Goal: Task Accomplishment & Management: Manage account settings

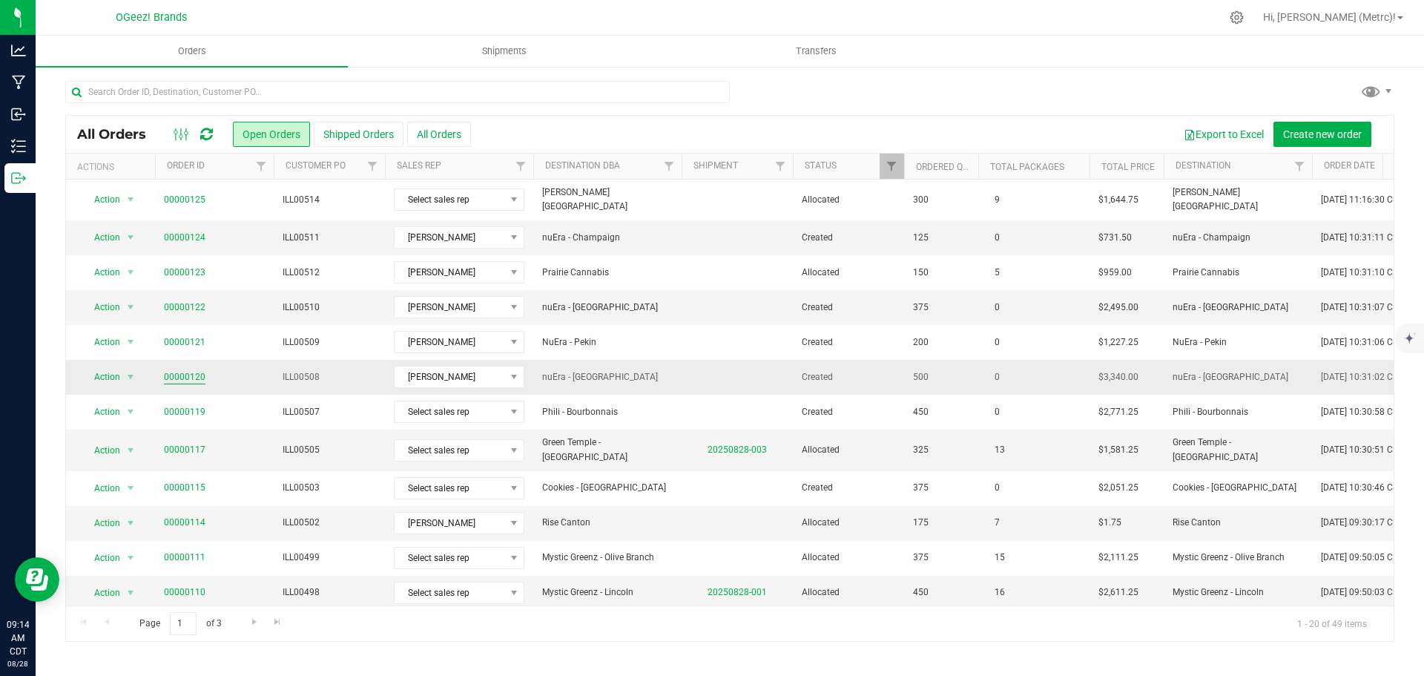
click at [186, 370] on link "00000120" at bounding box center [185, 377] width 42 height 14
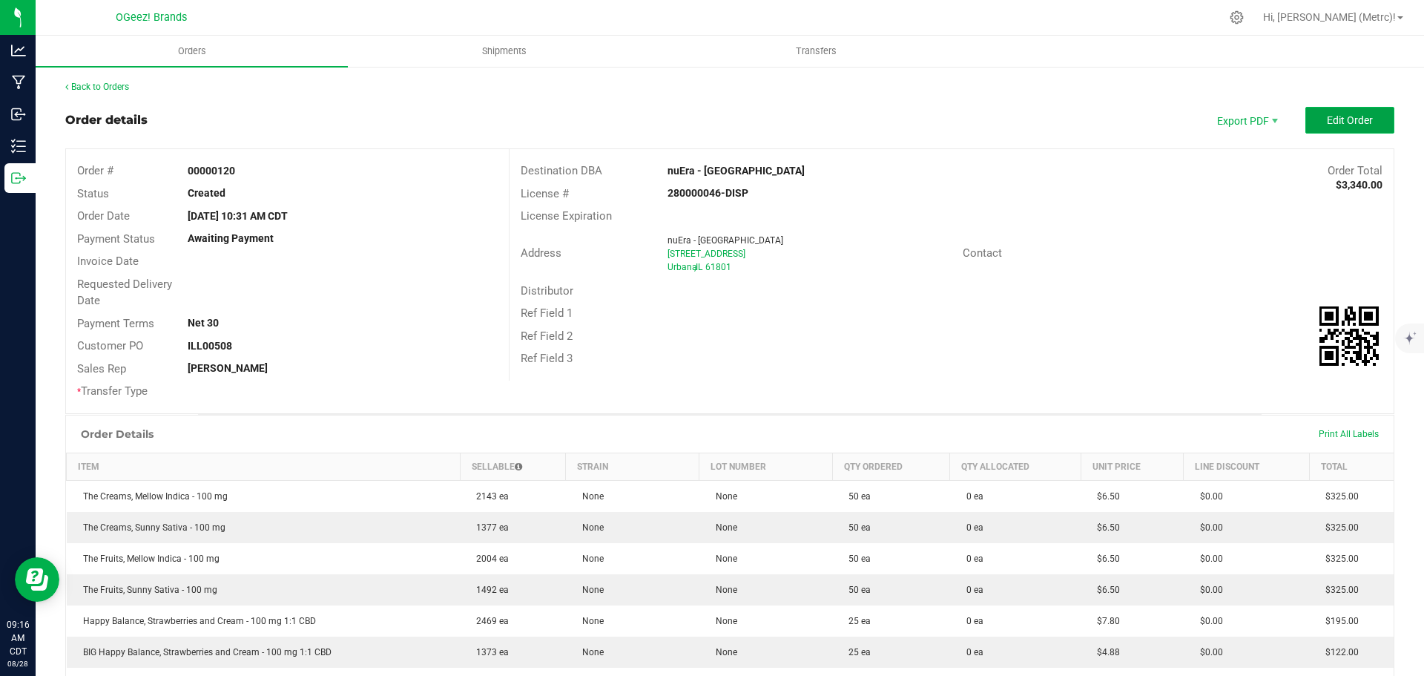
click at [1329, 118] on span "Edit Order" at bounding box center [1350, 120] width 46 height 12
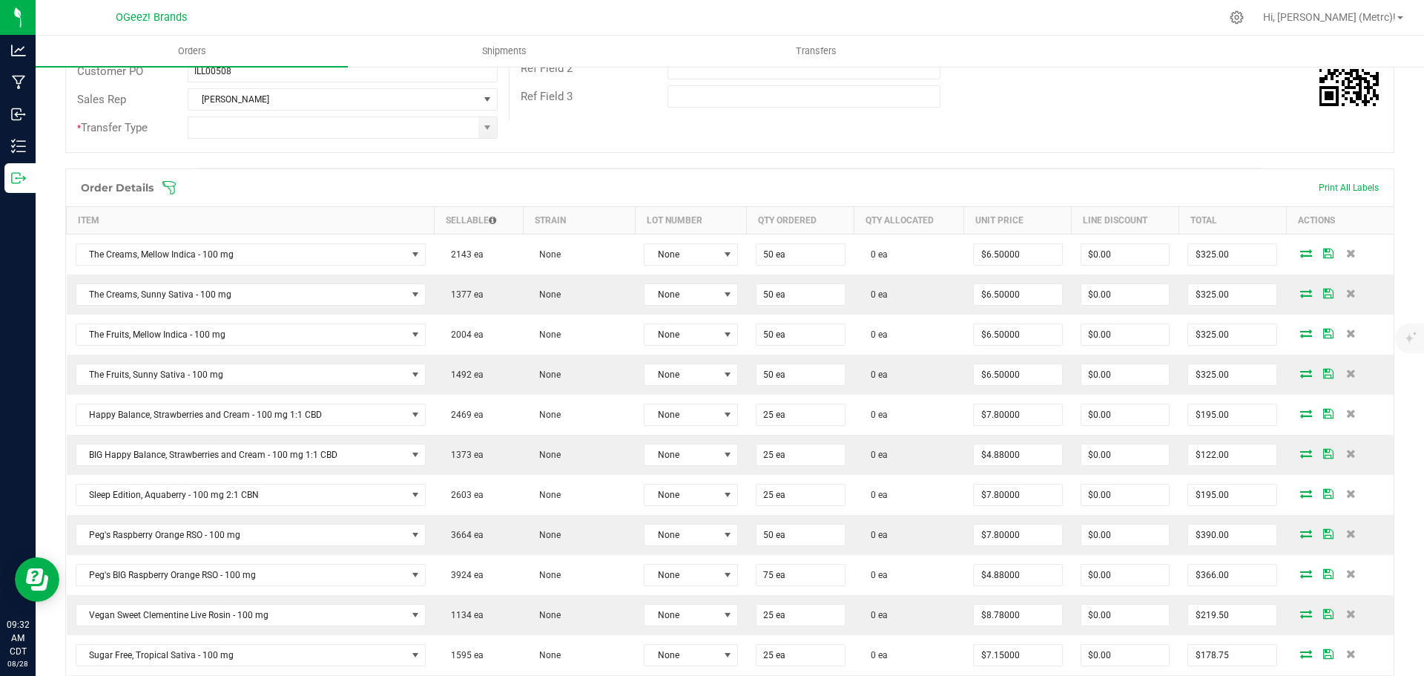
scroll to position [148, 0]
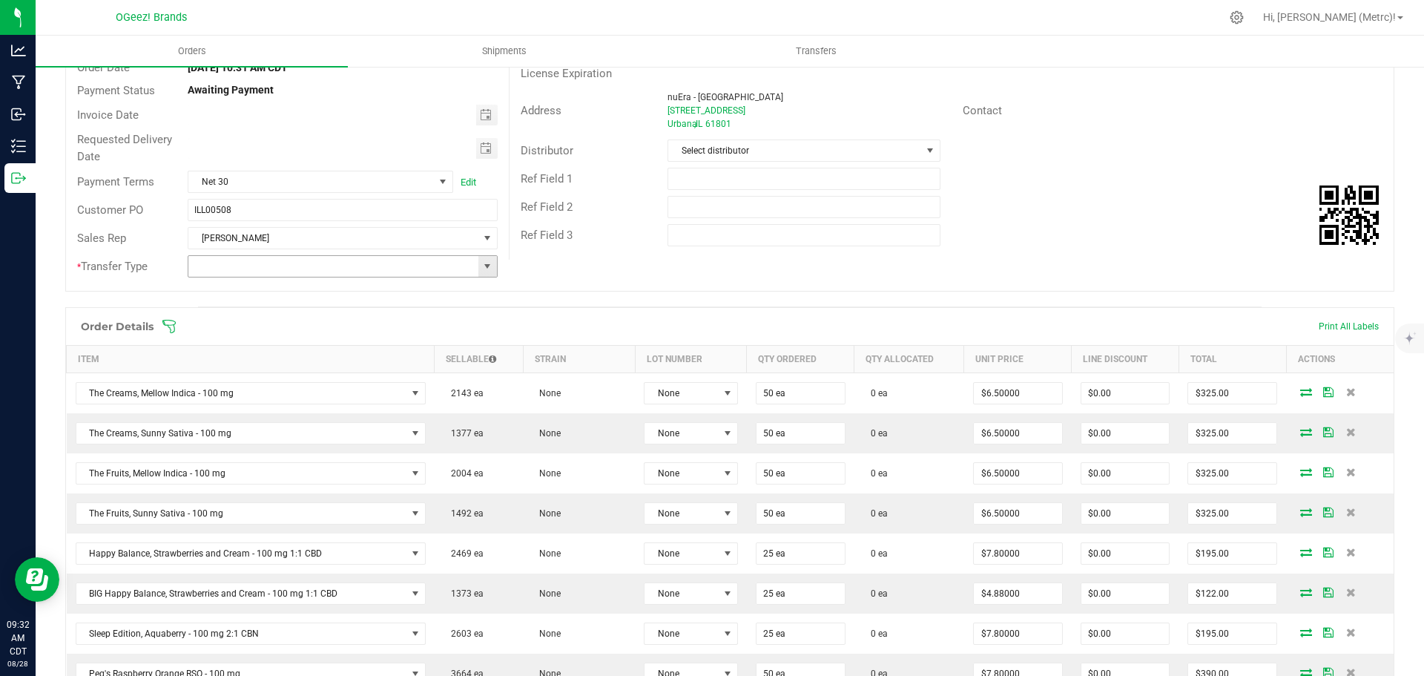
click at [481, 269] on span at bounding box center [487, 266] width 12 height 12
click at [415, 361] on li "Wholesale Transfer" at bounding box center [341, 368] width 306 height 25
type input "Wholesale Transfer"
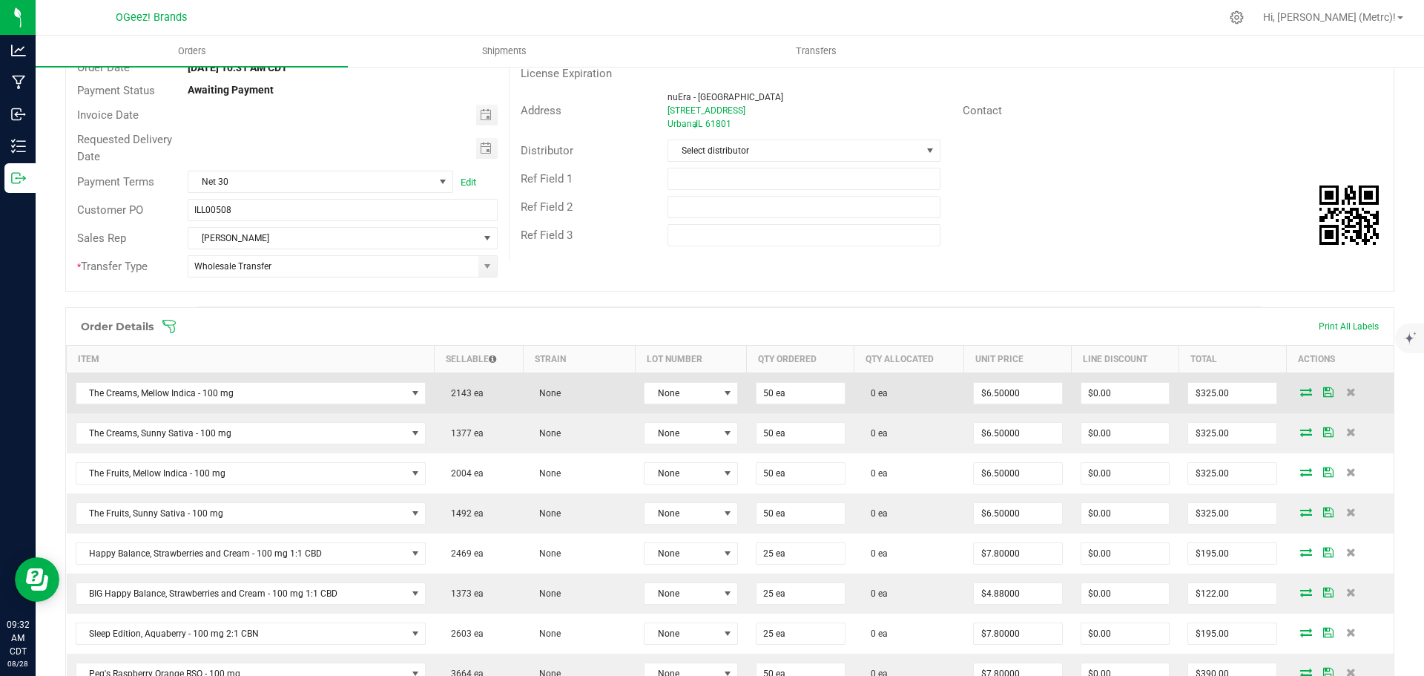
drag, startPoint x: 1296, startPoint y: 398, endPoint x: 1286, endPoint y: 408, distance: 13.6
click at [1286, 408] on td at bounding box center [1340, 393] width 108 height 41
click at [1300, 395] on icon at bounding box center [1306, 391] width 12 height 9
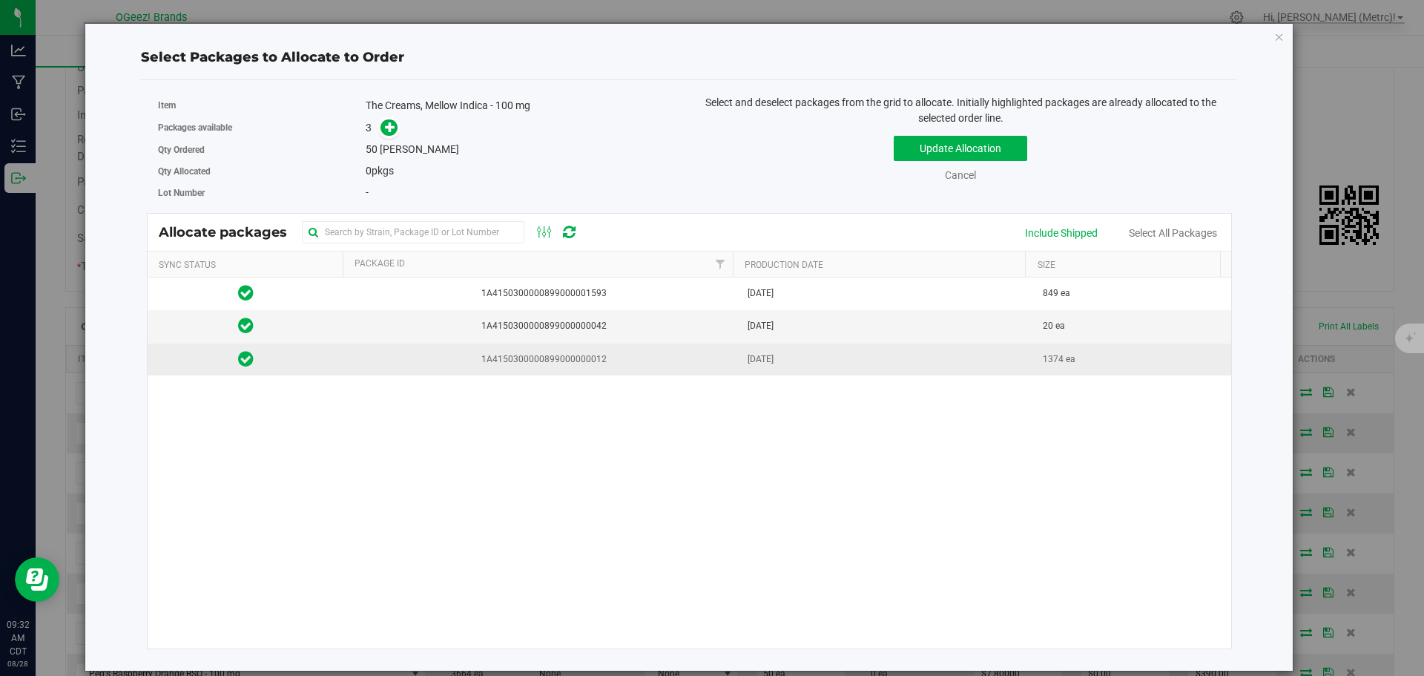
click at [645, 350] on td "1A4150300000899000000012" at bounding box center [541, 359] width 395 height 32
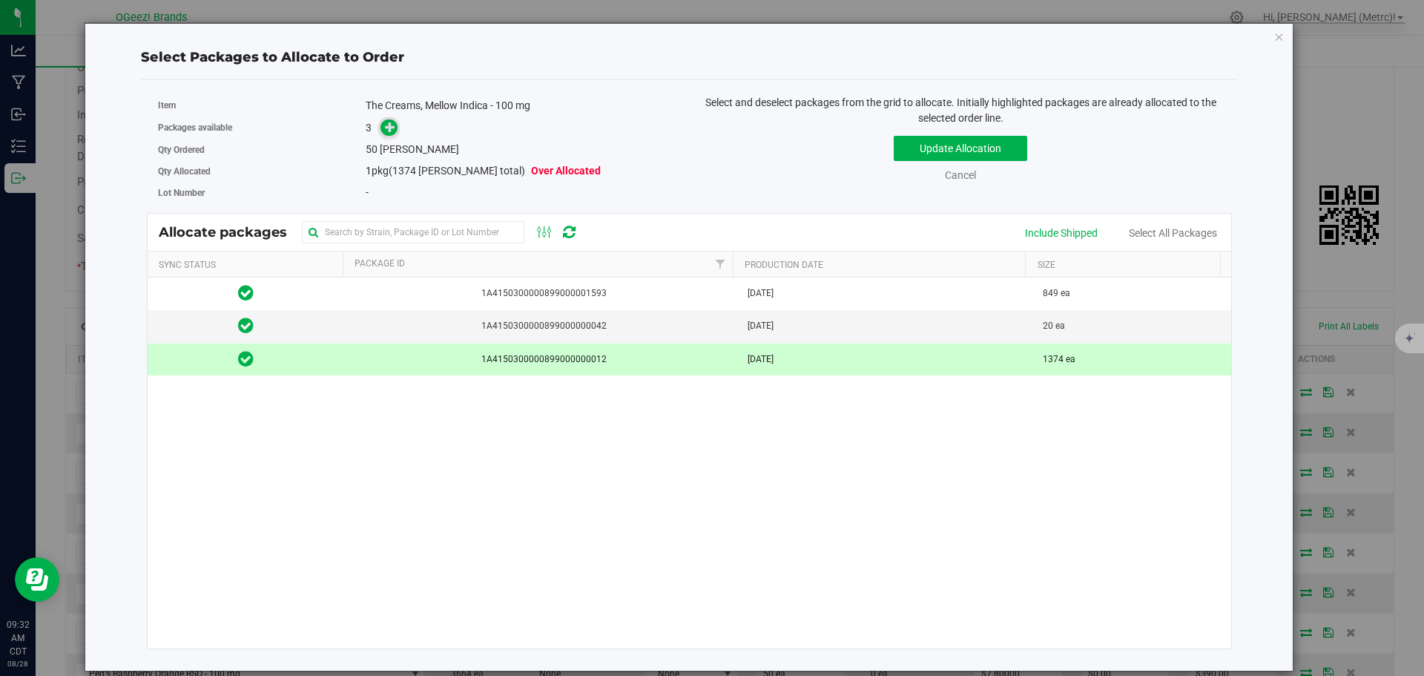
click at [393, 132] on icon at bounding box center [390, 127] width 10 height 10
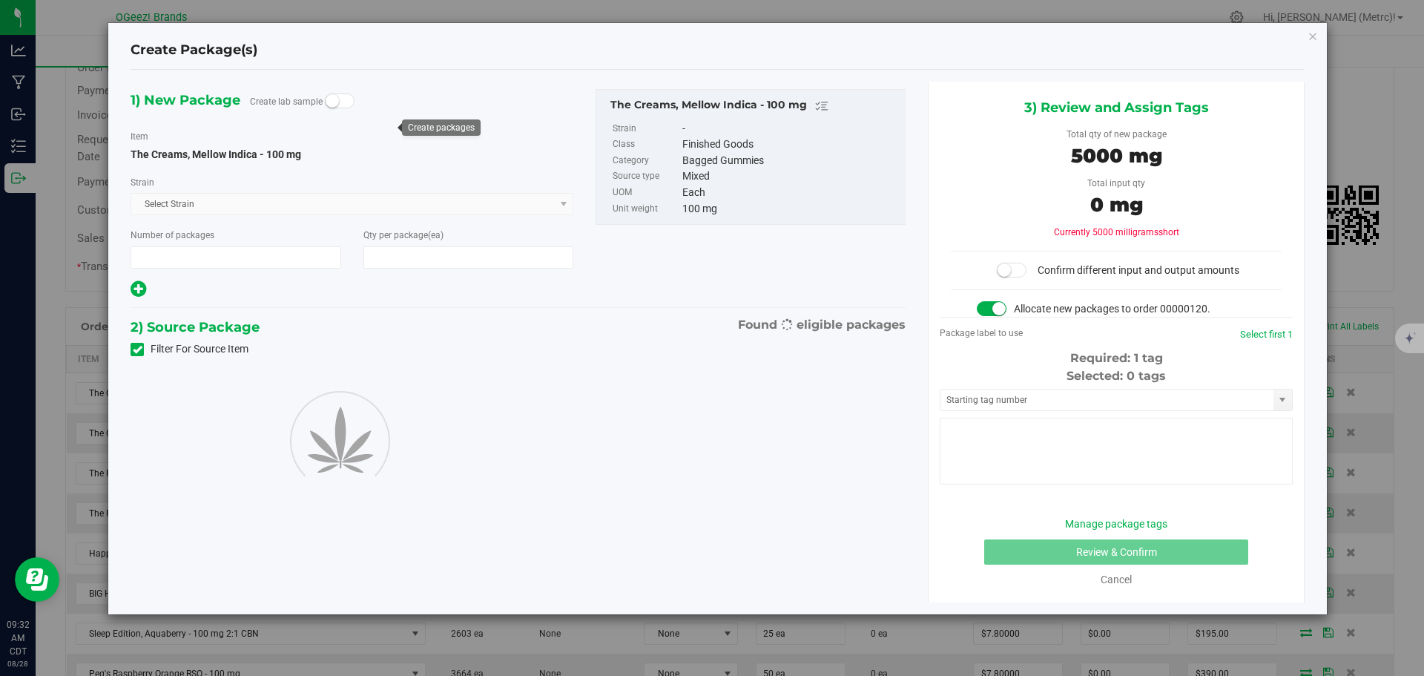
type input "1"
type input "50"
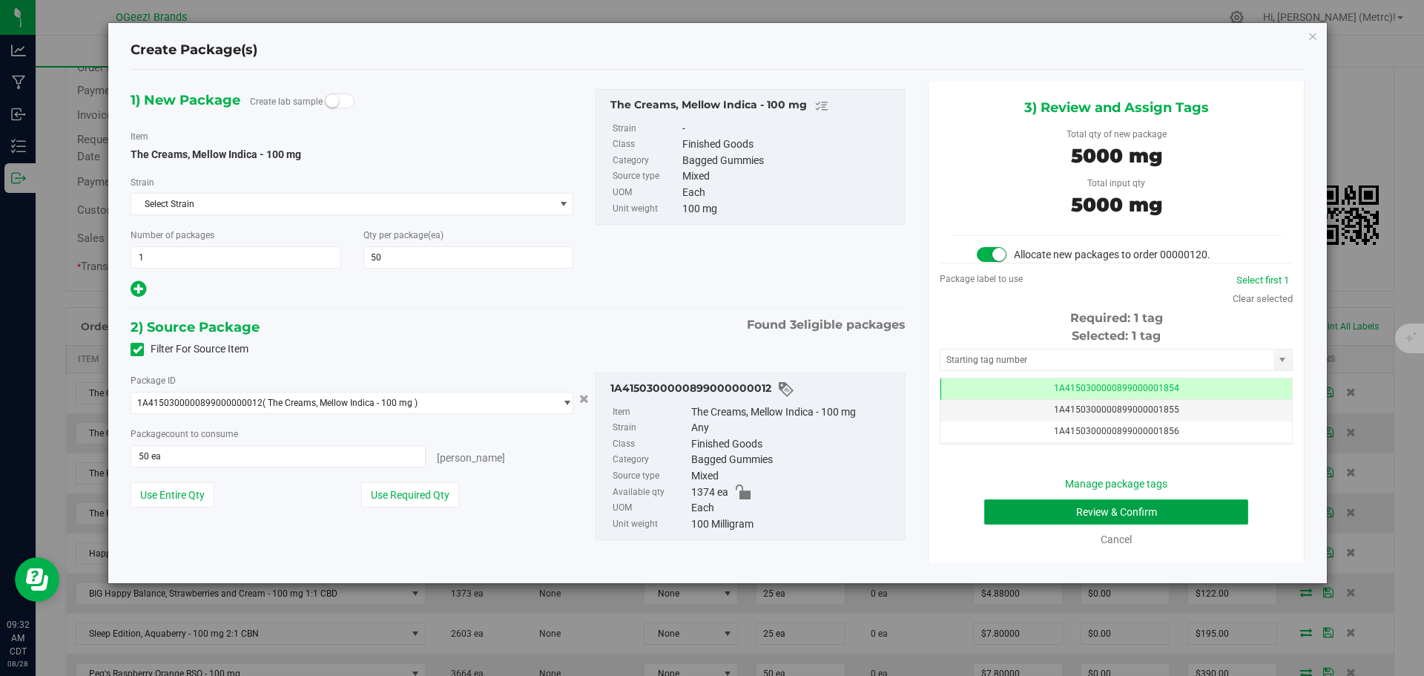
click at [1183, 518] on button "Review & Confirm" at bounding box center [1116, 511] width 264 height 25
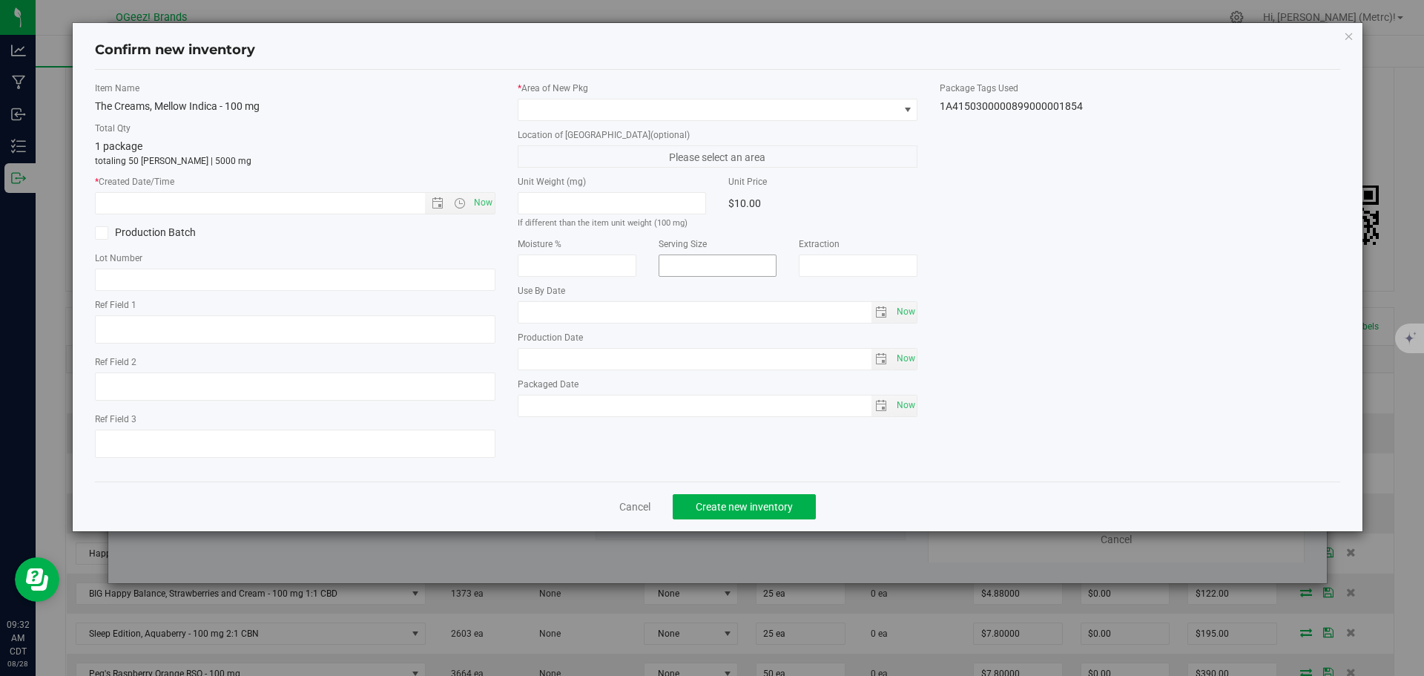
type input "[MEDICAL_DATA]"
type input "[DATE]"
click at [492, 197] on span "Now" at bounding box center [482, 203] width 25 height 22
type input "[DATE] 9:32 AM"
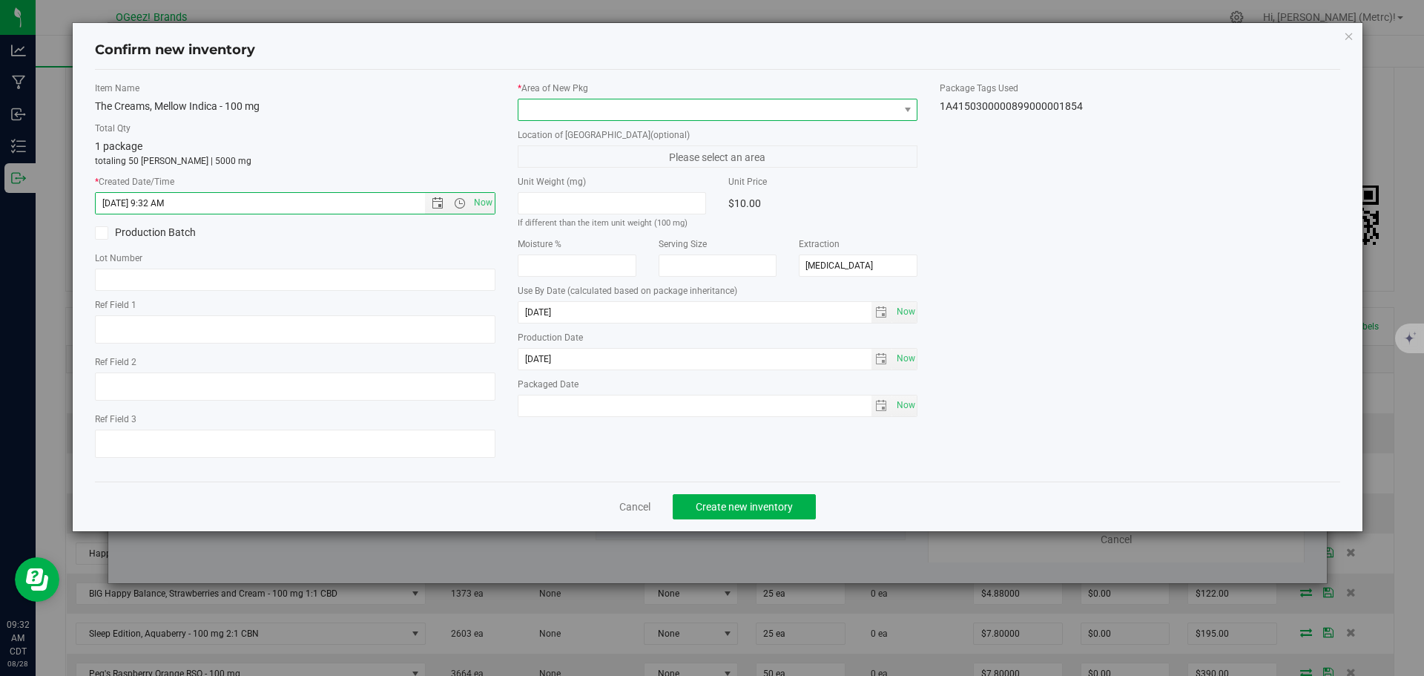
click at [634, 111] on span at bounding box center [708, 109] width 381 height 21
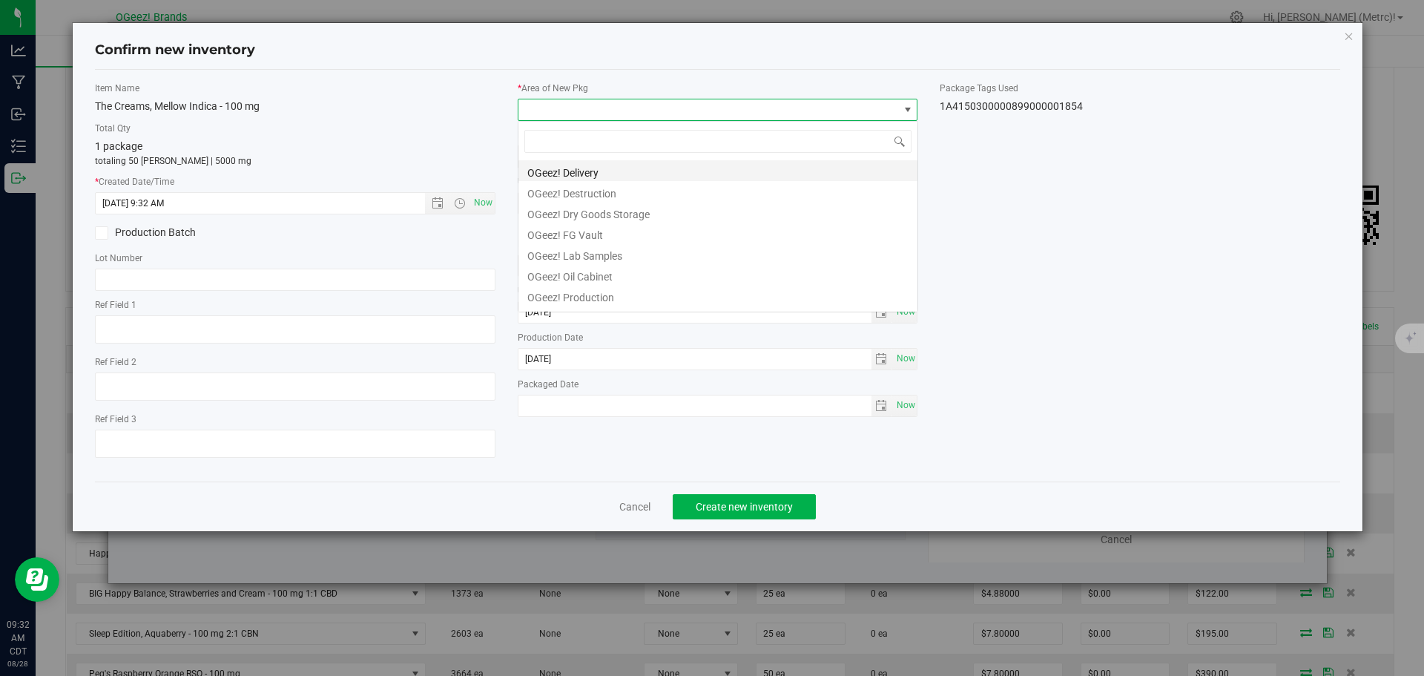
scroll to position [74155, 73777]
click at [654, 174] on li "OGeez! Delivery" at bounding box center [717, 170] width 399 height 21
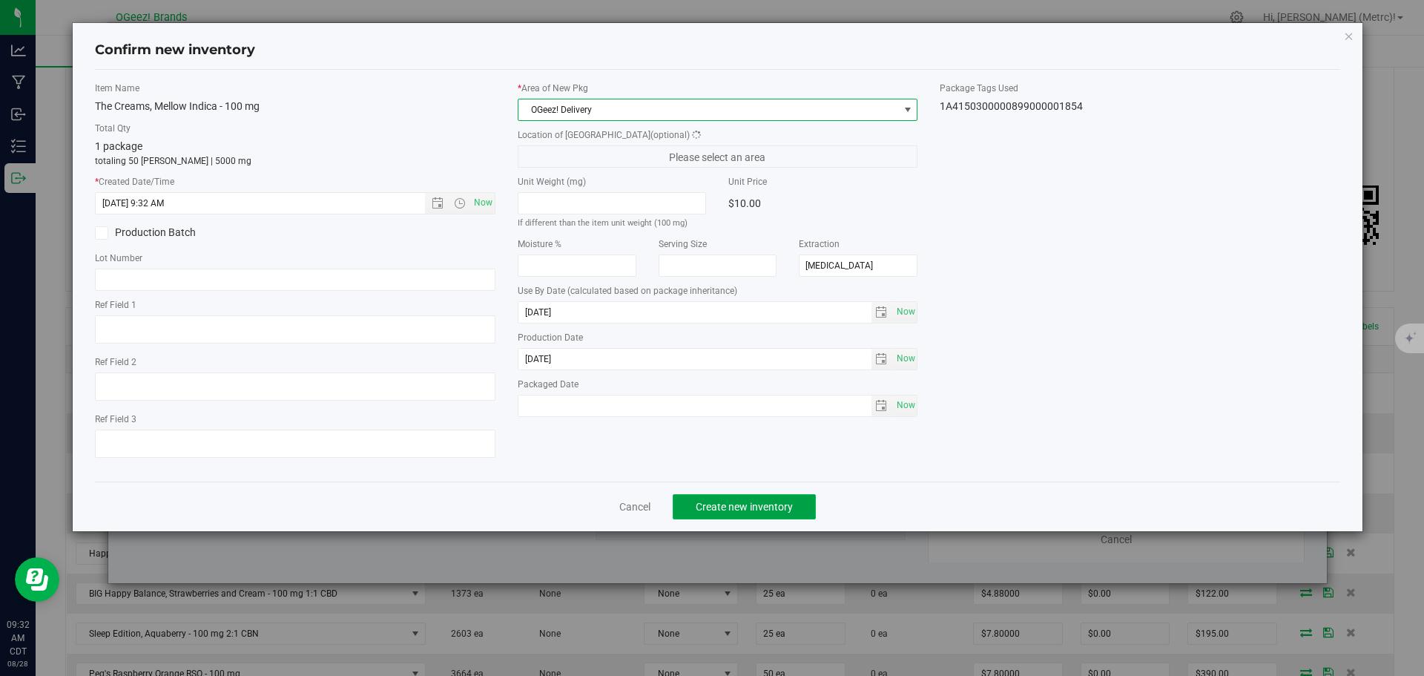
click at [777, 501] on span "Create new inventory" at bounding box center [744, 507] width 97 height 12
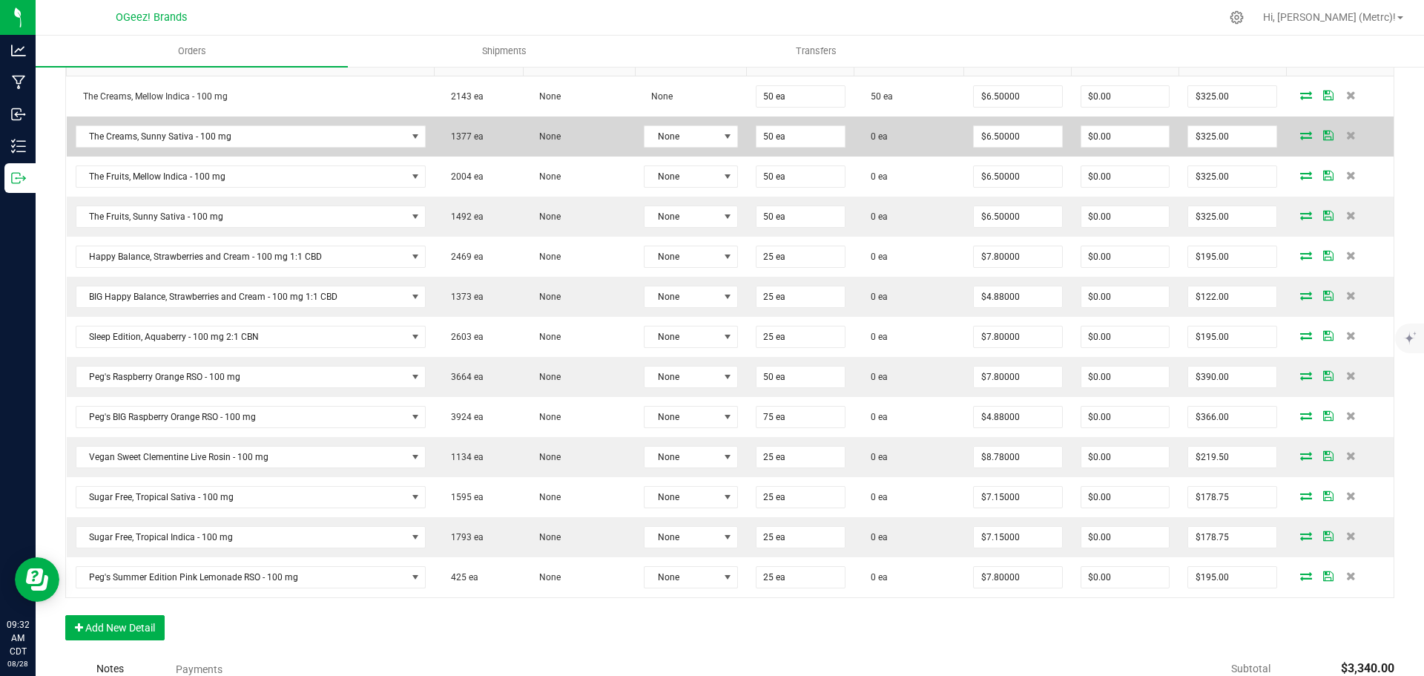
click at [1300, 135] on icon at bounding box center [1306, 135] width 12 height 9
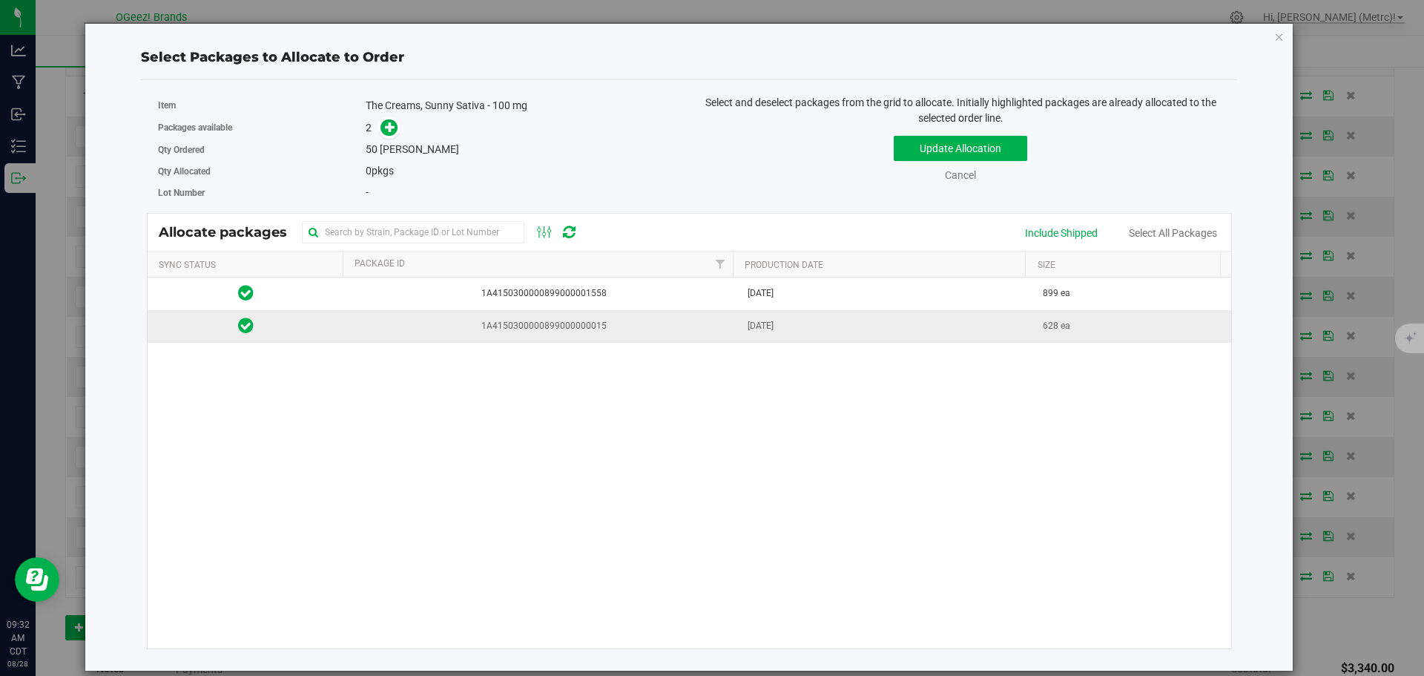
click at [889, 327] on td "[DATE]" at bounding box center [887, 326] width 296 height 32
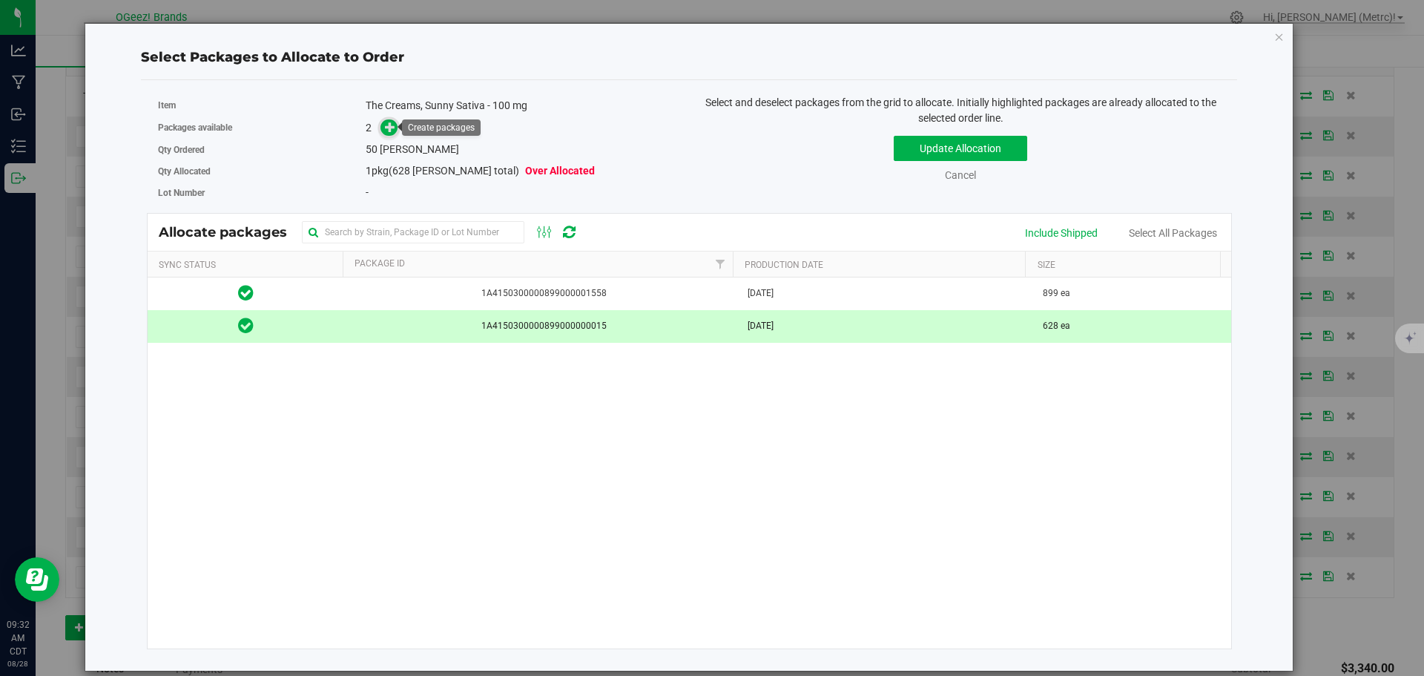
click at [390, 131] on icon at bounding box center [390, 127] width 10 height 10
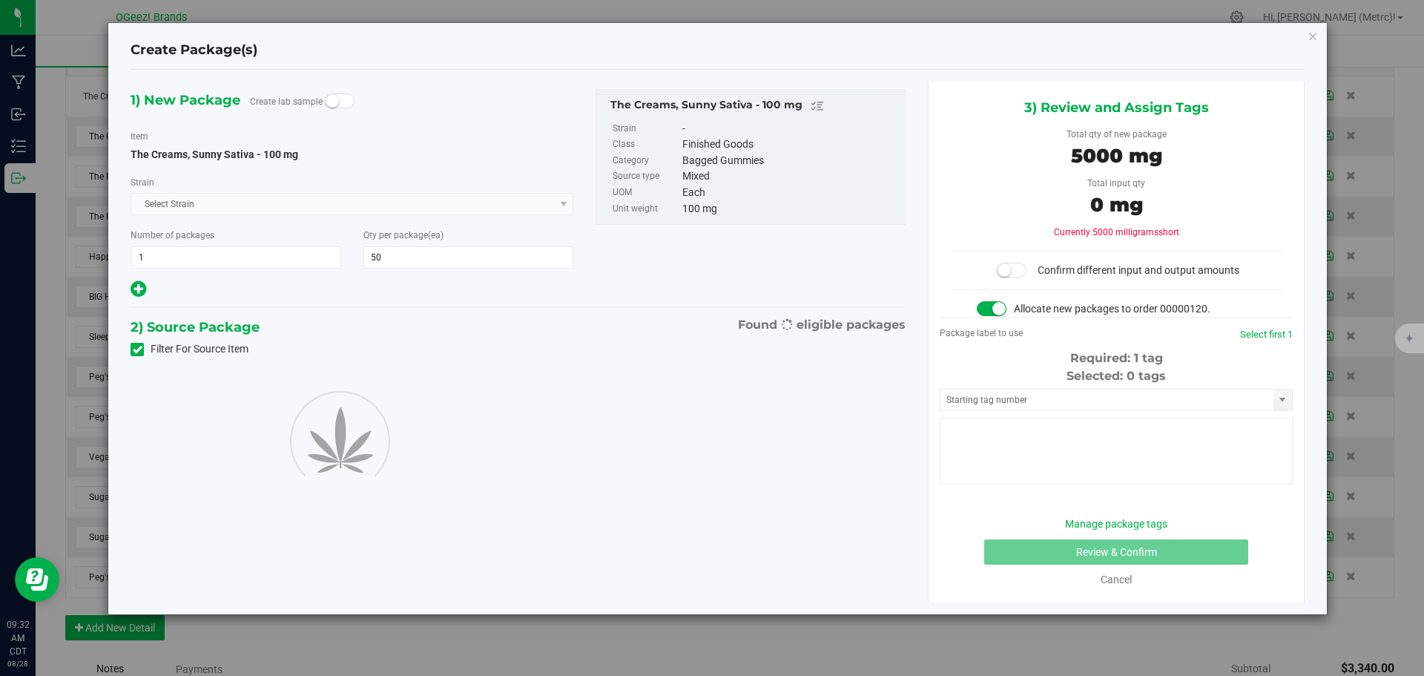
type input "50"
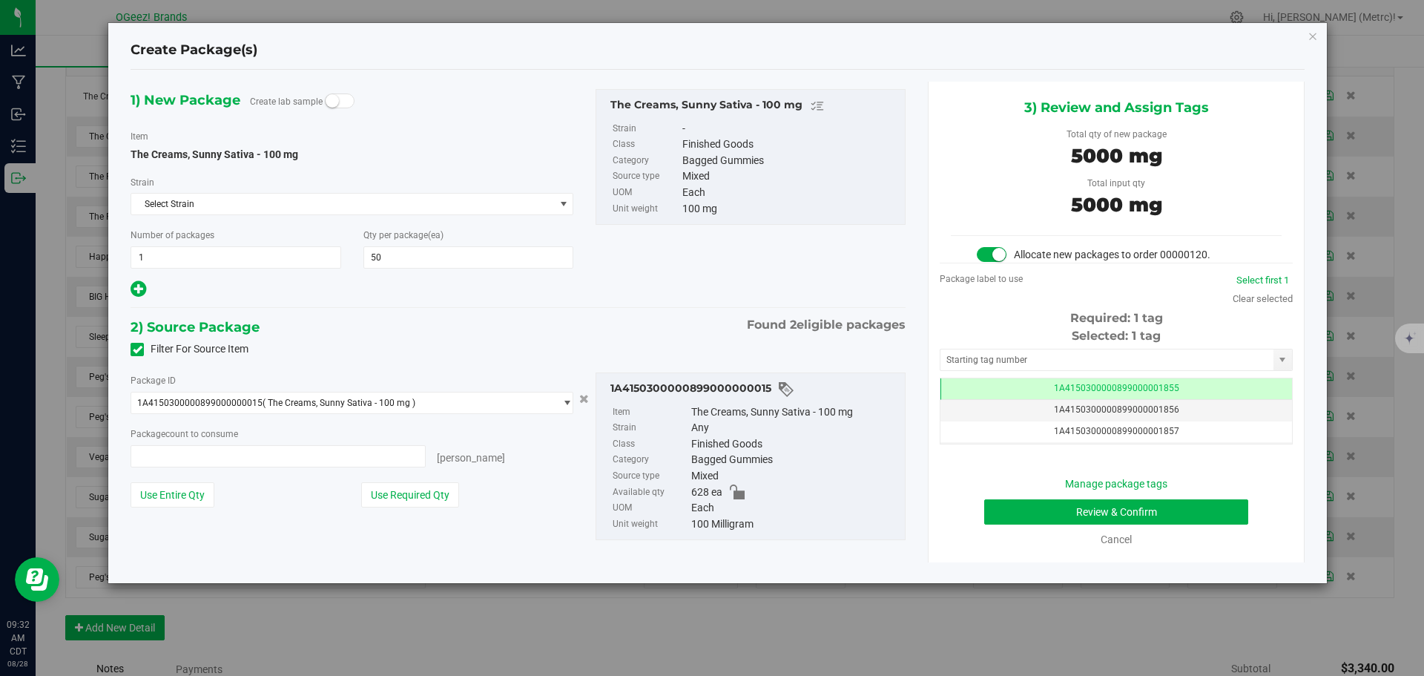
type input "50 ea"
click at [1182, 513] on button "Review & Confirm" at bounding box center [1116, 511] width 264 height 25
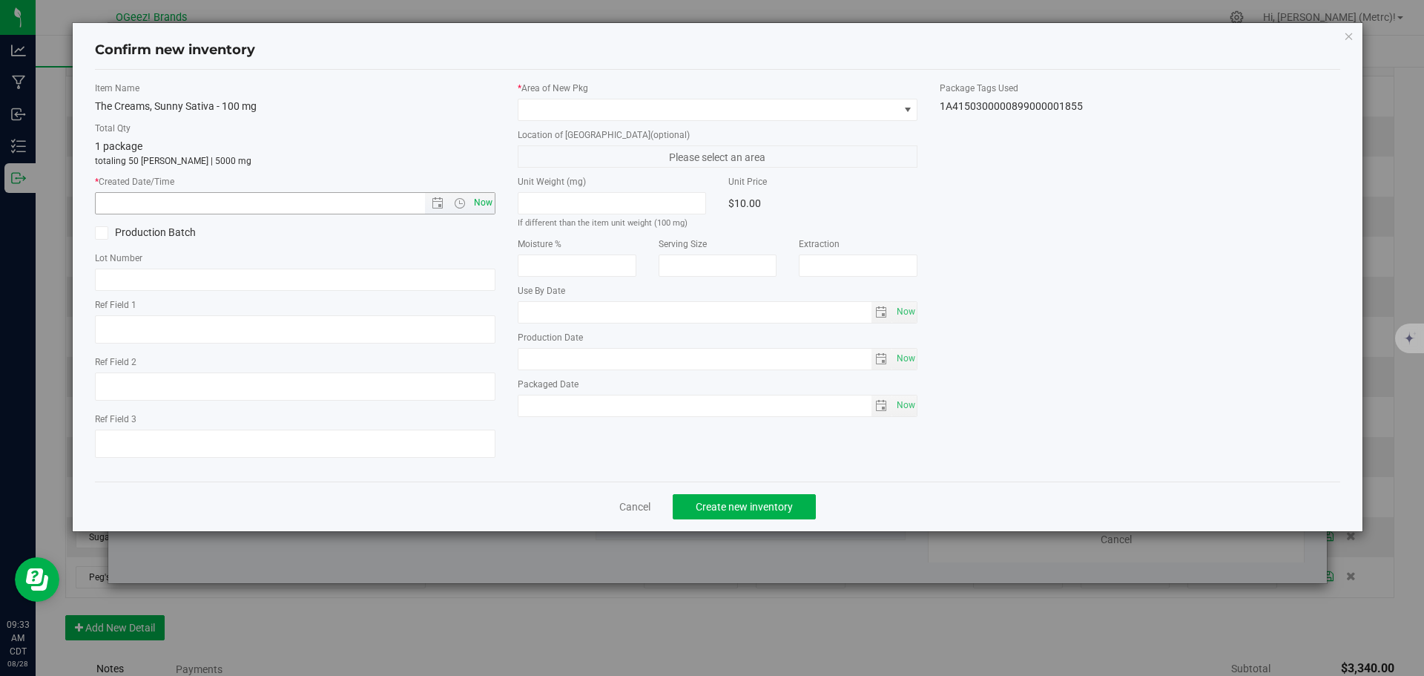
type input "[MEDICAL_DATA]"
type input "[DATE]"
drag, startPoint x: 487, startPoint y: 199, endPoint x: 516, endPoint y: 145, distance: 61.7
click at [485, 200] on span "Now" at bounding box center [482, 203] width 25 height 22
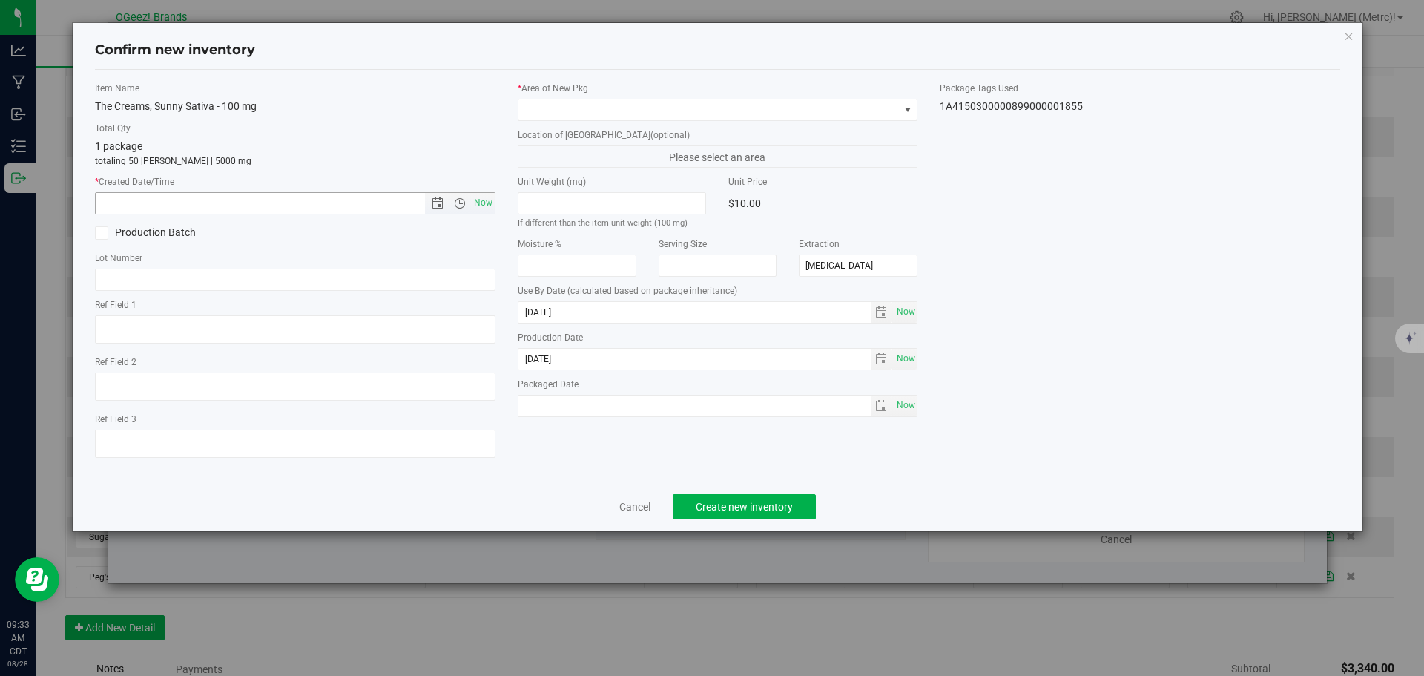
type input "[DATE] 9:33 AM"
click at [538, 96] on div "* Area of [GEOGRAPHIC_DATA]" at bounding box center [718, 101] width 401 height 39
click at [545, 99] on span at bounding box center [708, 109] width 381 height 21
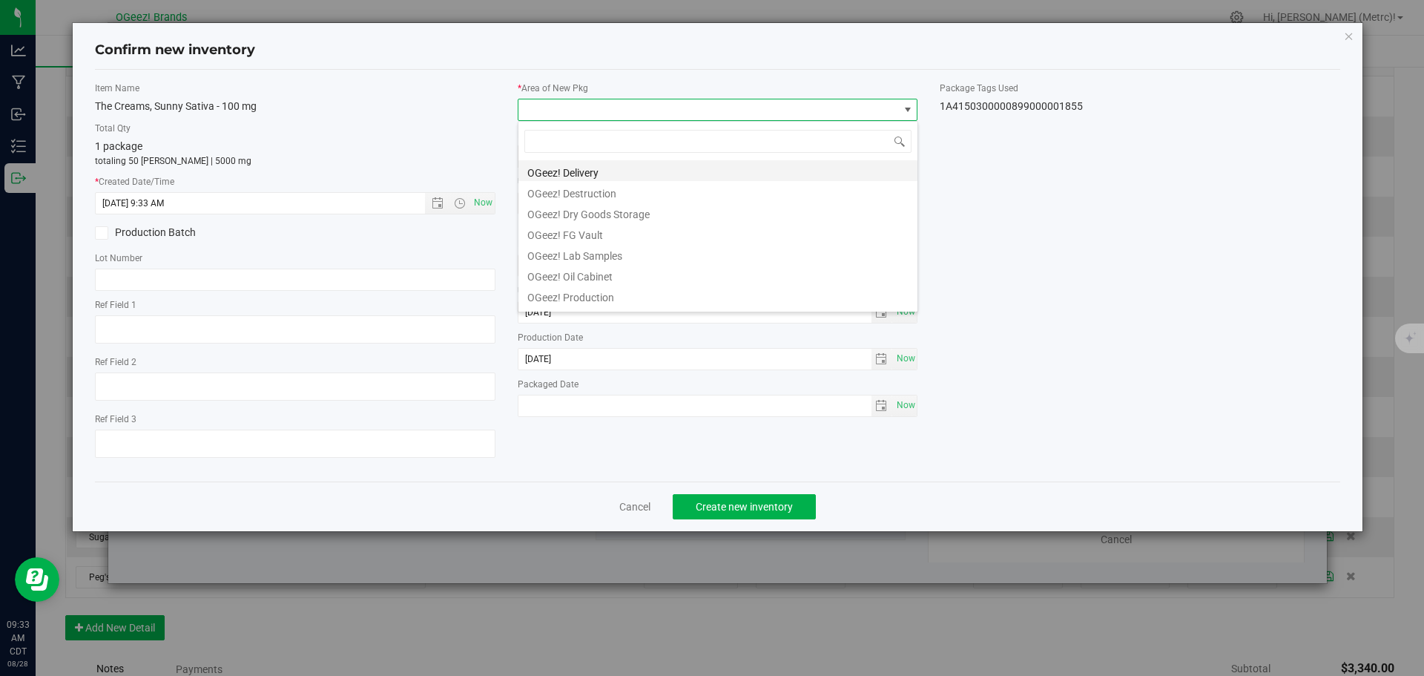
click at [581, 174] on li "OGeez! Delivery" at bounding box center [717, 170] width 399 height 21
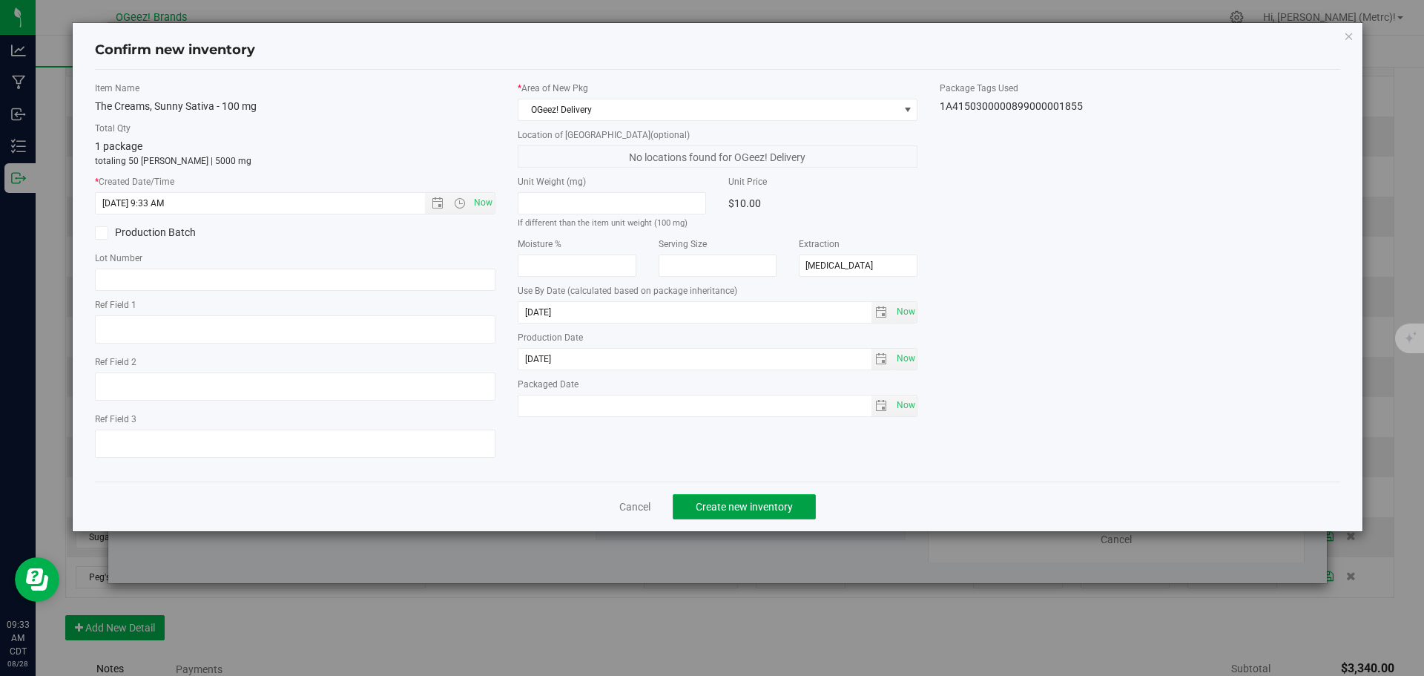
click at [750, 507] on span "Create new inventory" at bounding box center [744, 507] width 97 height 12
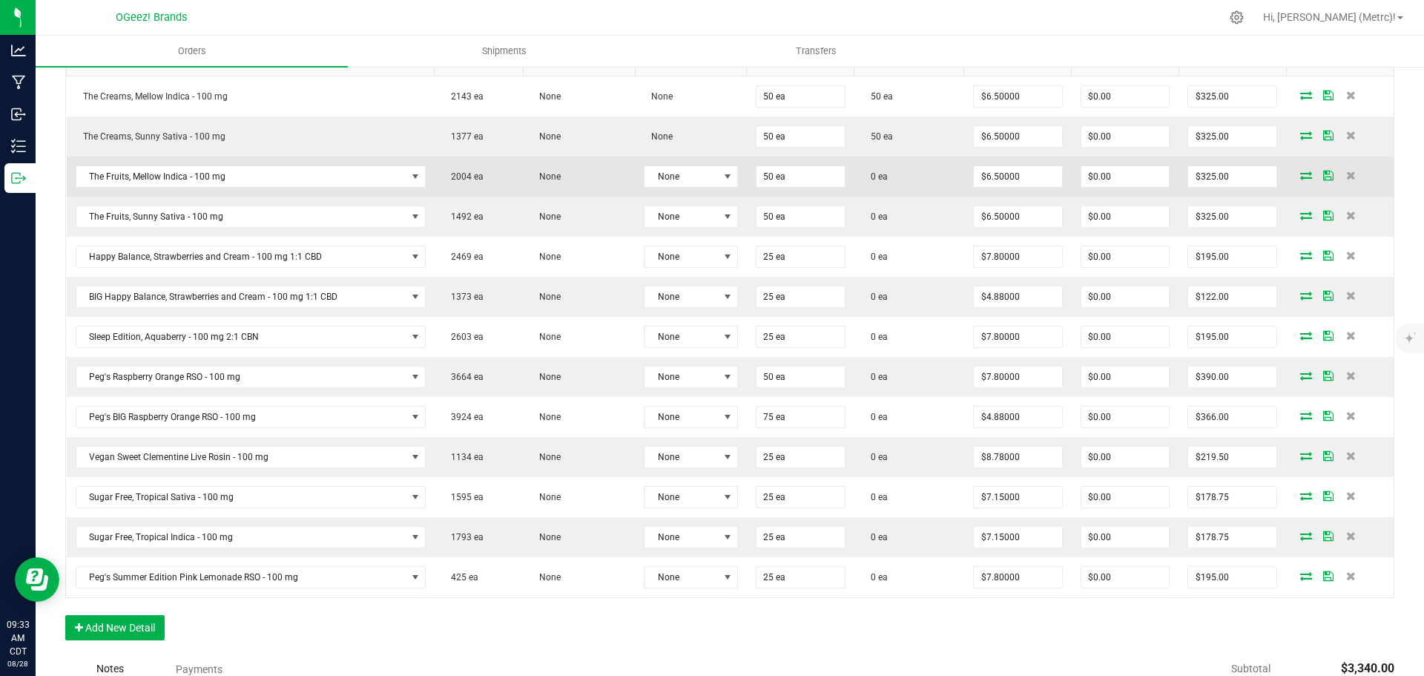
click at [1300, 174] on icon at bounding box center [1306, 175] width 12 height 9
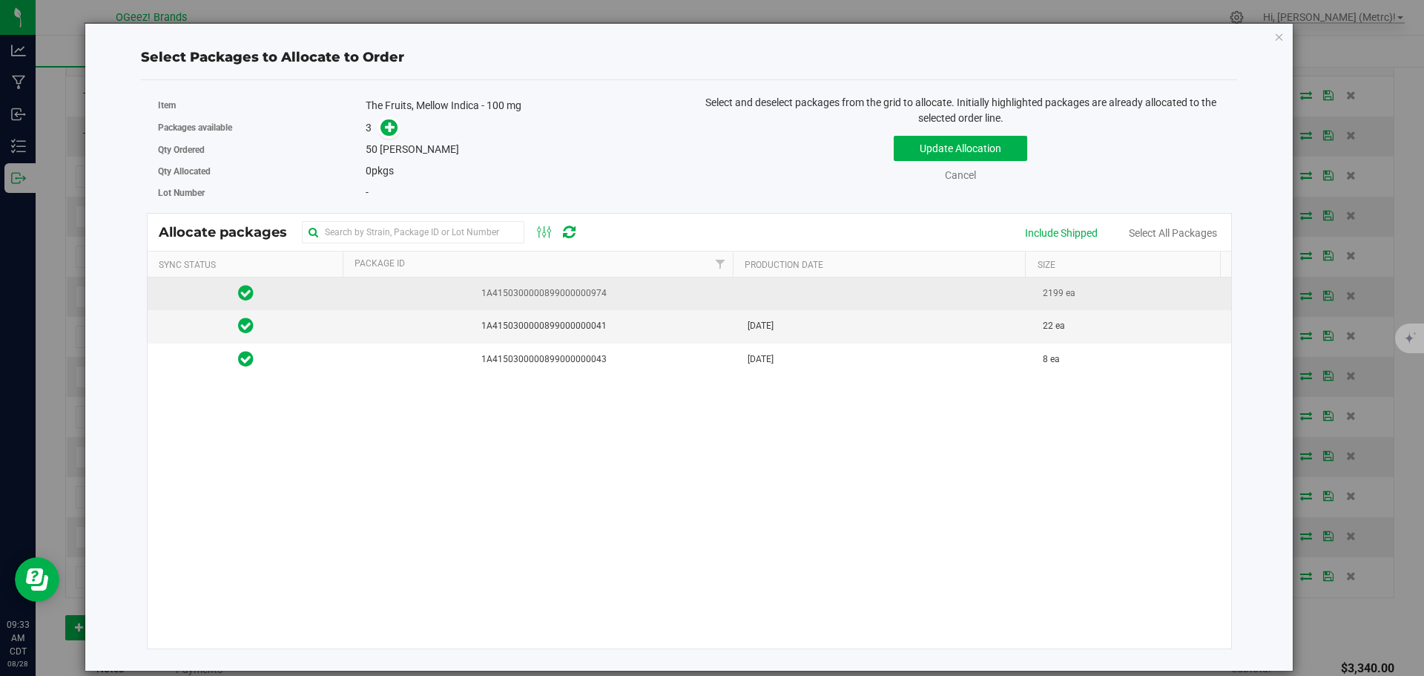
click at [645, 284] on td "1A4150300000899000000974" at bounding box center [541, 293] width 395 height 33
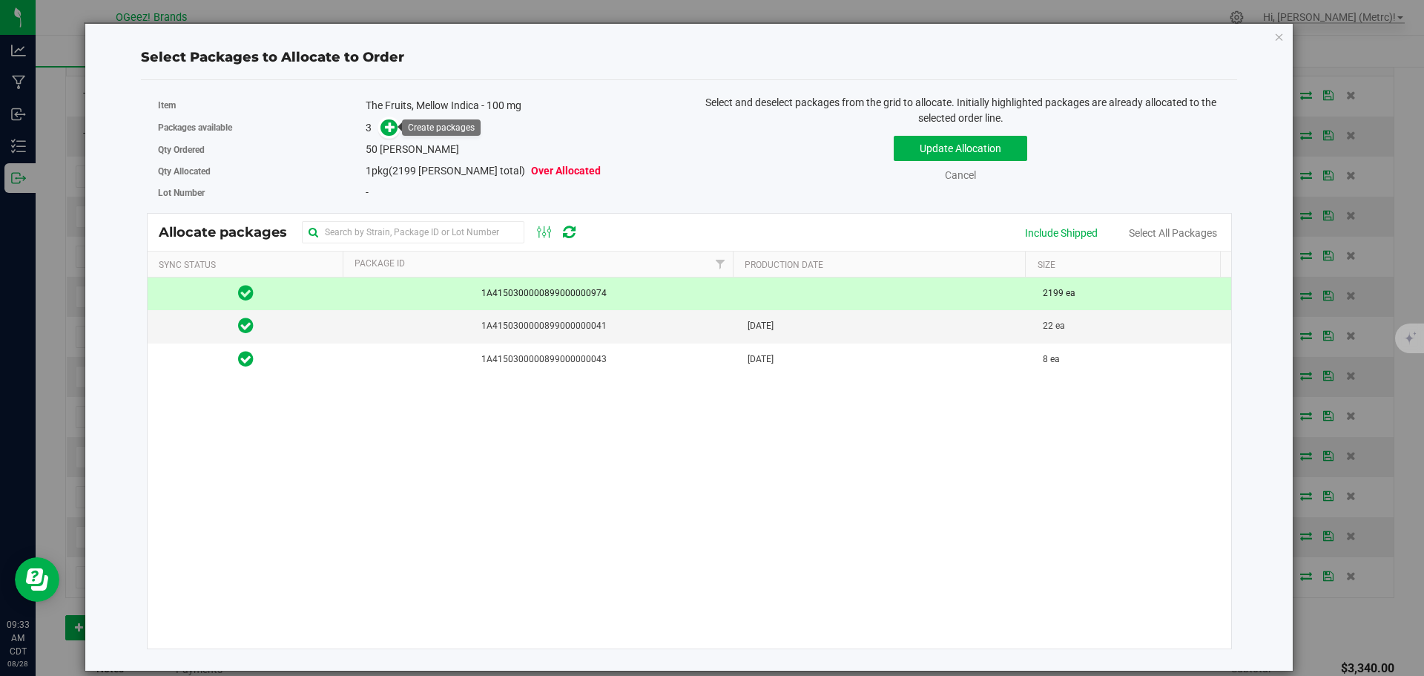
click at [382, 122] on link at bounding box center [389, 128] width 17 height 12
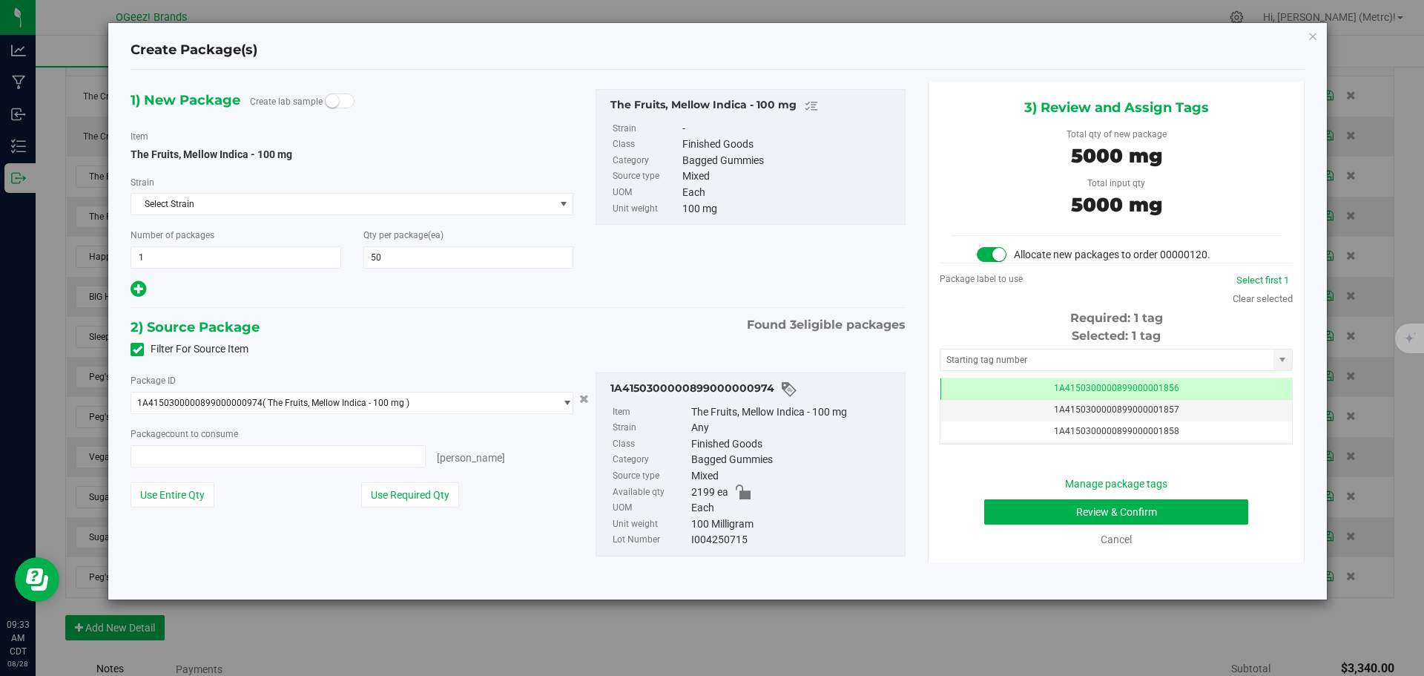
type input "50 ea"
click at [1179, 511] on button "Review & Confirm" at bounding box center [1116, 511] width 264 height 25
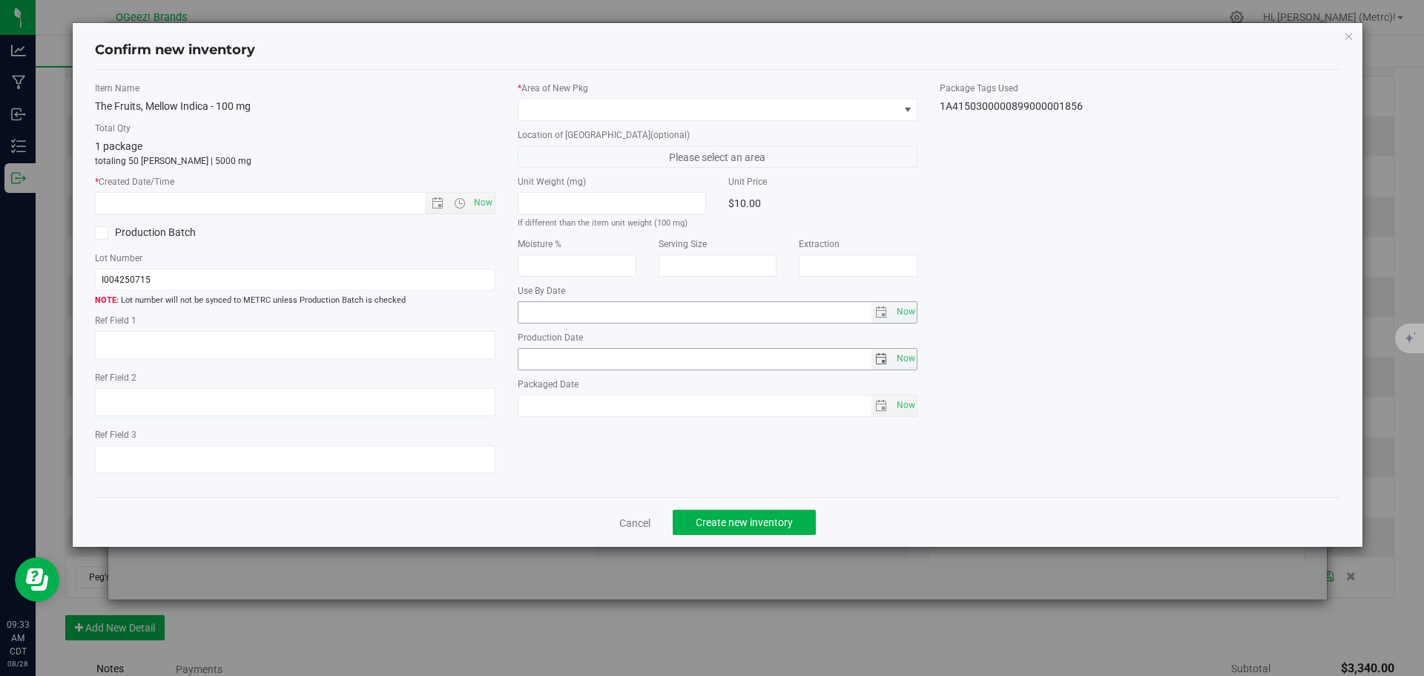
type input "[MEDICAL_DATA]"
type input "[DATE]"
click at [487, 199] on span "Now" at bounding box center [482, 203] width 25 height 22
type input "[DATE] 9:33 AM"
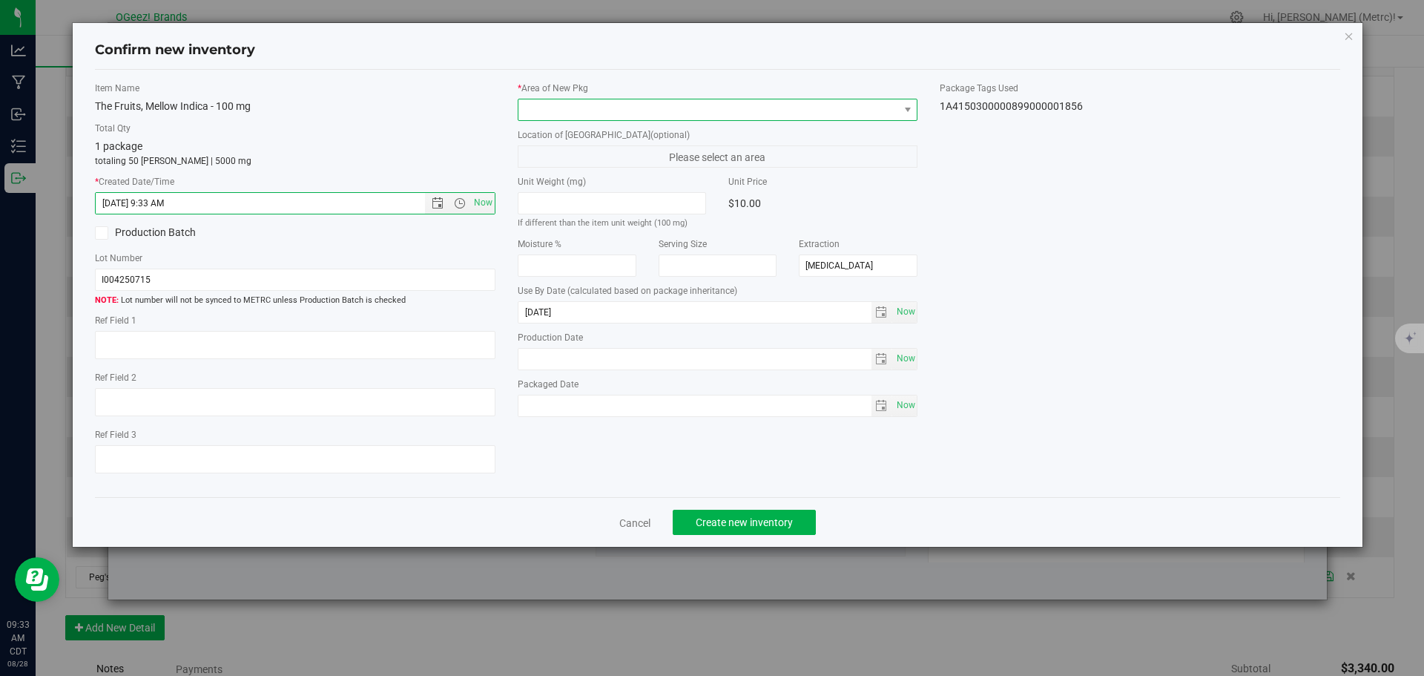
click at [591, 107] on span at bounding box center [708, 109] width 381 height 21
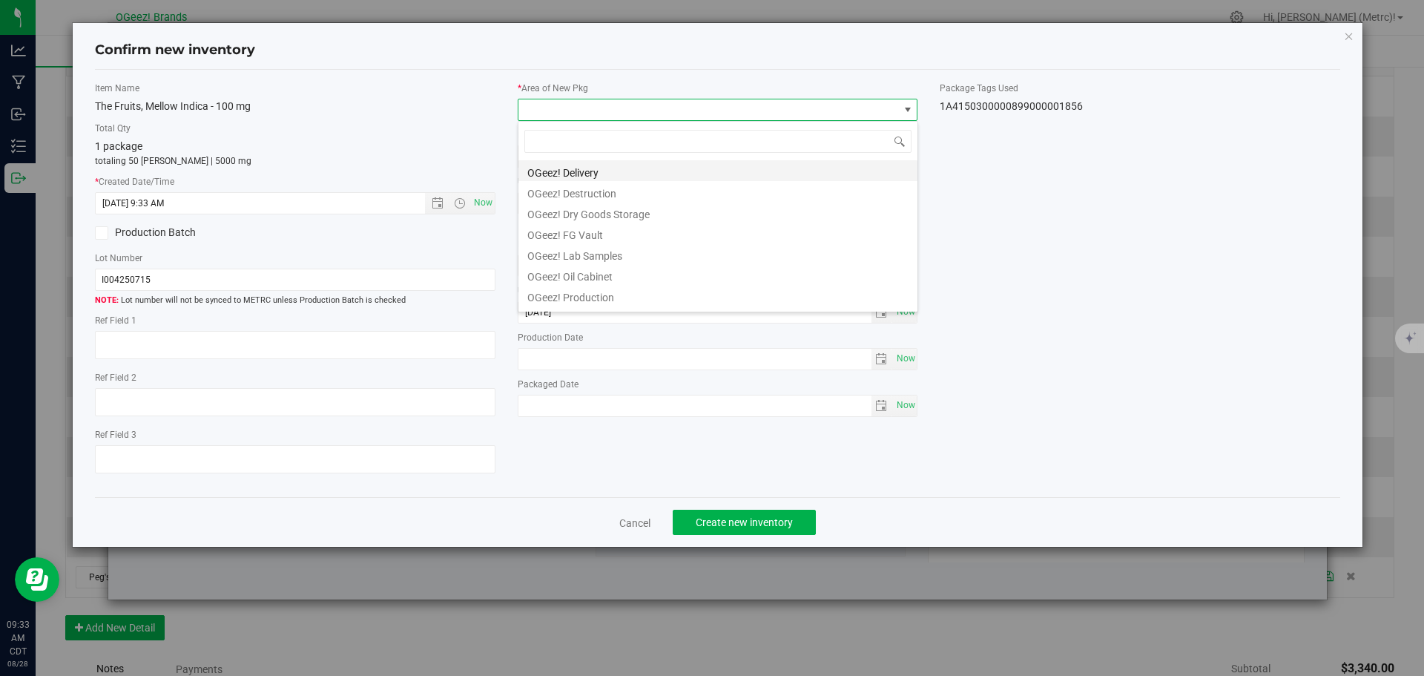
click at [611, 167] on li "OGeez! Delivery" at bounding box center [717, 170] width 399 height 21
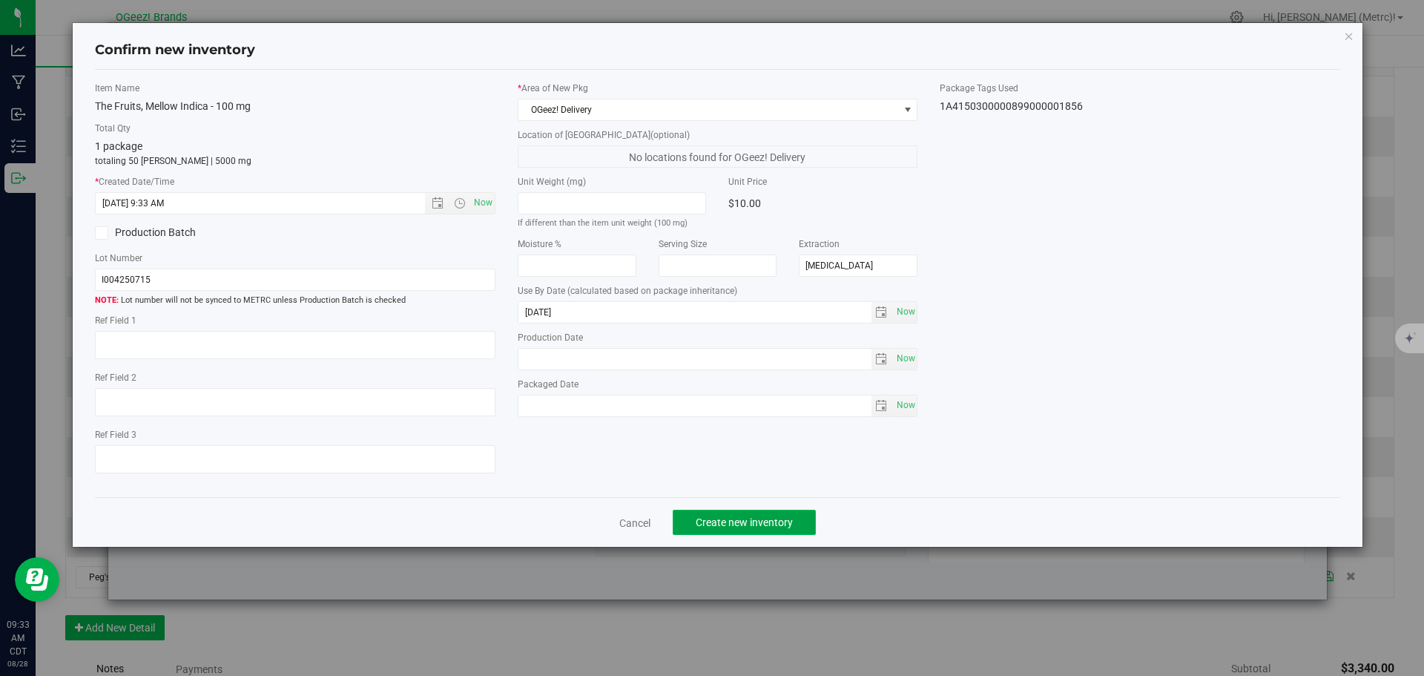
click at [763, 530] on button "Create new inventory" at bounding box center [744, 522] width 143 height 25
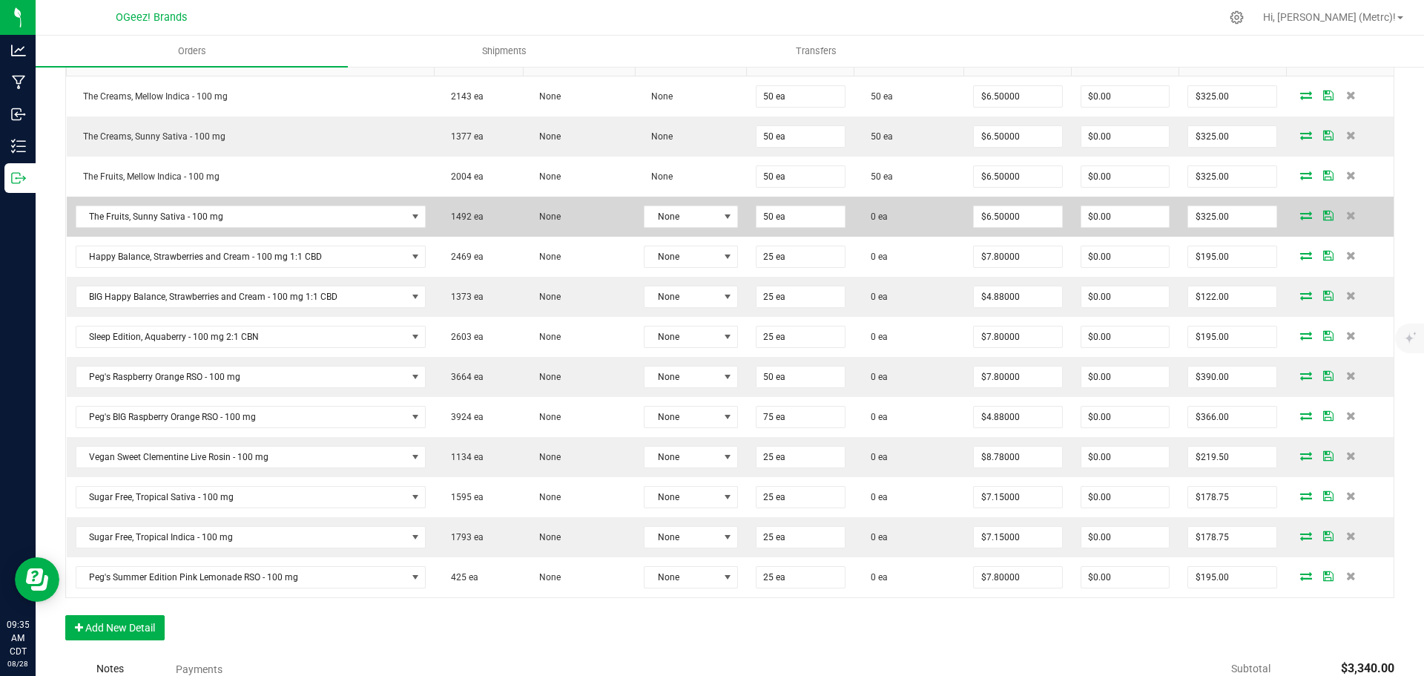
click at [1300, 211] on icon at bounding box center [1306, 215] width 12 height 9
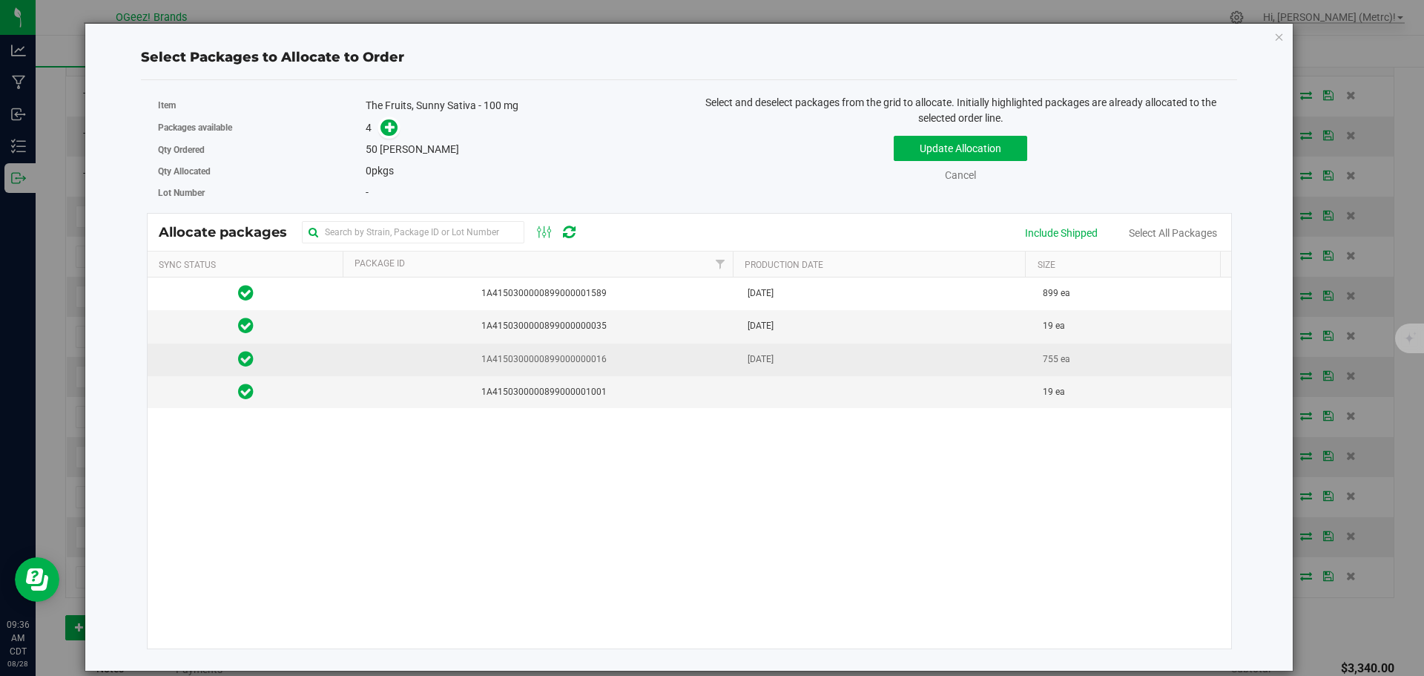
drag, startPoint x: 798, startPoint y: 368, endPoint x: 790, endPoint y: 368, distance: 8.2
click at [791, 368] on td "[DATE]" at bounding box center [887, 359] width 296 height 33
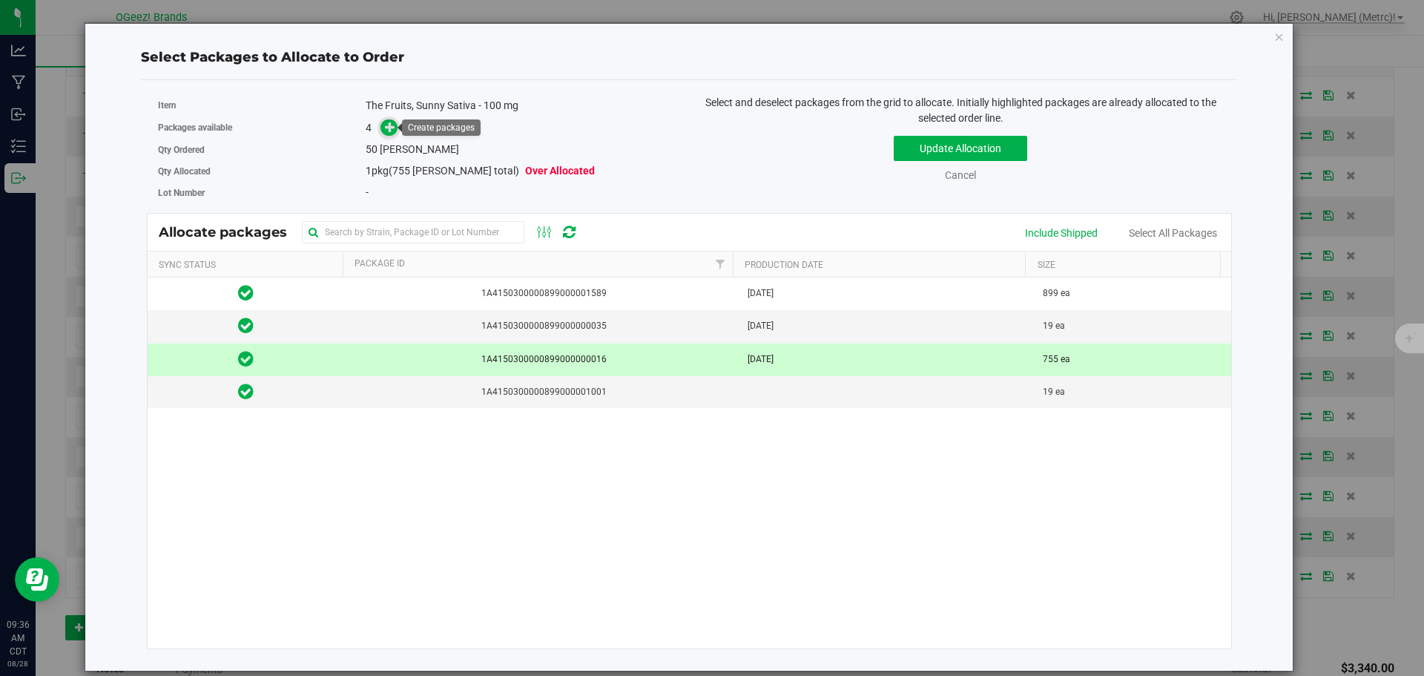
click at [387, 128] on icon at bounding box center [390, 127] width 10 height 10
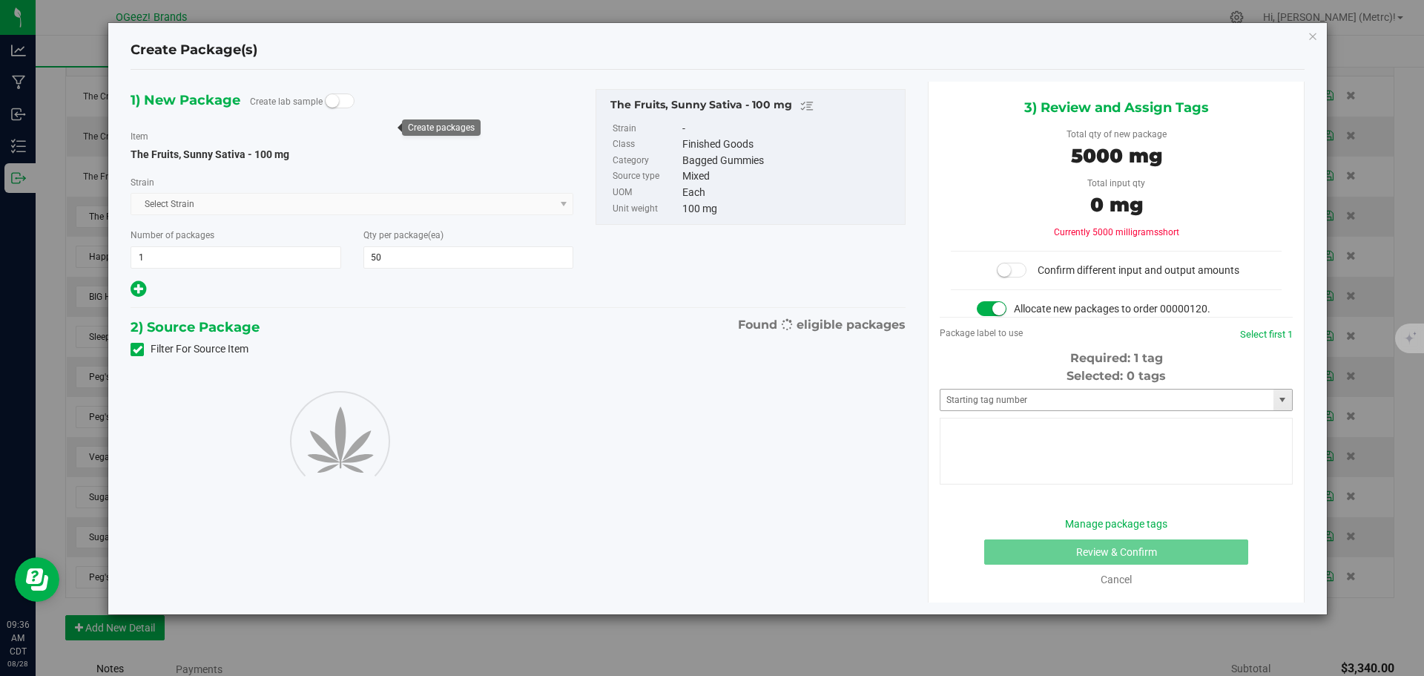
type input "50"
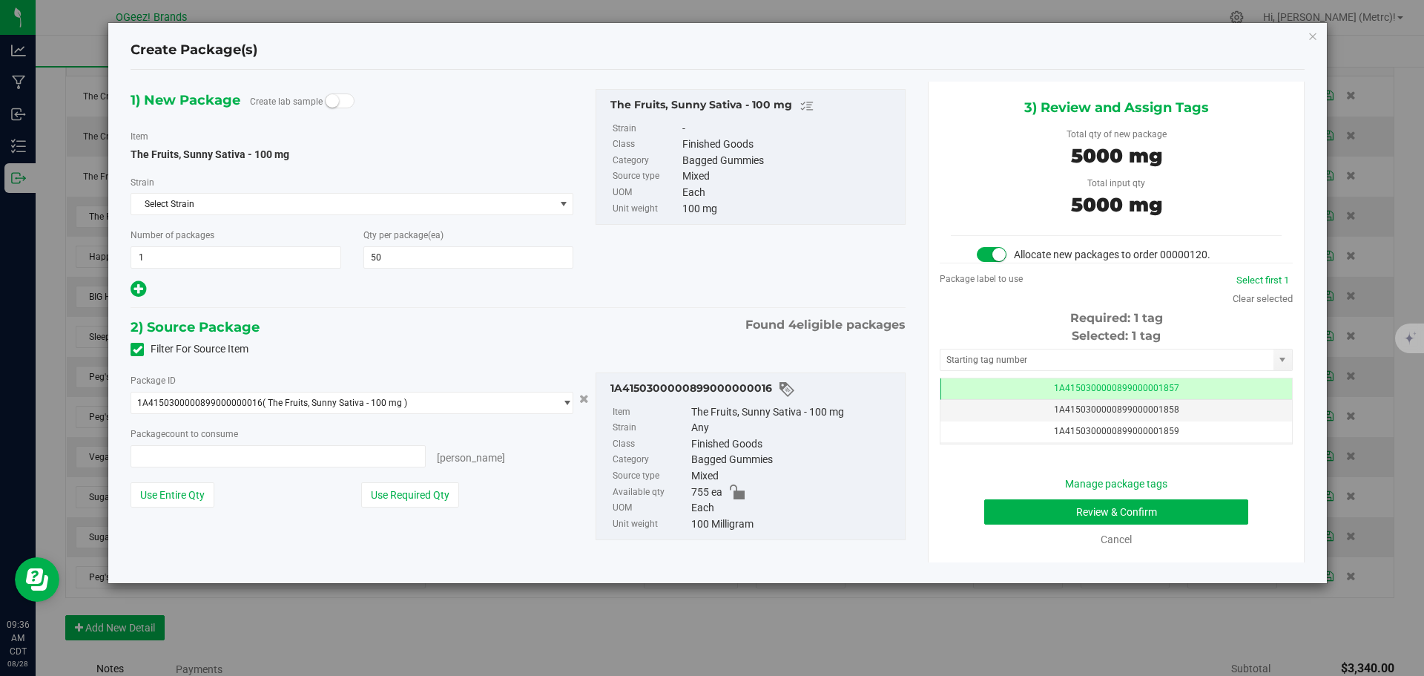
type input "50 ea"
click at [1171, 510] on button "Review & Confirm" at bounding box center [1116, 511] width 264 height 25
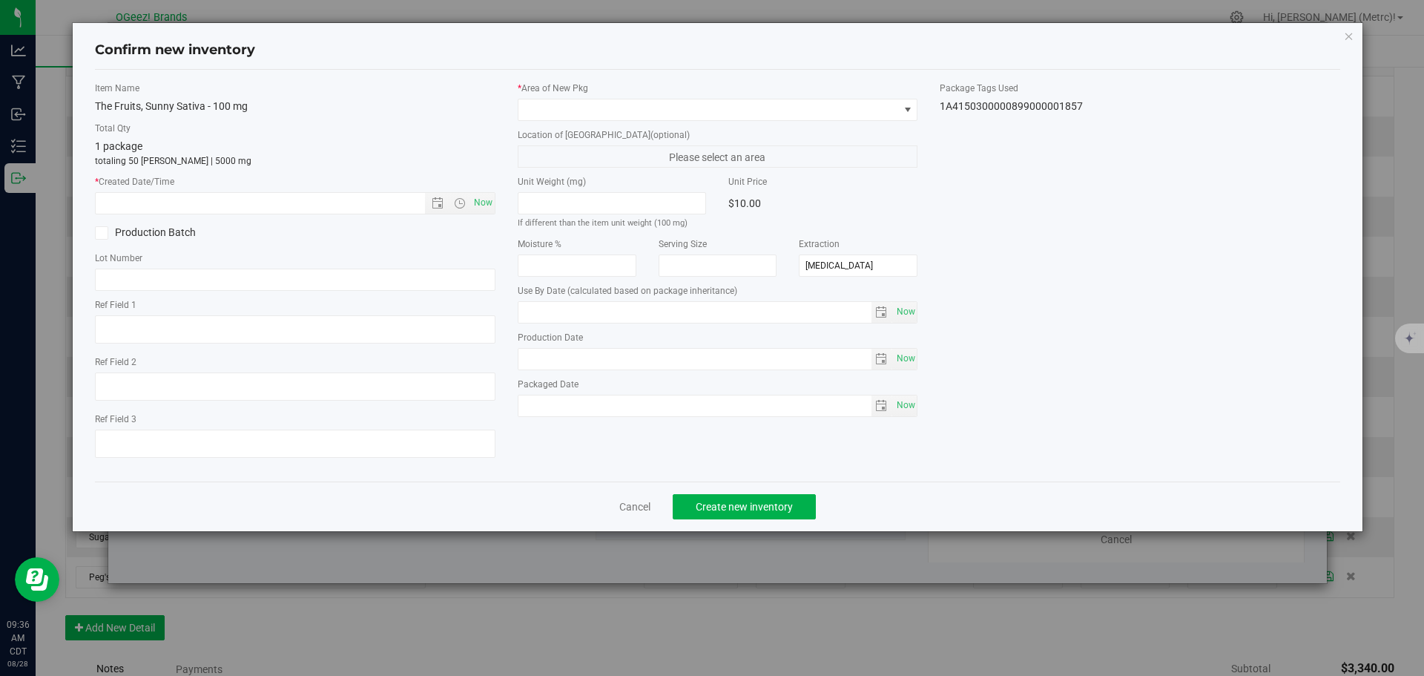
type input "[DATE]"
click at [486, 208] on span "Now" at bounding box center [482, 203] width 25 height 22
type input "[DATE] 9:36 AM"
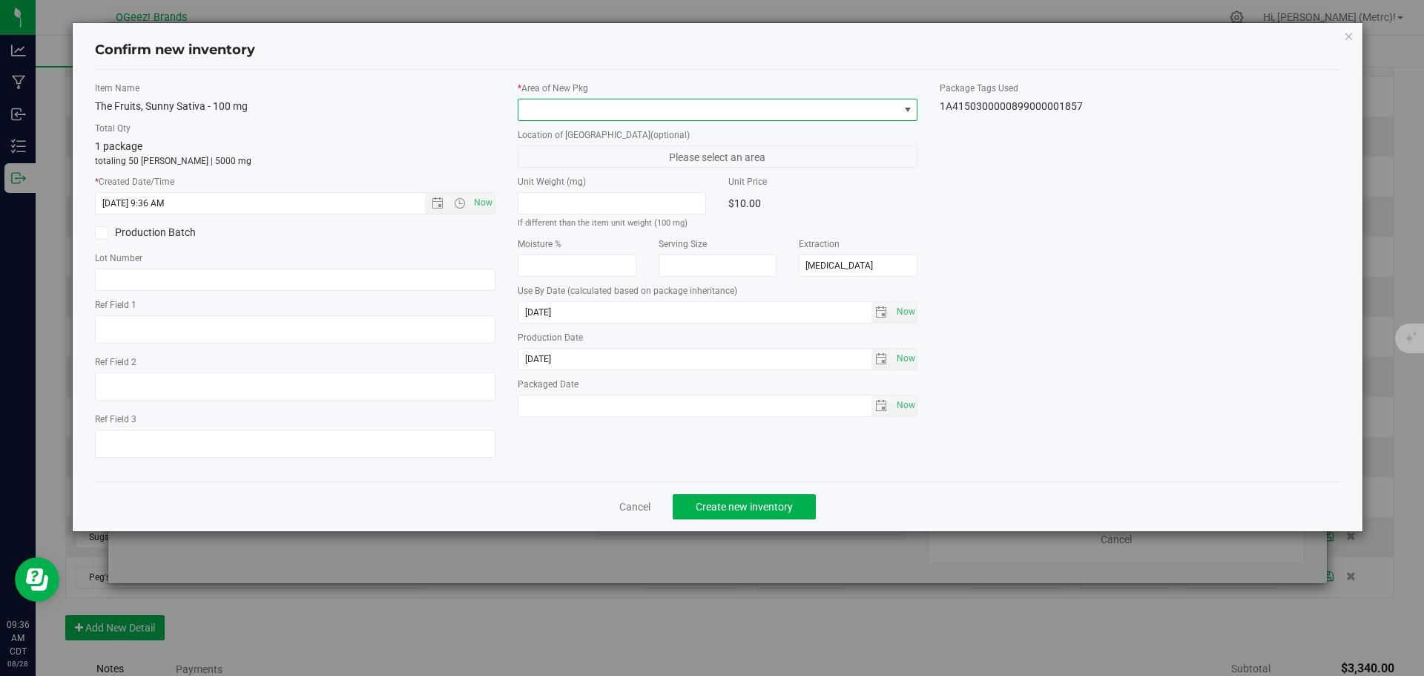
click at [591, 111] on span at bounding box center [708, 109] width 381 height 21
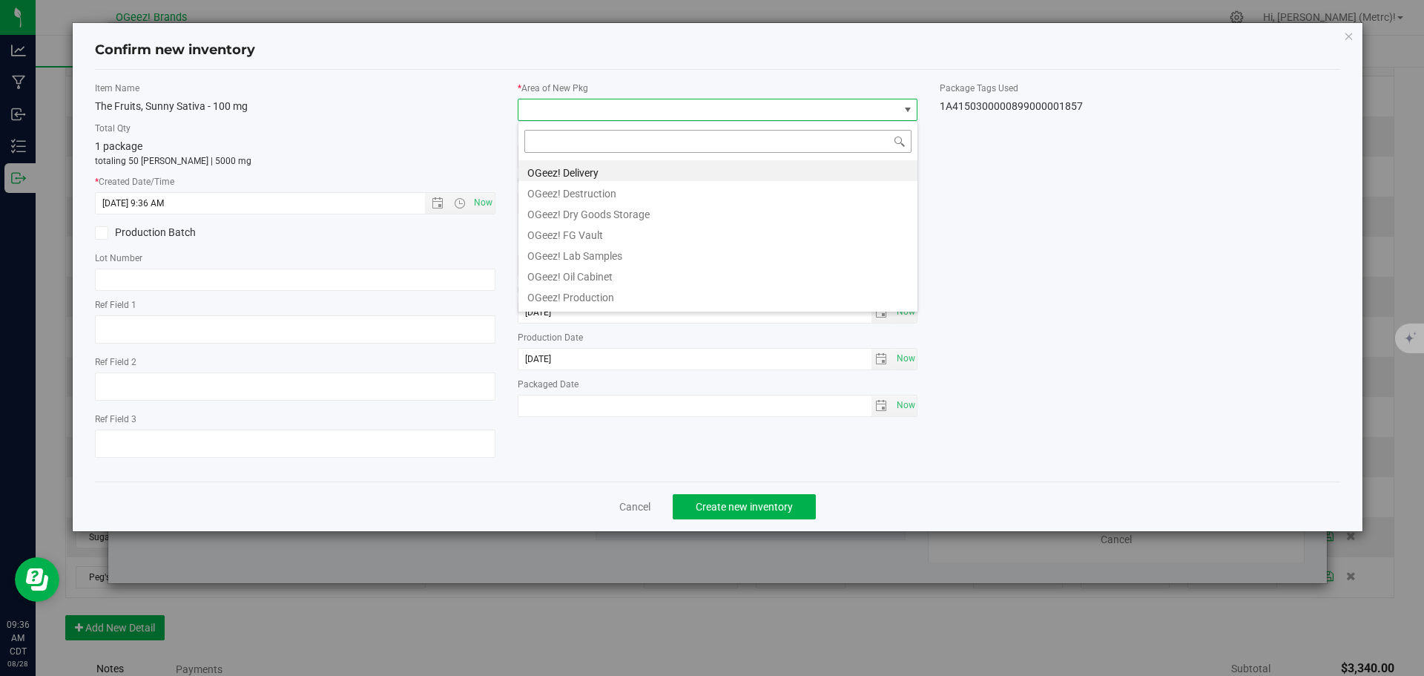
scroll to position [22, 401]
click at [597, 171] on li "OGeez! Delivery" at bounding box center [717, 170] width 399 height 21
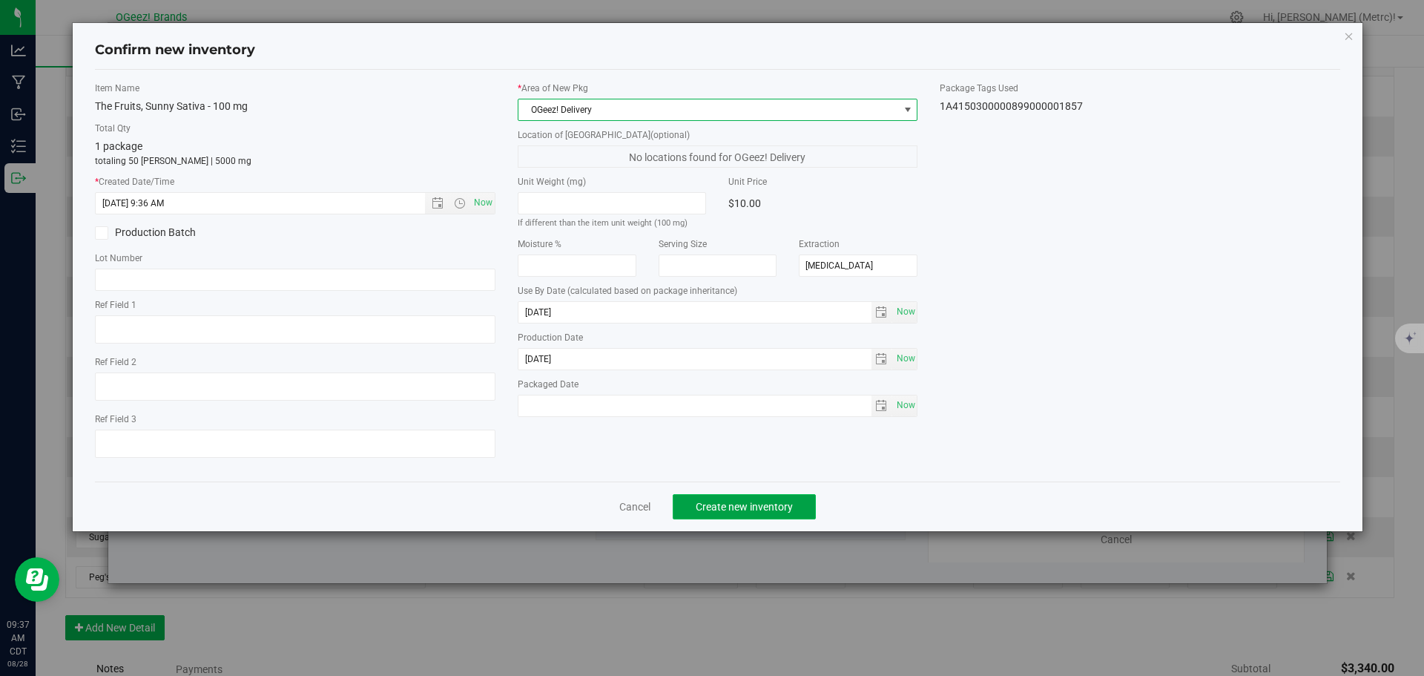
click at [757, 510] on span "Create new inventory" at bounding box center [744, 507] width 97 height 12
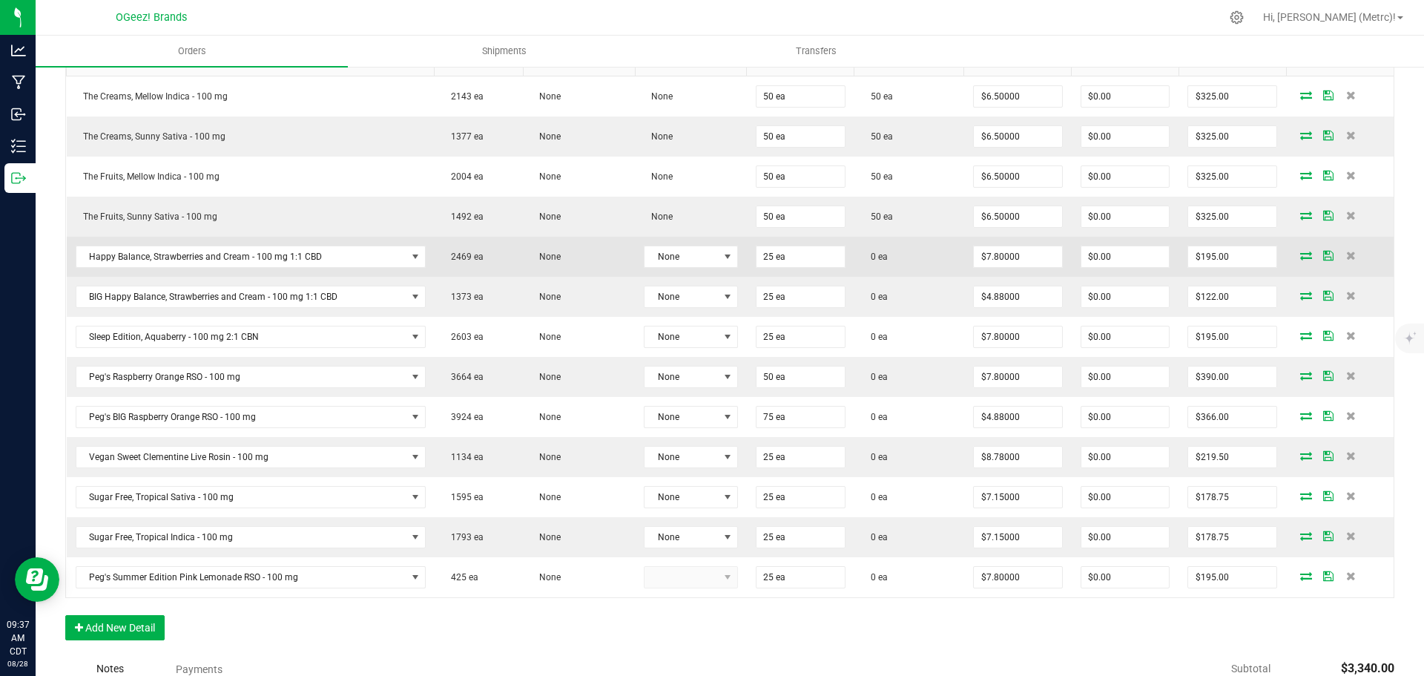
click at [1300, 260] on icon at bounding box center [1306, 255] width 12 height 9
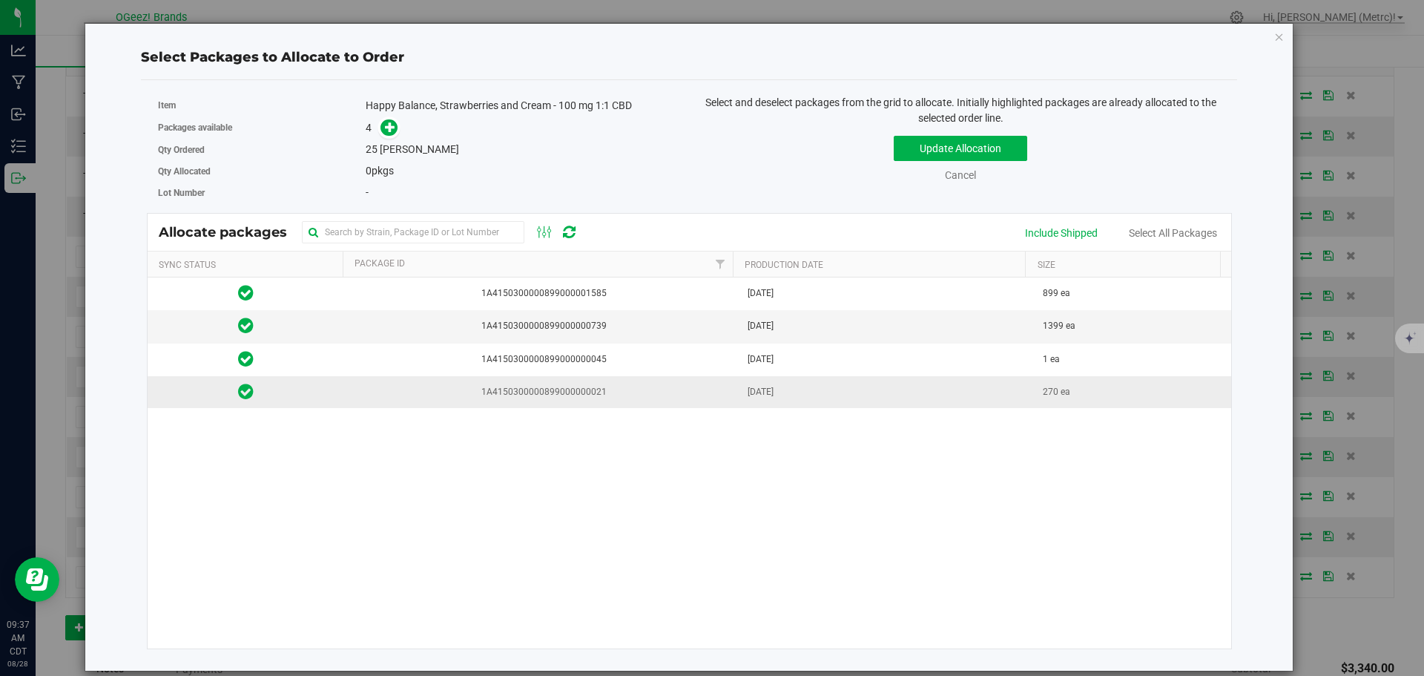
click at [969, 391] on td "[DATE]" at bounding box center [887, 392] width 296 height 32
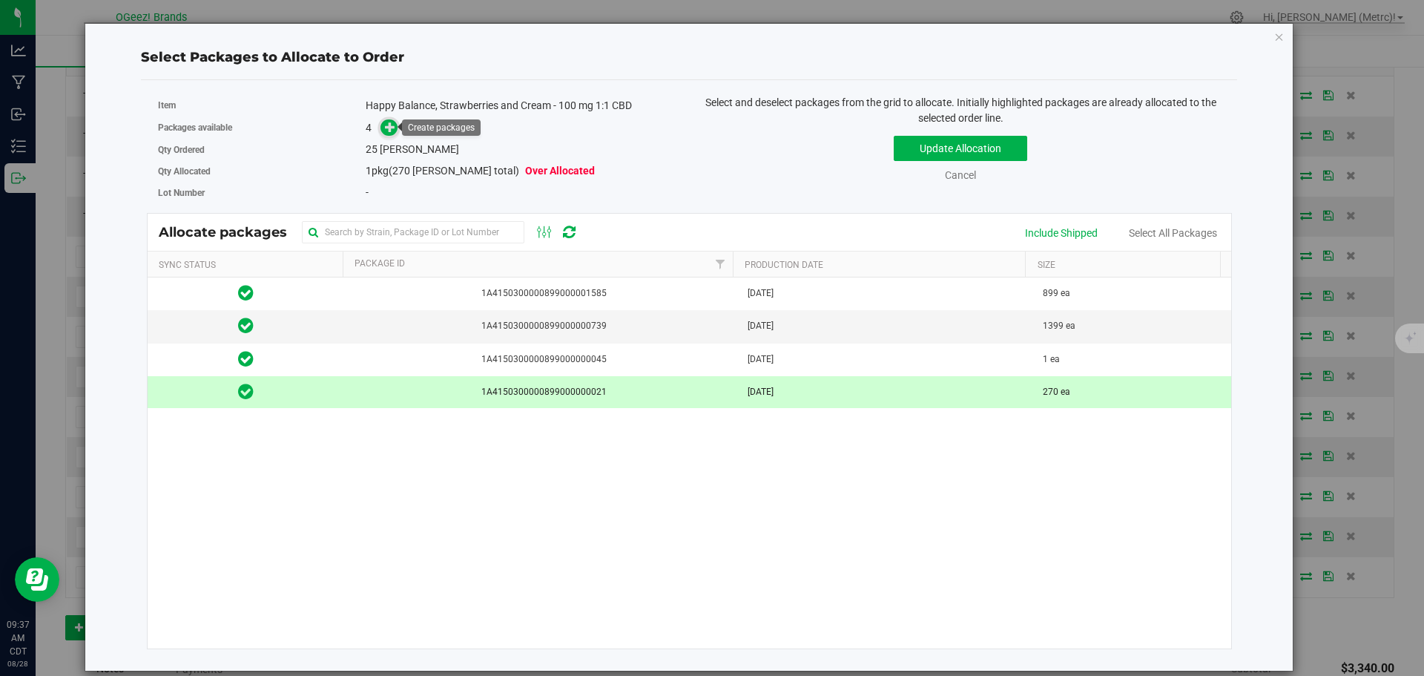
click at [392, 125] on icon at bounding box center [390, 127] width 10 height 10
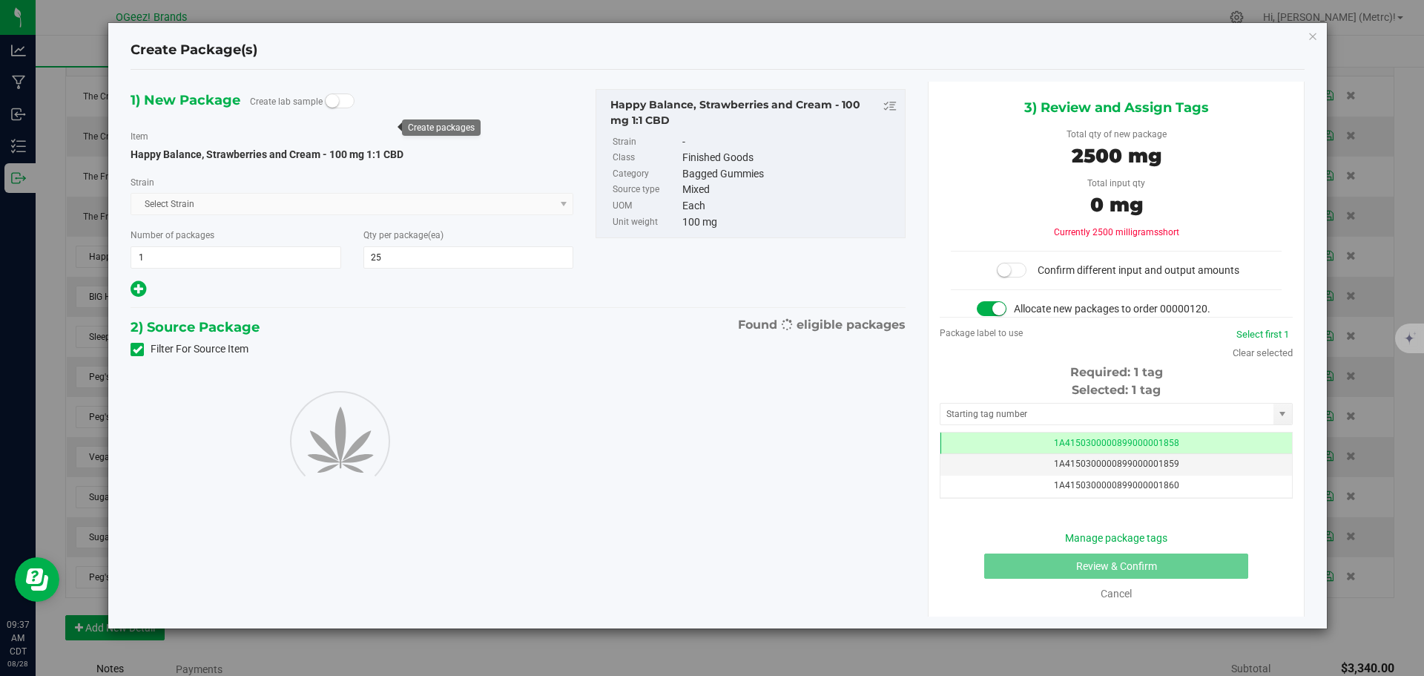
scroll to position [0, -1]
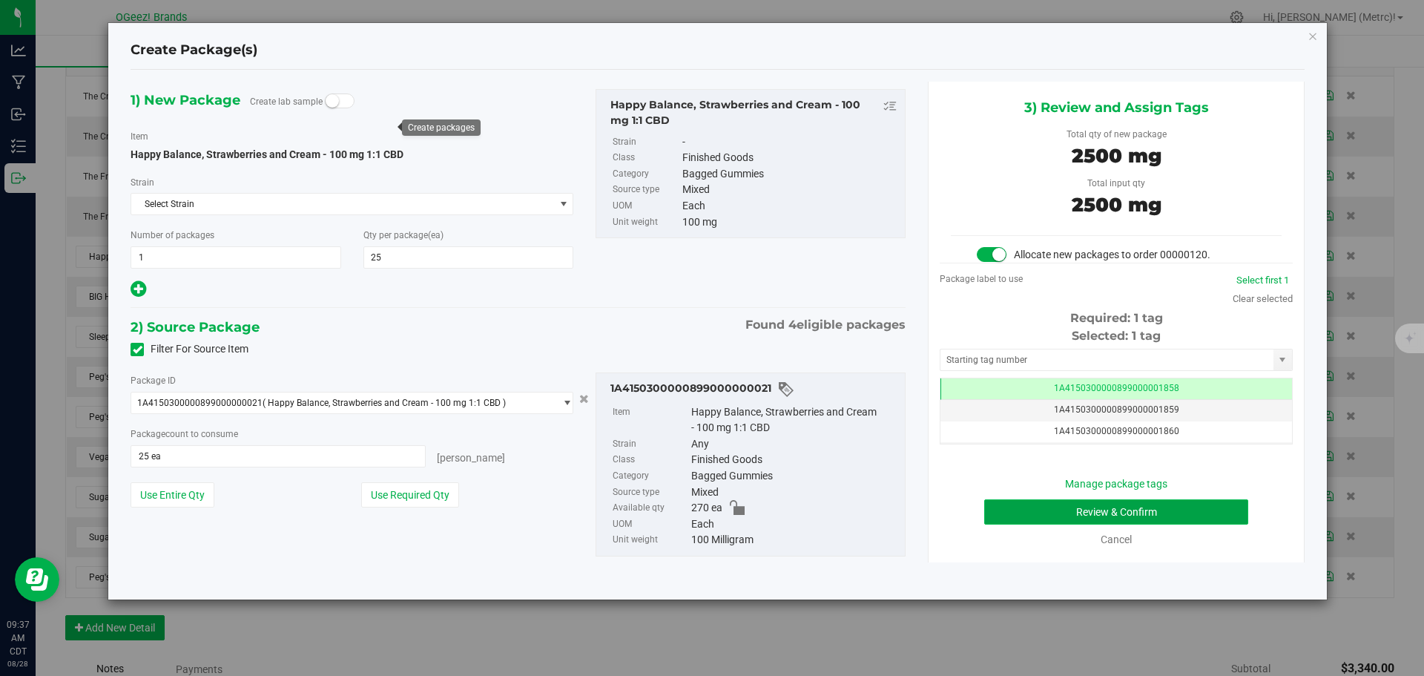
click at [1161, 516] on button "Review & Confirm" at bounding box center [1116, 511] width 264 height 25
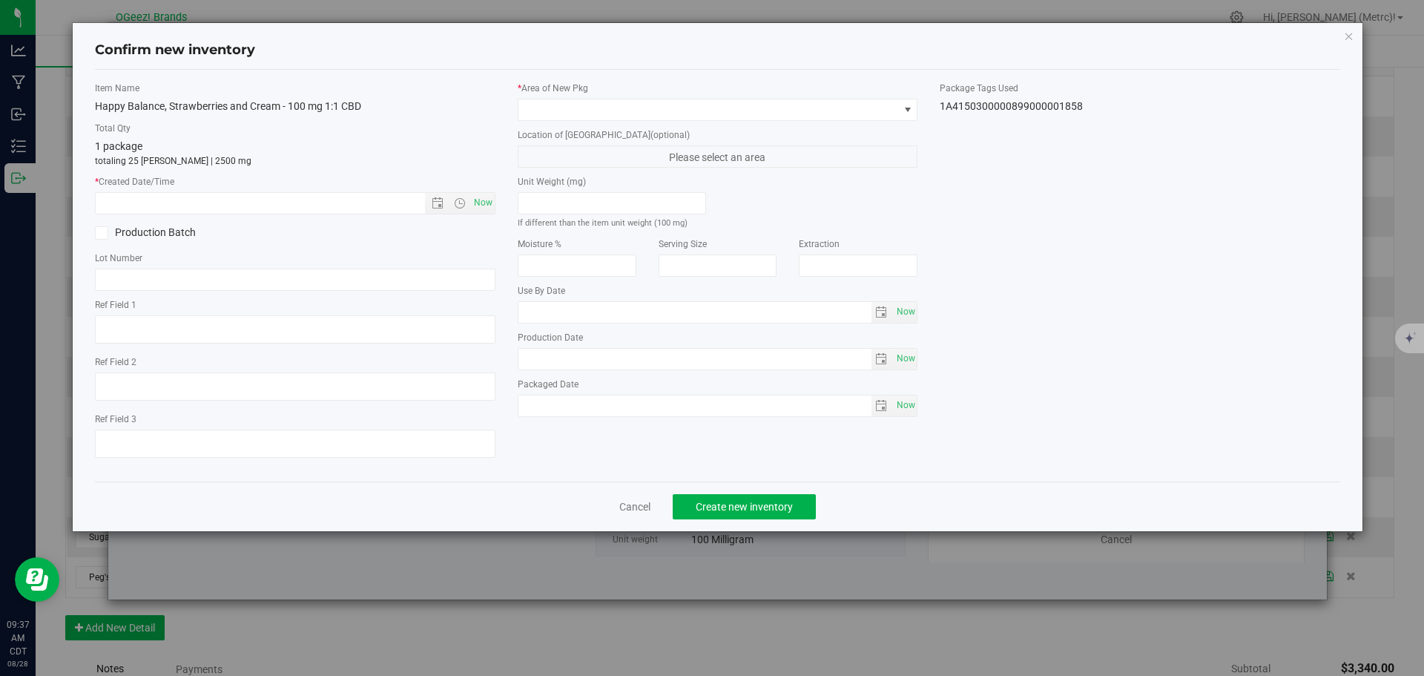
type input "[MEDICAL_DATA]"
type input "[DATE]"
drag, startPoint x: 485, startPoint y: 203, endPoint x: 510, endPoint y: 174, distance: 37.8
click at [485, 202] on span "Now" at bounding box center [482, 203] width 25 height 22
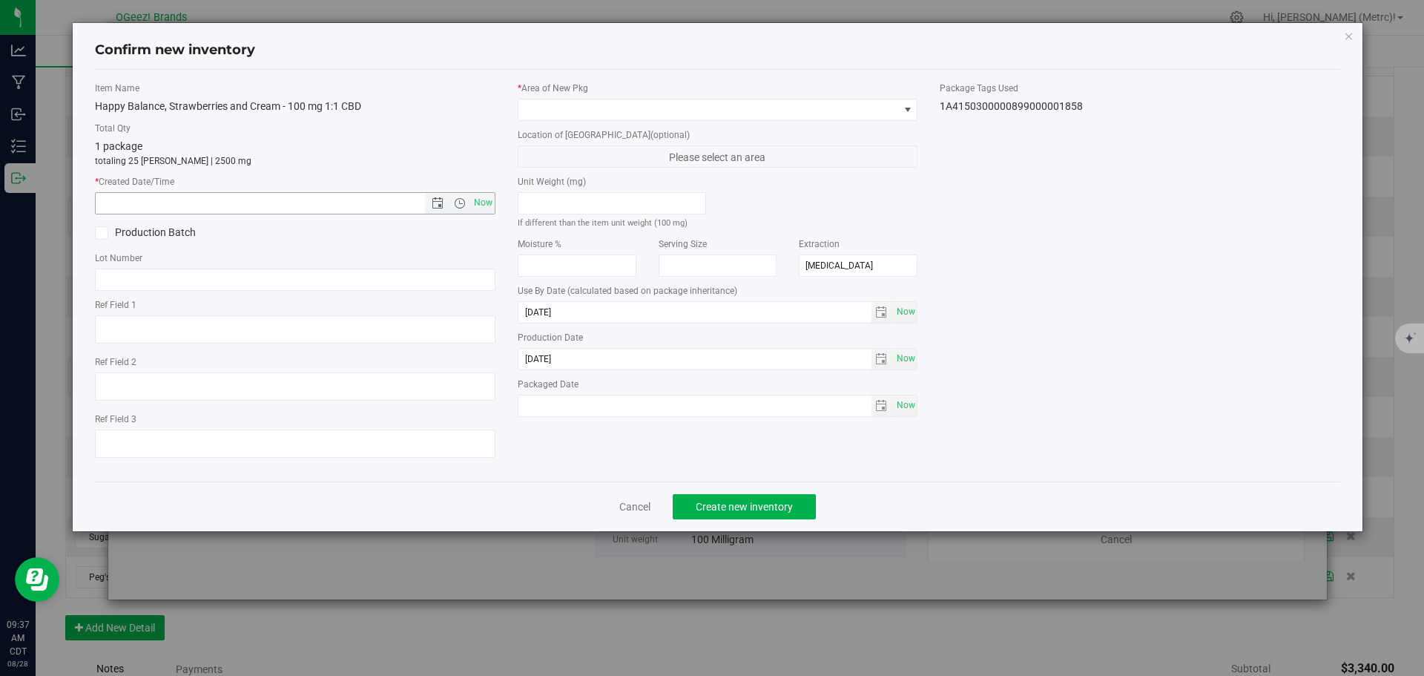
type input "[DATE] 9:37 AM"
click at [556, 113] on span at bounding box center [708, 109] width 381 height 21
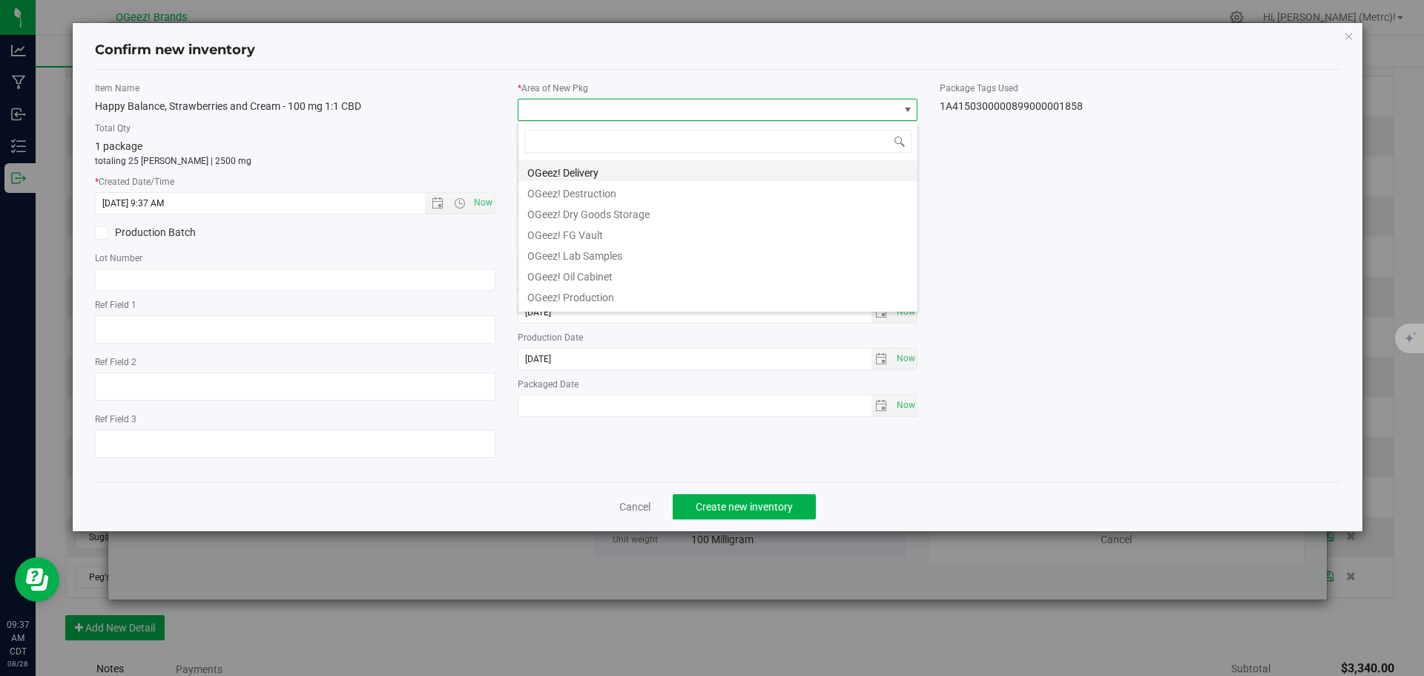
click at [599, 165] on li "OGeez! Delivery" at bounding box center [717, 170] width 399 height 21
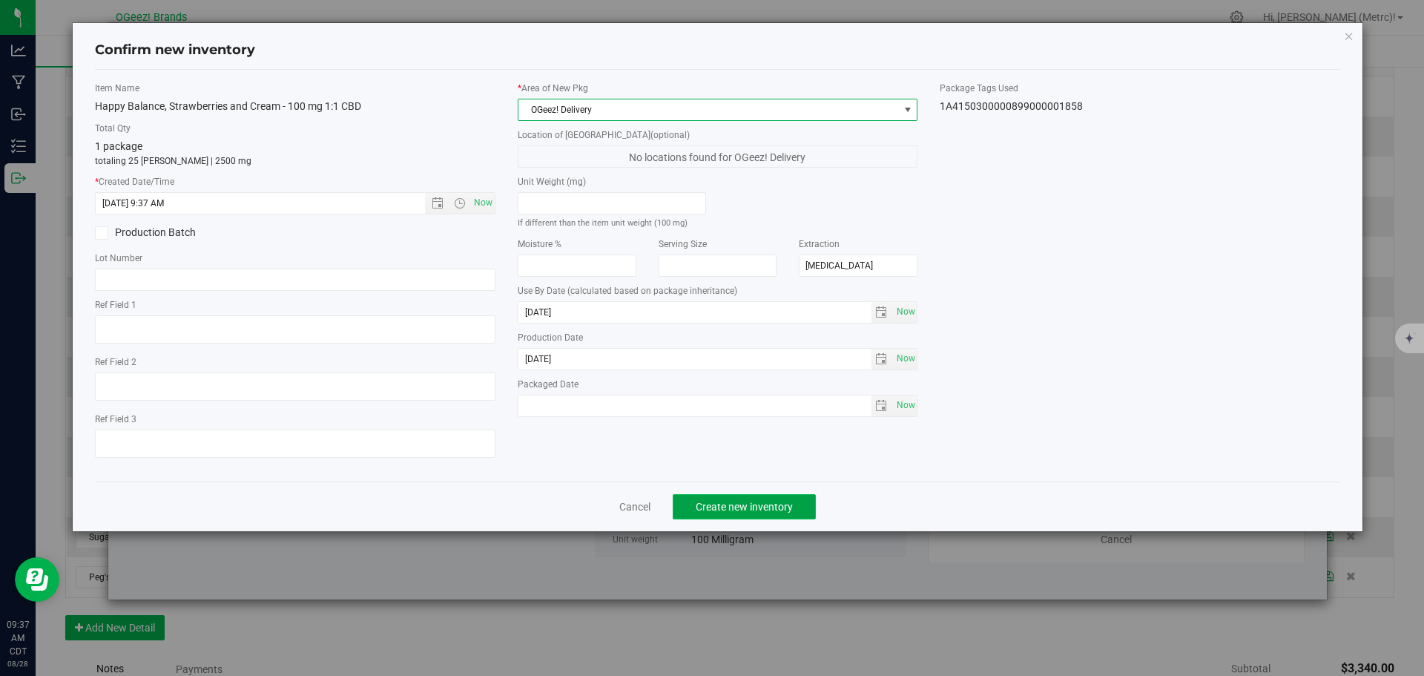
click at [745, 504] on span "Create new inventory" at bounding box center [744, 507] width 97 height 12
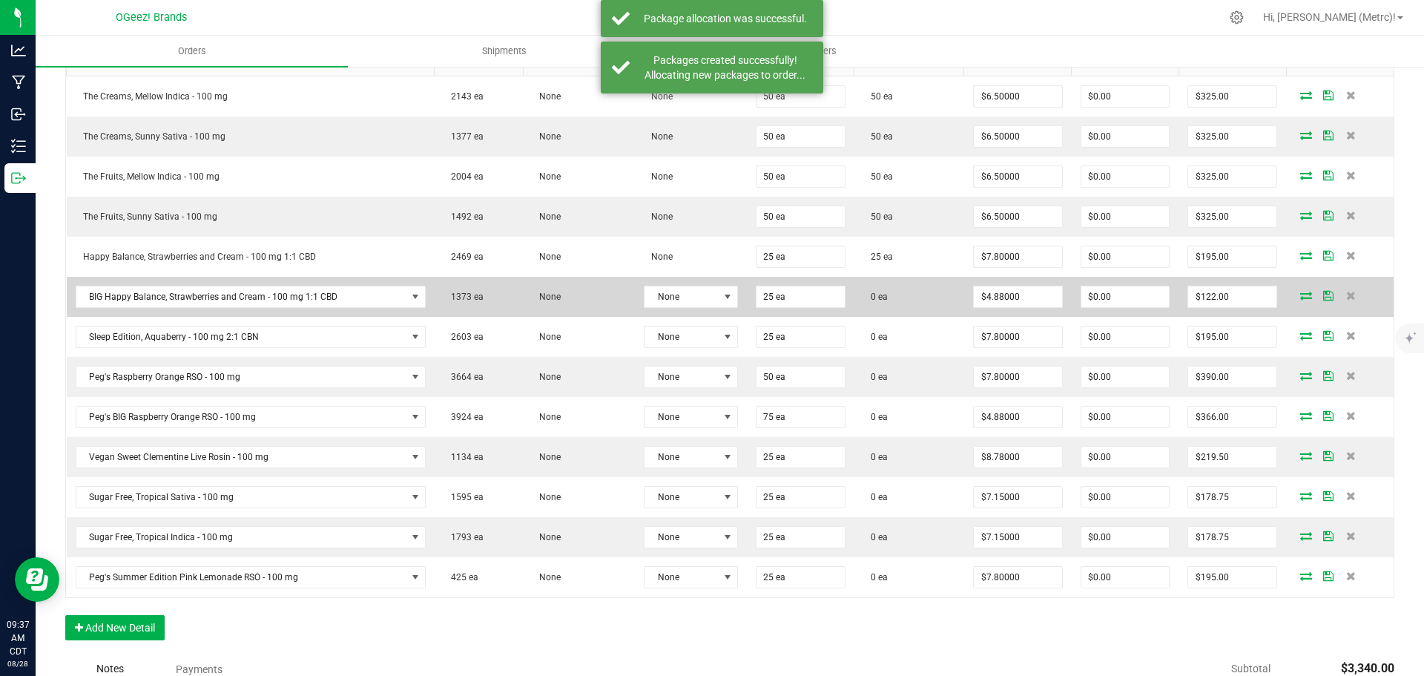
click at [1300, 299] on icon at bounding box center [1306, 295] width 12 height 9
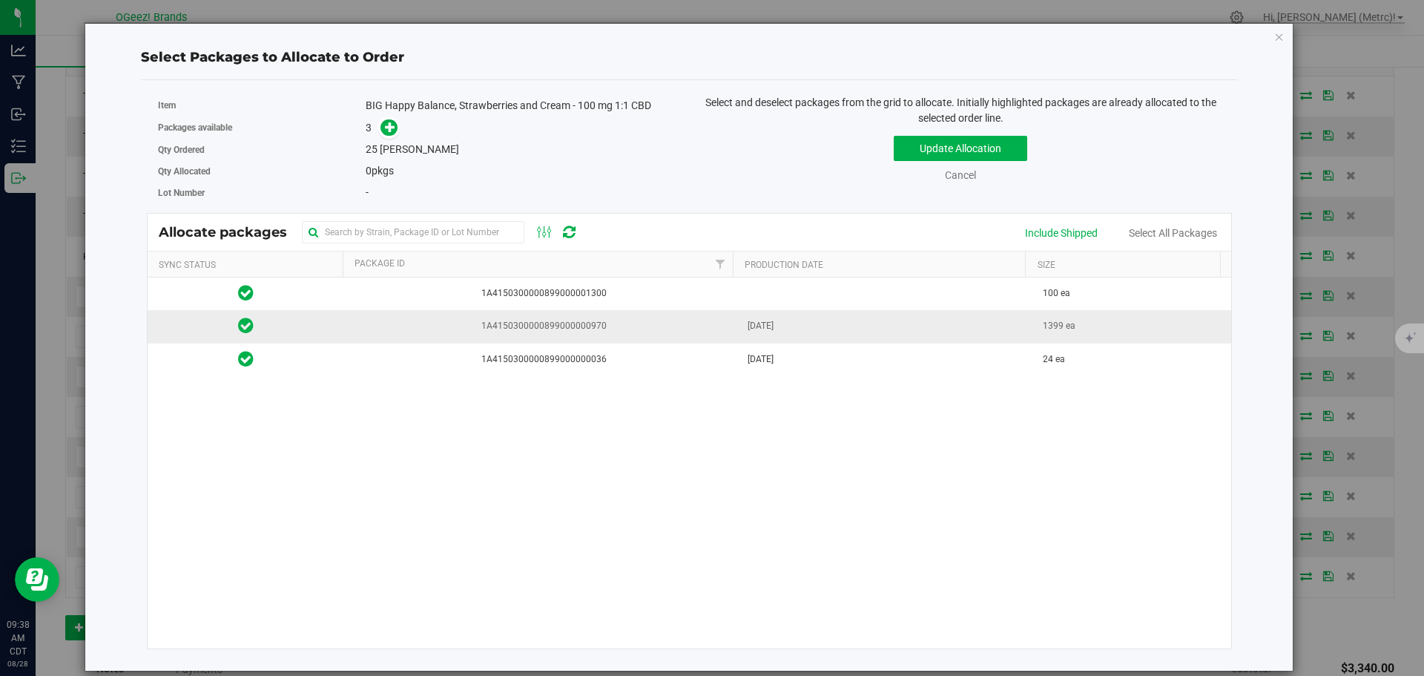
click at [984, 323] on td "[DATE]" at bounding box center [887, 326] width 296 height 33
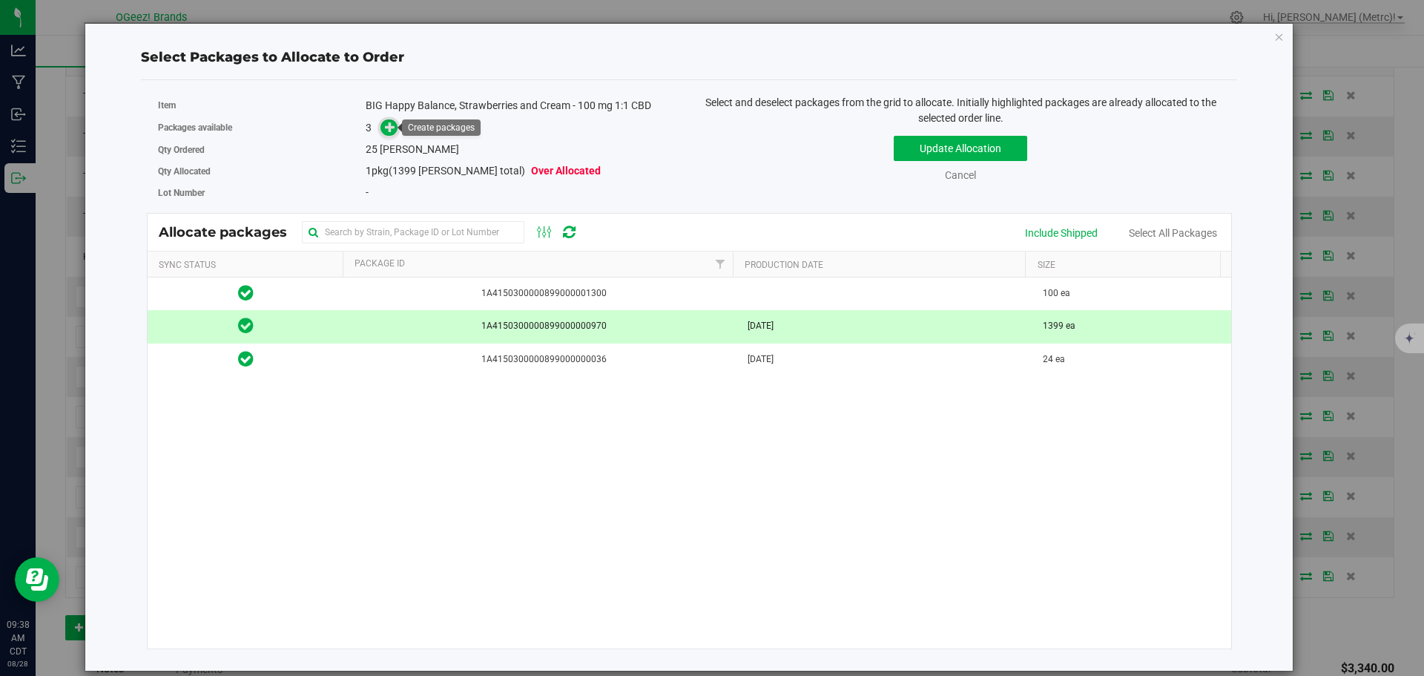
click at [386, 125] on icon at bounding box center [390, 127] width 10 height 10
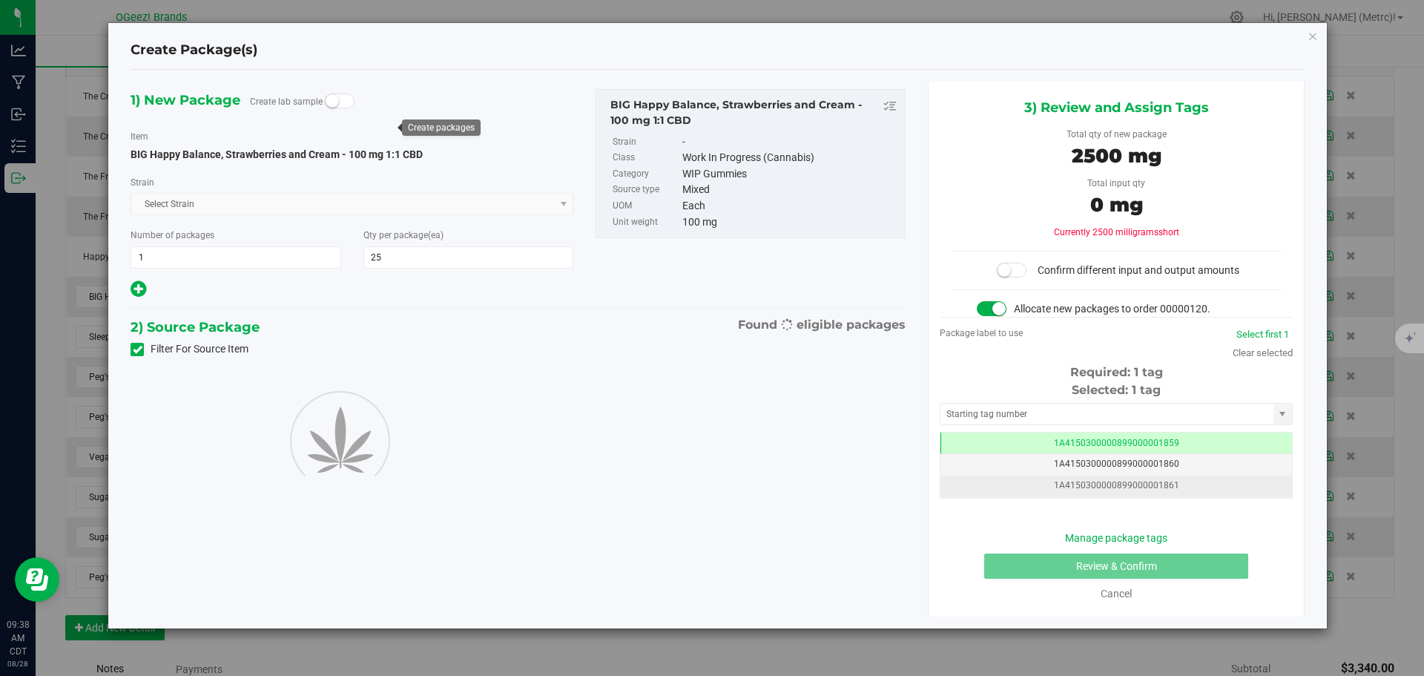
scroll to position [0, -1]
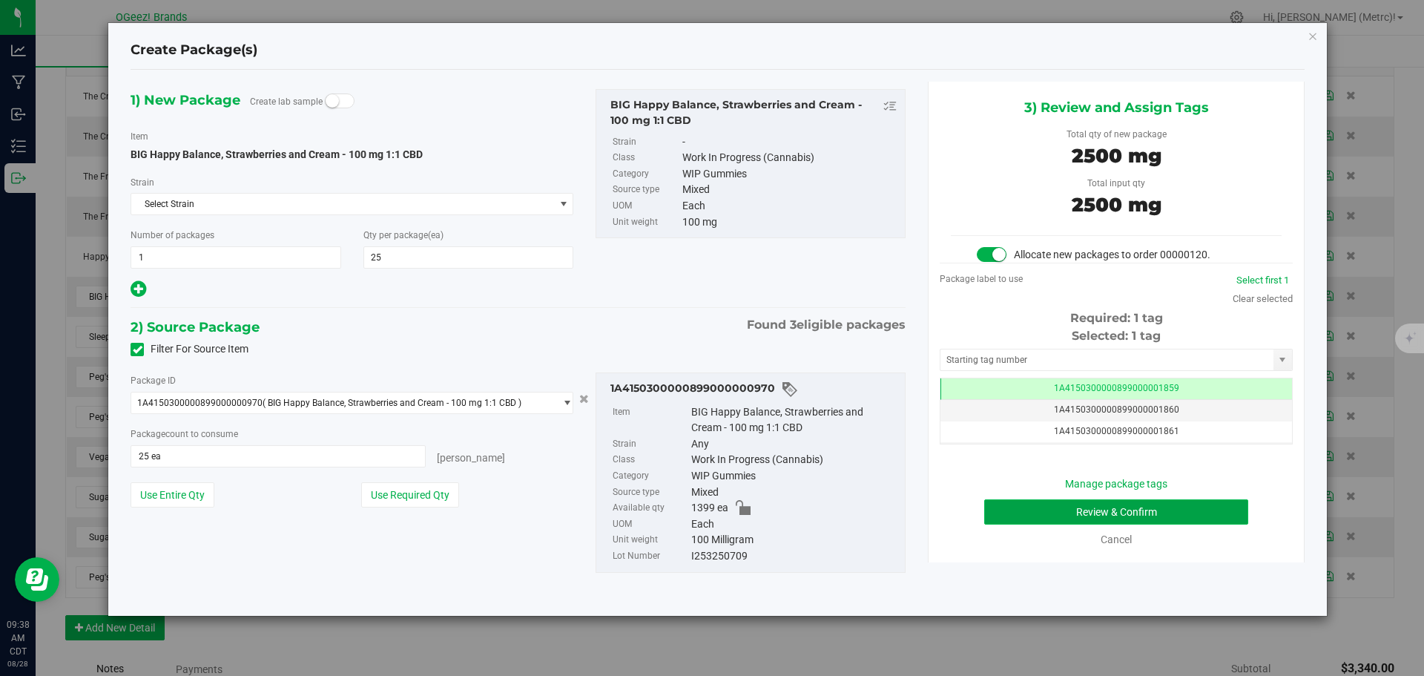
click at [1115, 507] on button "Review & Confirm" at bounding box center [1116, 511] width 264 height 25
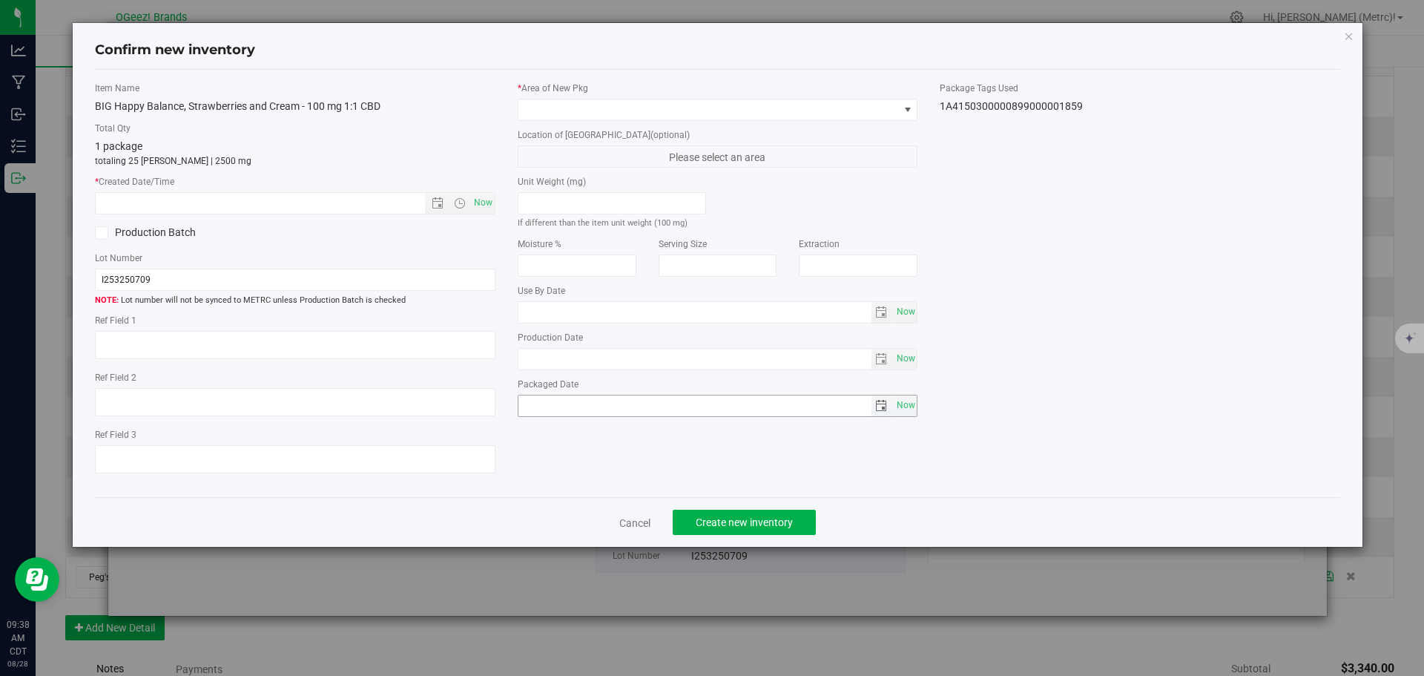
type input "[MEDICAL_DATA]"
type input "[DATE]"
click at [483, 200] on span "Now" at bounding box center [482, 203] width 25 height 22
type input "[DATE] 9:38 AM"
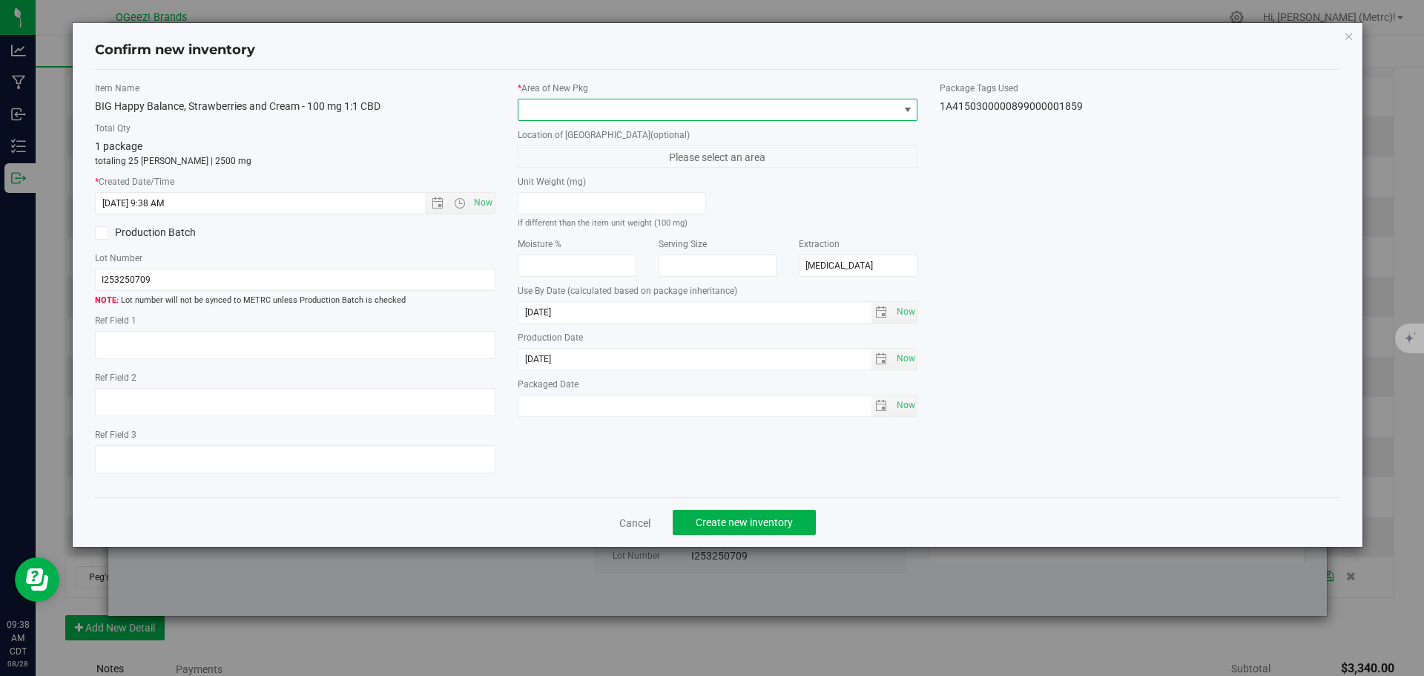
click at [580, 113] on span at bounding box center [708, 109] width 381 height 21
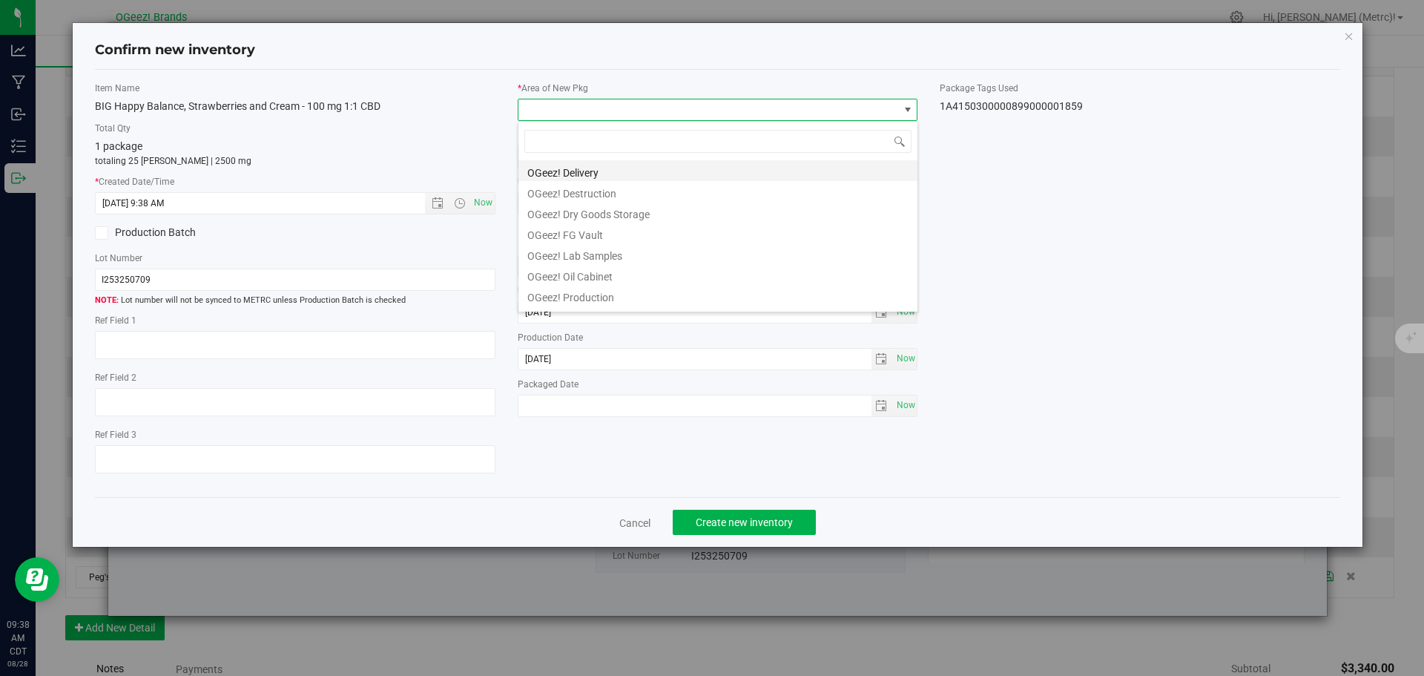
click at [608, 172] on li "OGeez! Delivery" at bounding box center [717, 170] width 399 height 21
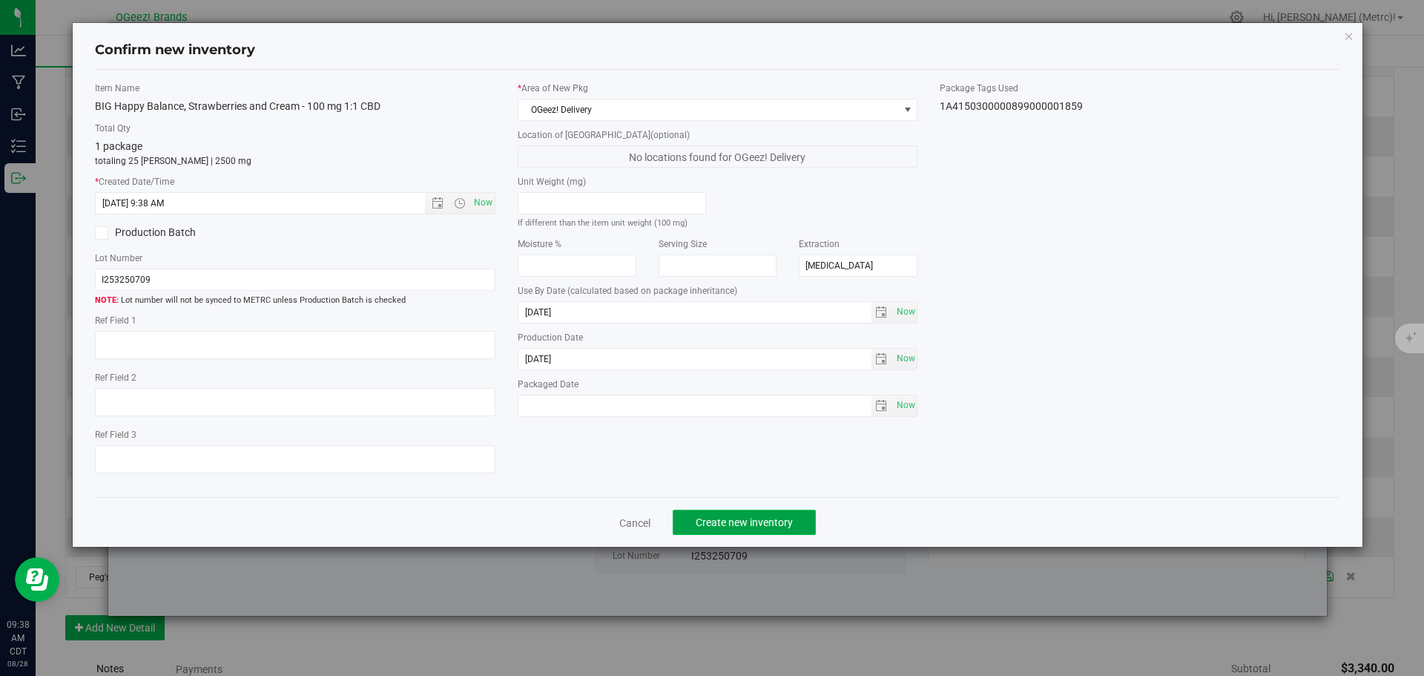
click at [723, 512] on button "Create new inventory" at bounding box center [744, 522] width 143 height 25
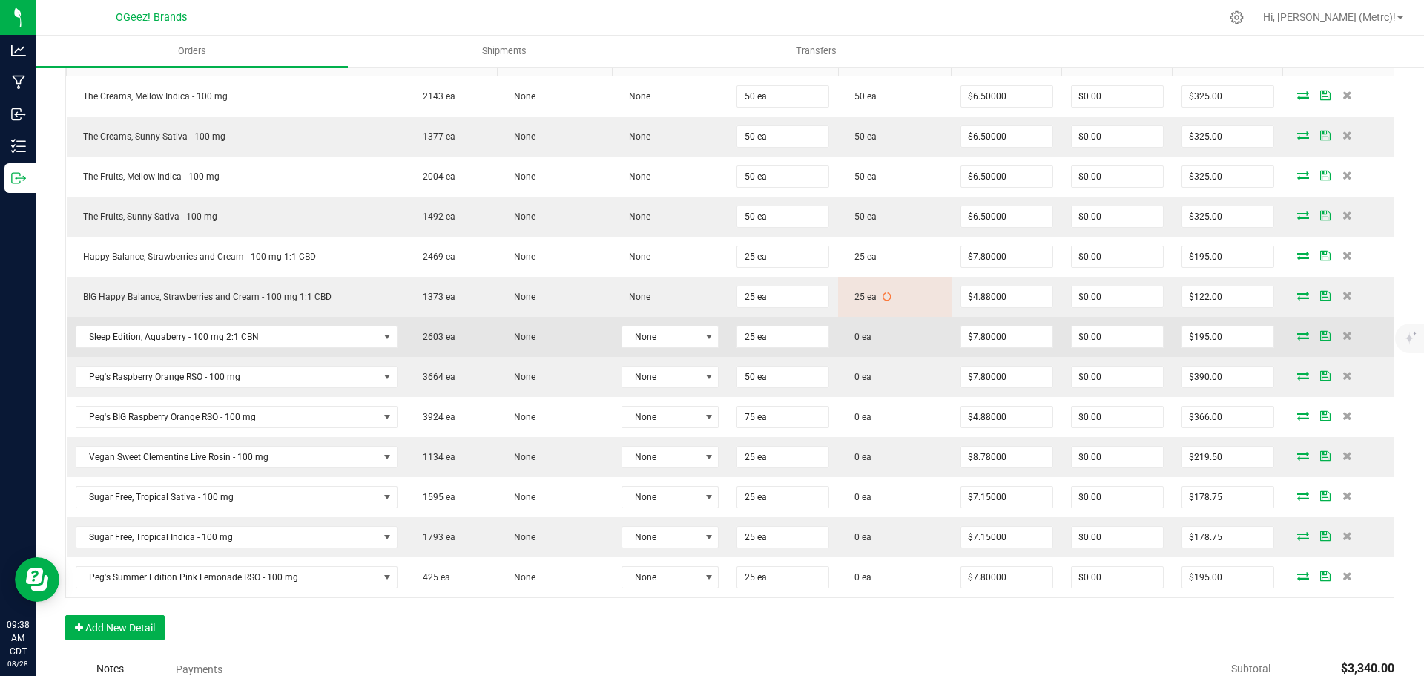
click at [1297, 333] on icon at bounding box center [1303, 335] width 12 height 9
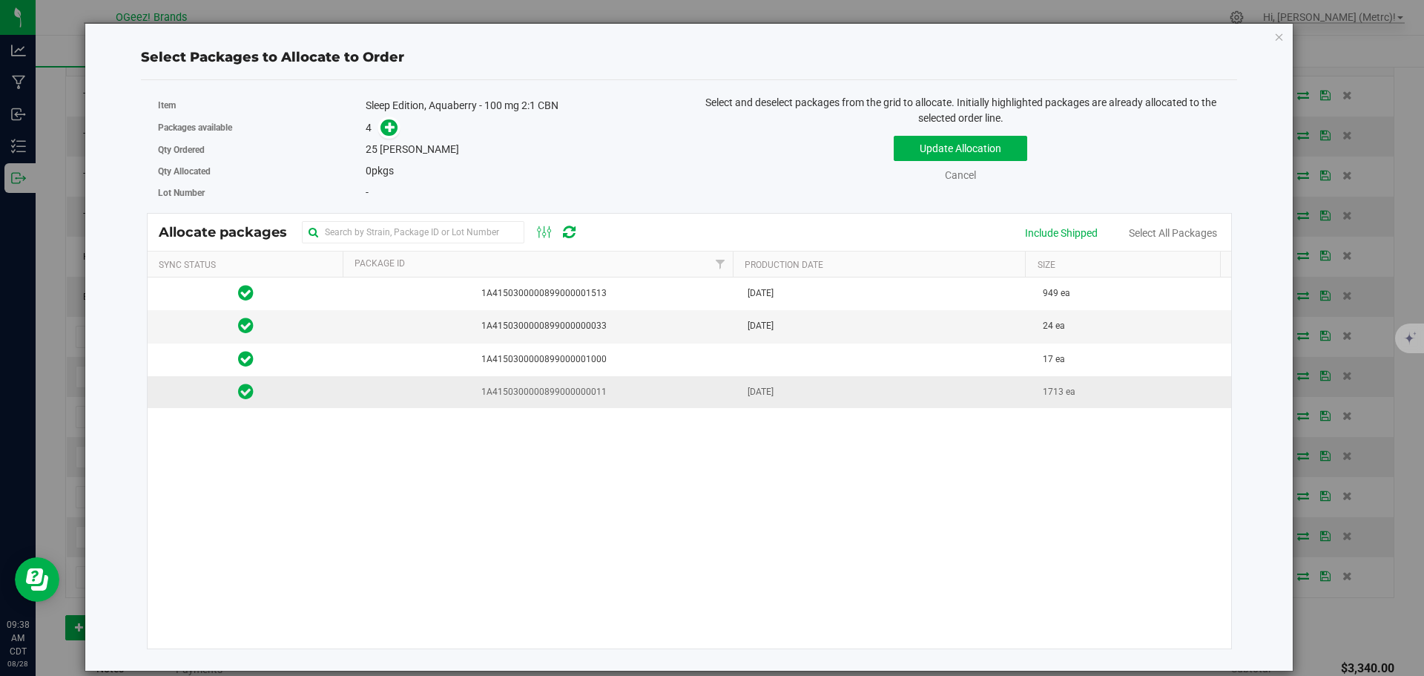
click at [631, 383] on td "1A4150300000899000000011" at bounding box center [541, 392] width 395 height 32
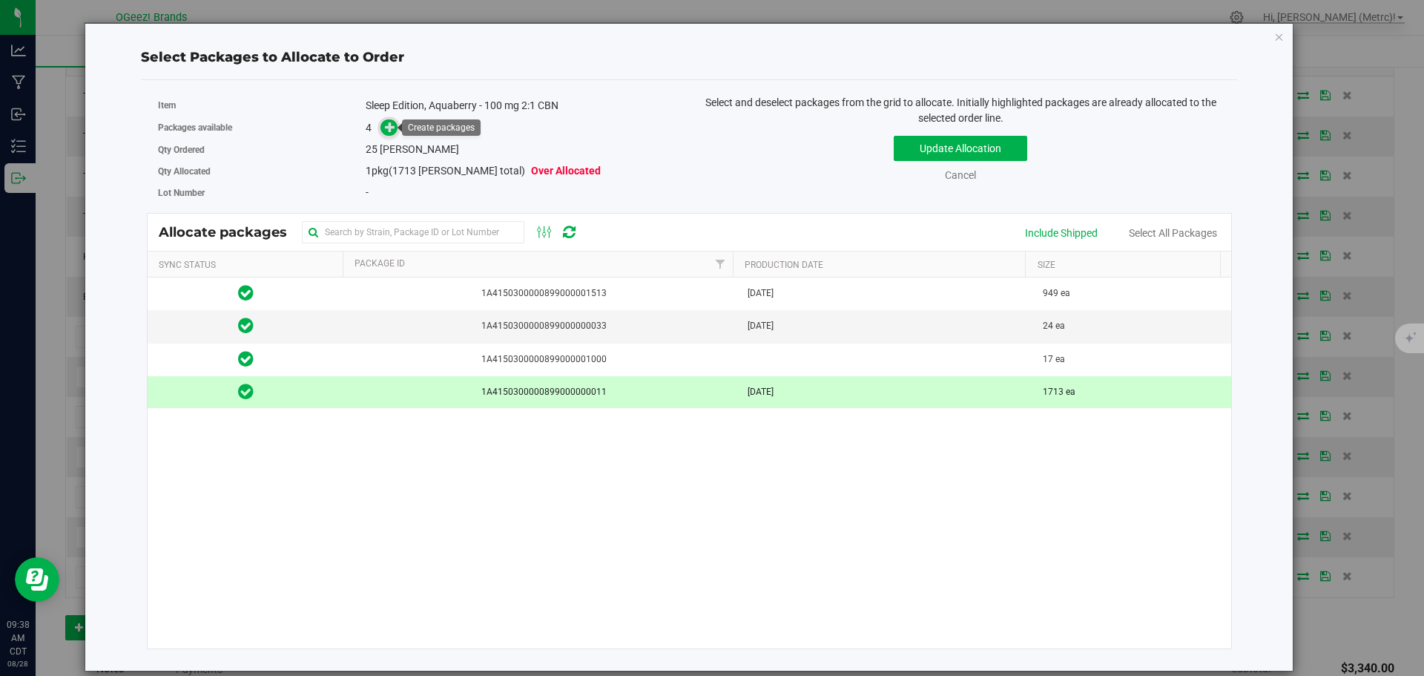
click at [389, 130] on icon at bounding box center [390, 127] width 10 height 10
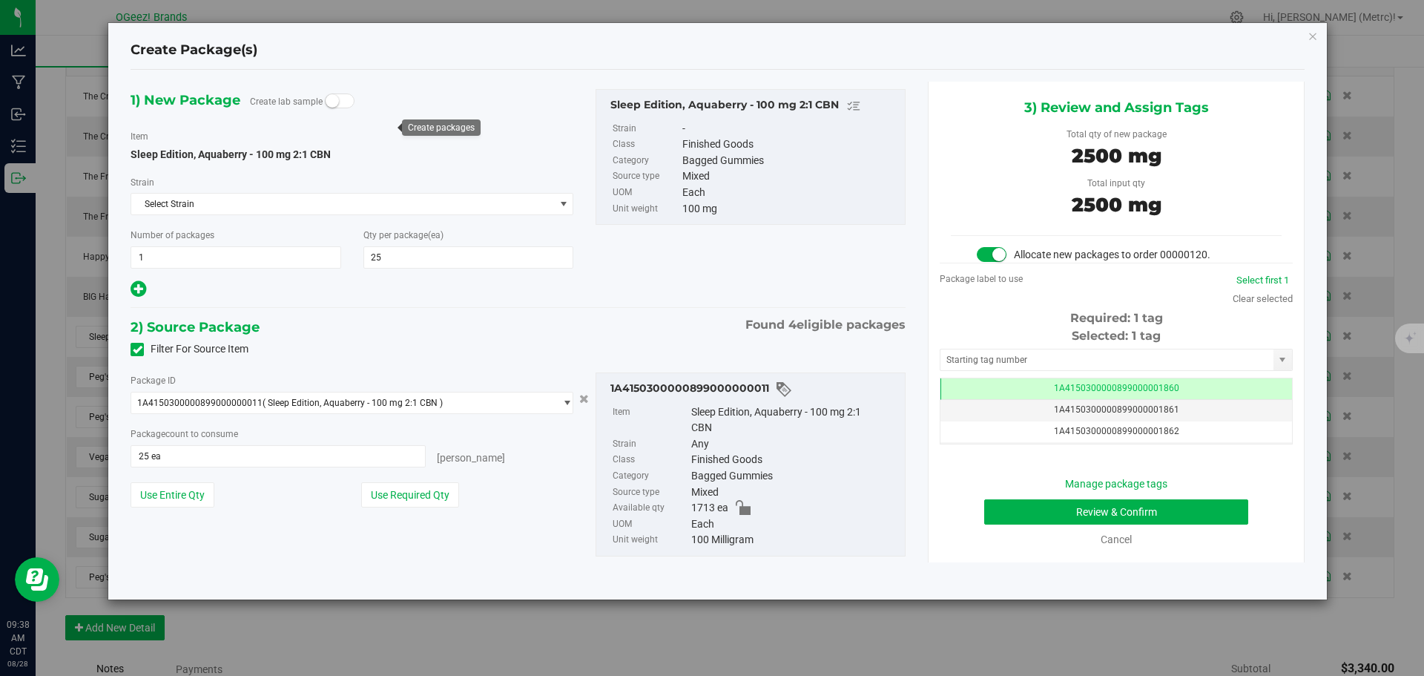
scroll to position [0, -1]
click at [1044, 516] on button "Review & Confirm" at bounding box center [1116, 511] width 264 height 25
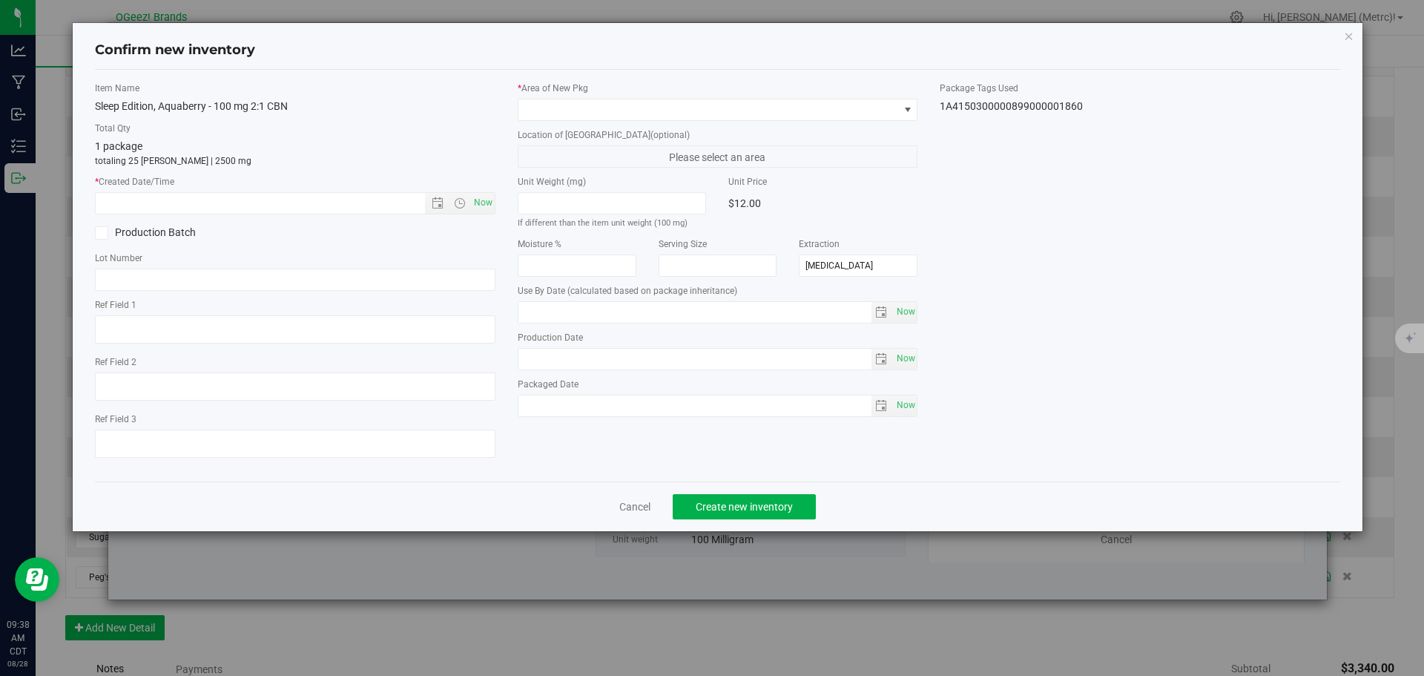
type input "[DATE]"
click at [488, 203] on span "Now" at bounding box center [482, 203] width 25 height 22
type input "[DATE] 9:38 AM"
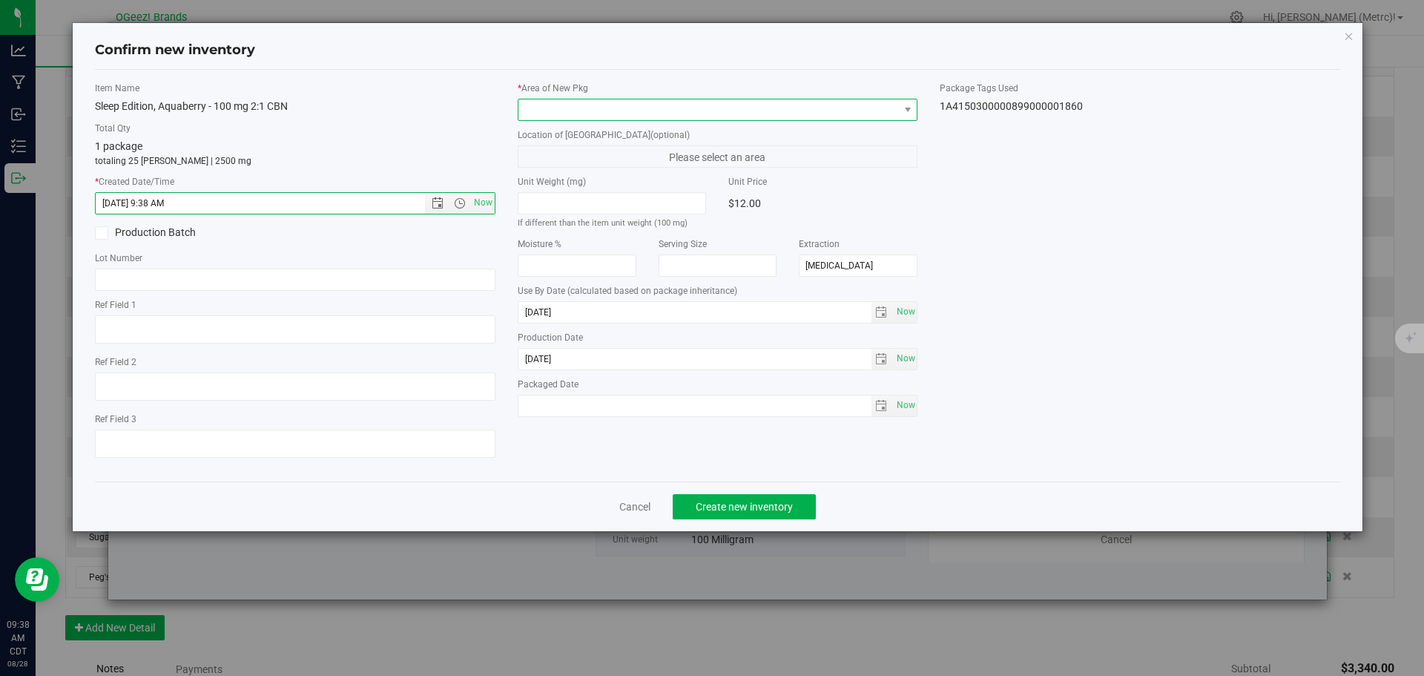
click at [616, 108] on span at bounding box center [708, 109] width 381 height 21
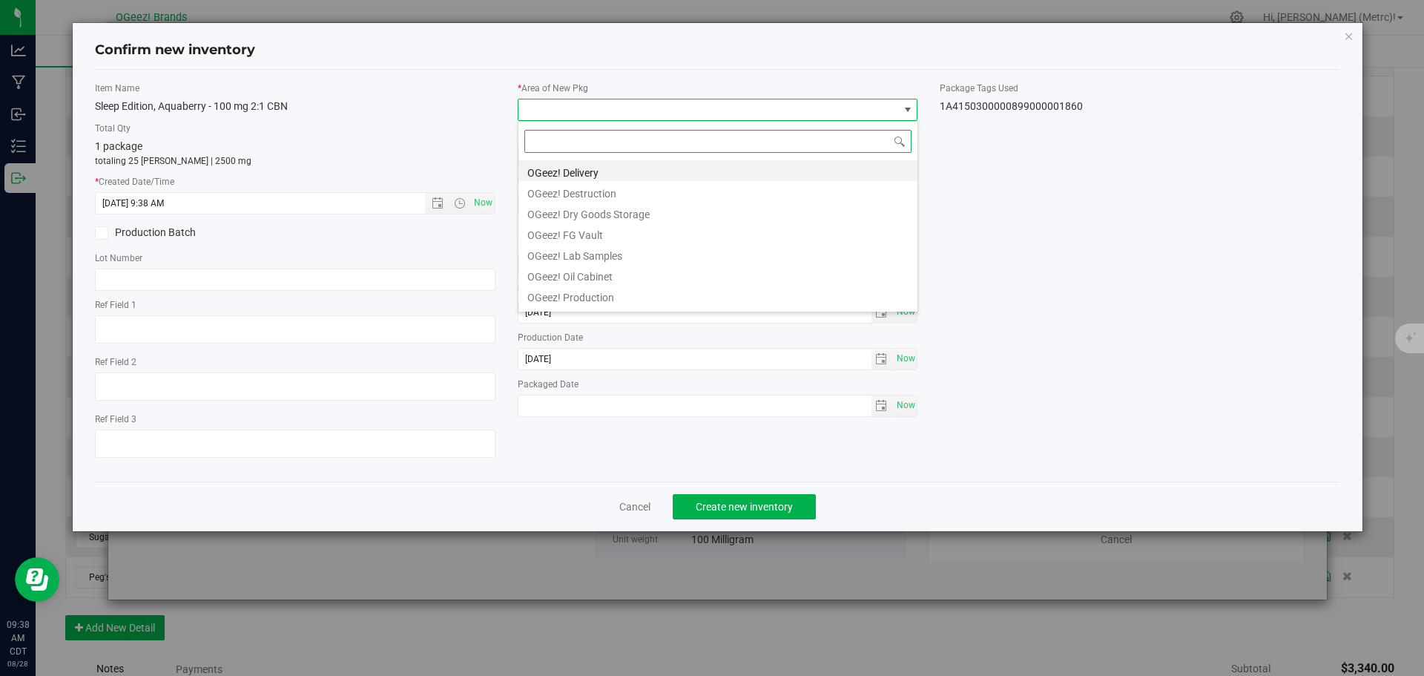
click at [626, 167] on li "OGeez! Delivery" at bounding box center [717, 170] width 399 height 21
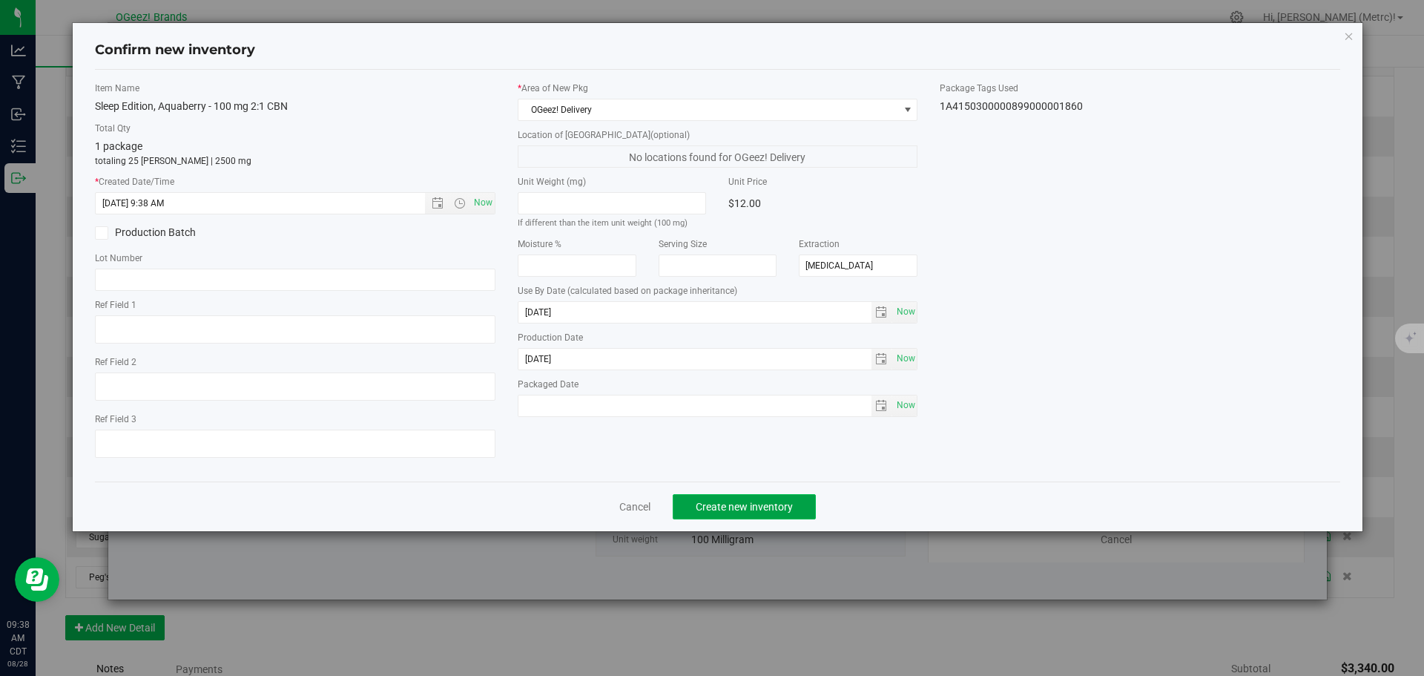
click at [763, 501] on span "Create new inventory" at bounding box center [744, 507] width 97 height 12
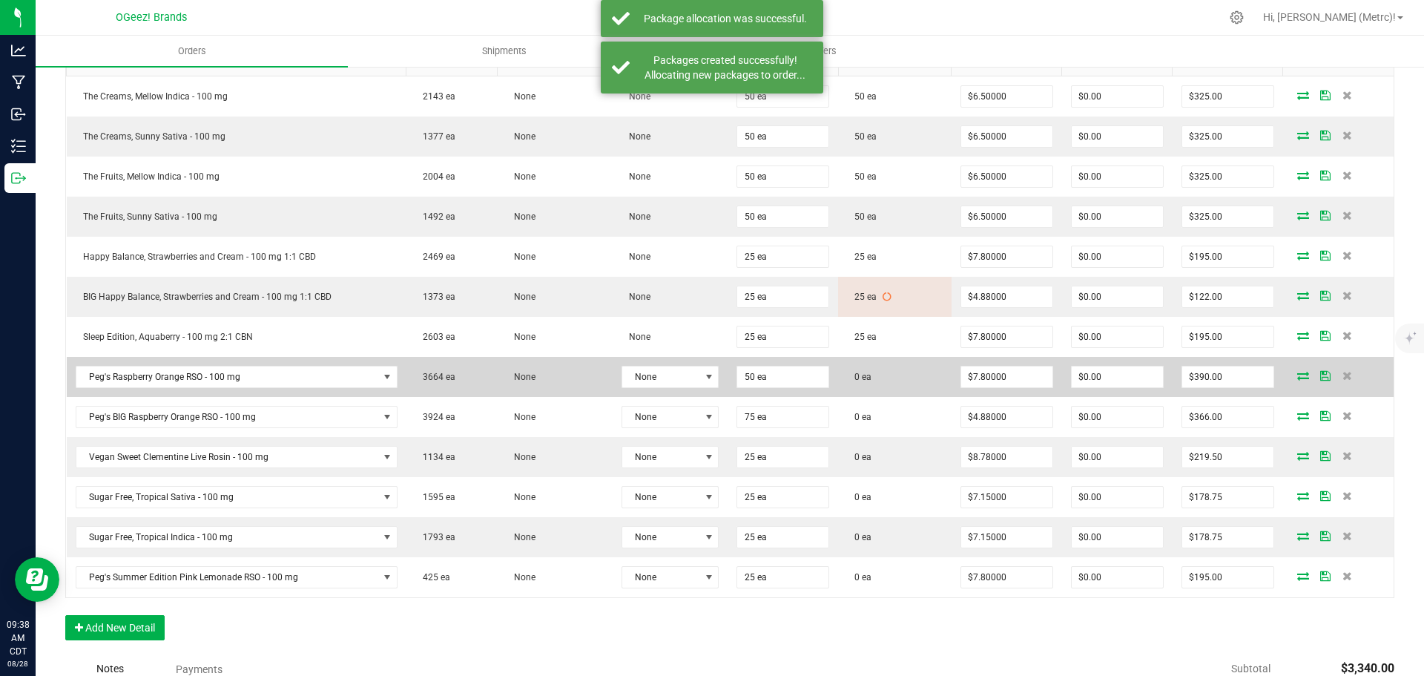
click at [1297, 379] on icon at bounding box center [1303, 375] width 12 height 9
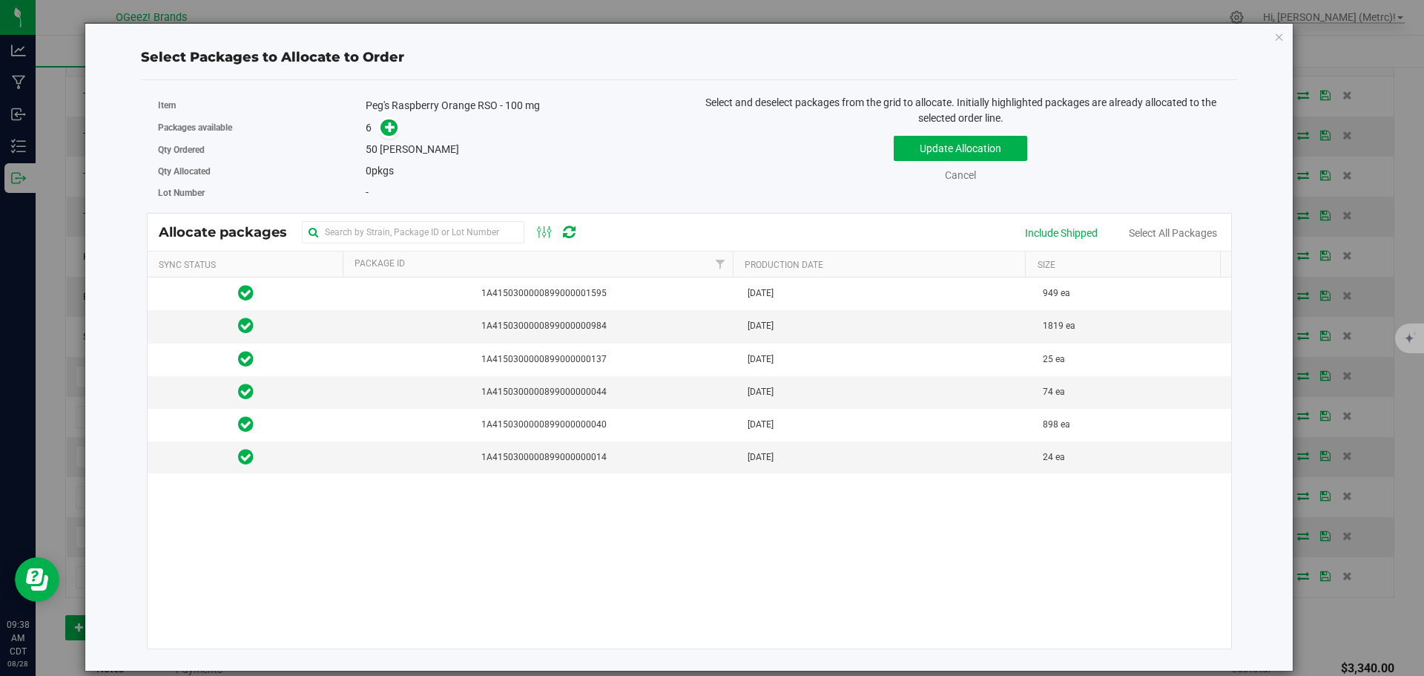
drag, startPoint x: 694, startPoint y: 464, endPoint x: 611, endPoint y: 530, distance: 105.1
click at [611, 530] on div "1A4150300000899000001595 [DATE] 949 ea 1A4150300000899000000984 [DATE] 1819 ea …" at bounding box center [690, 462] width 1084 height 371
drag, startPoint x: 551, startPoint y: 320, endPoint x: 562, endPoint y: 323, distance: 10.6
click at [559, 321] on span "1A4150300000899000000984" at bounding box center [541, 326] width 377 height 14
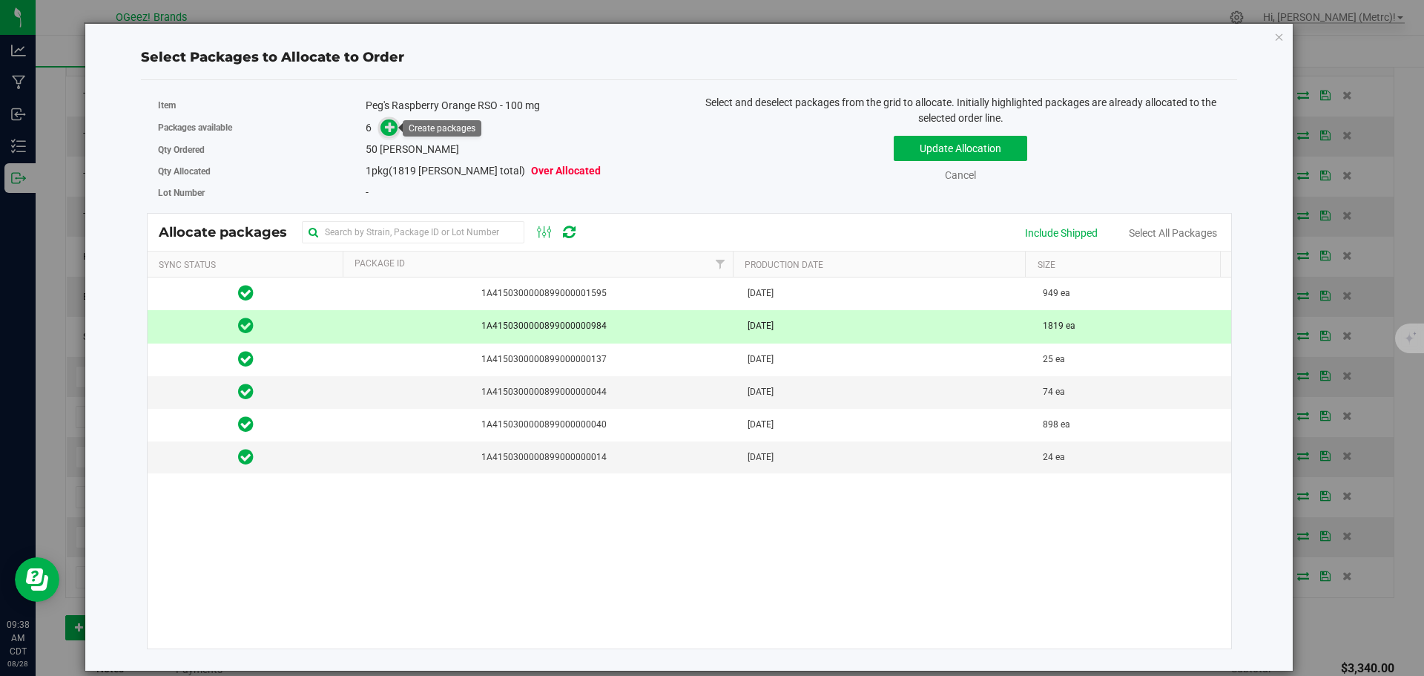
click at [388, 122] on icon at bounding box center [390, 127] width 10 height 10
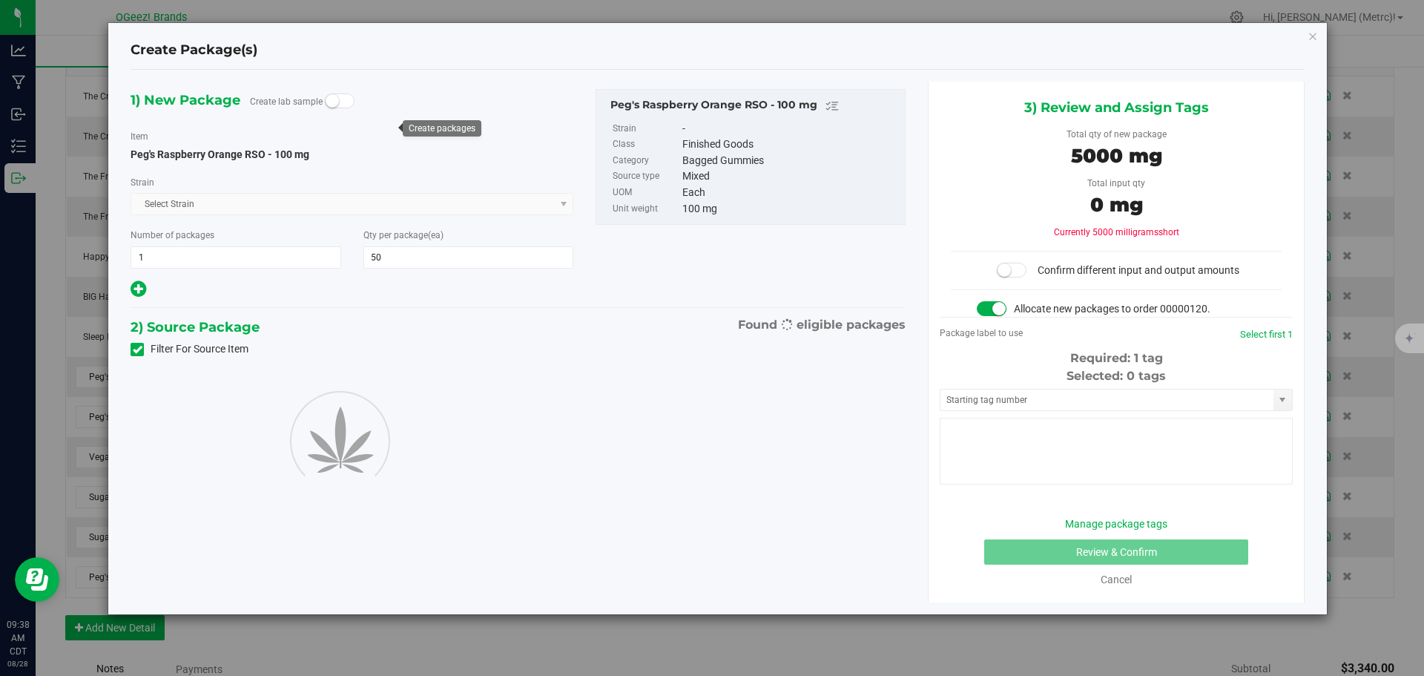
type input "50"
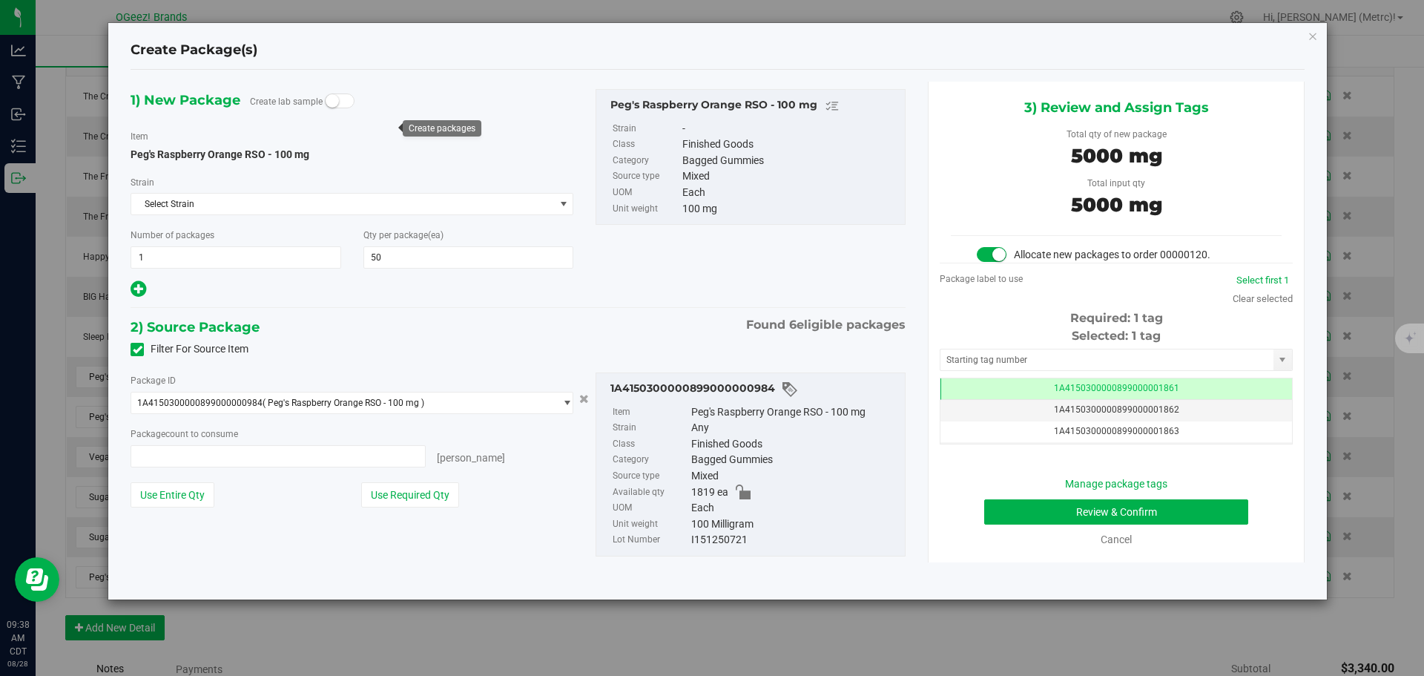
type input "50 ea"
click at [1070, 516] on button "Review & Confirm" at bounding box center [1116, 511] width 264 height 25
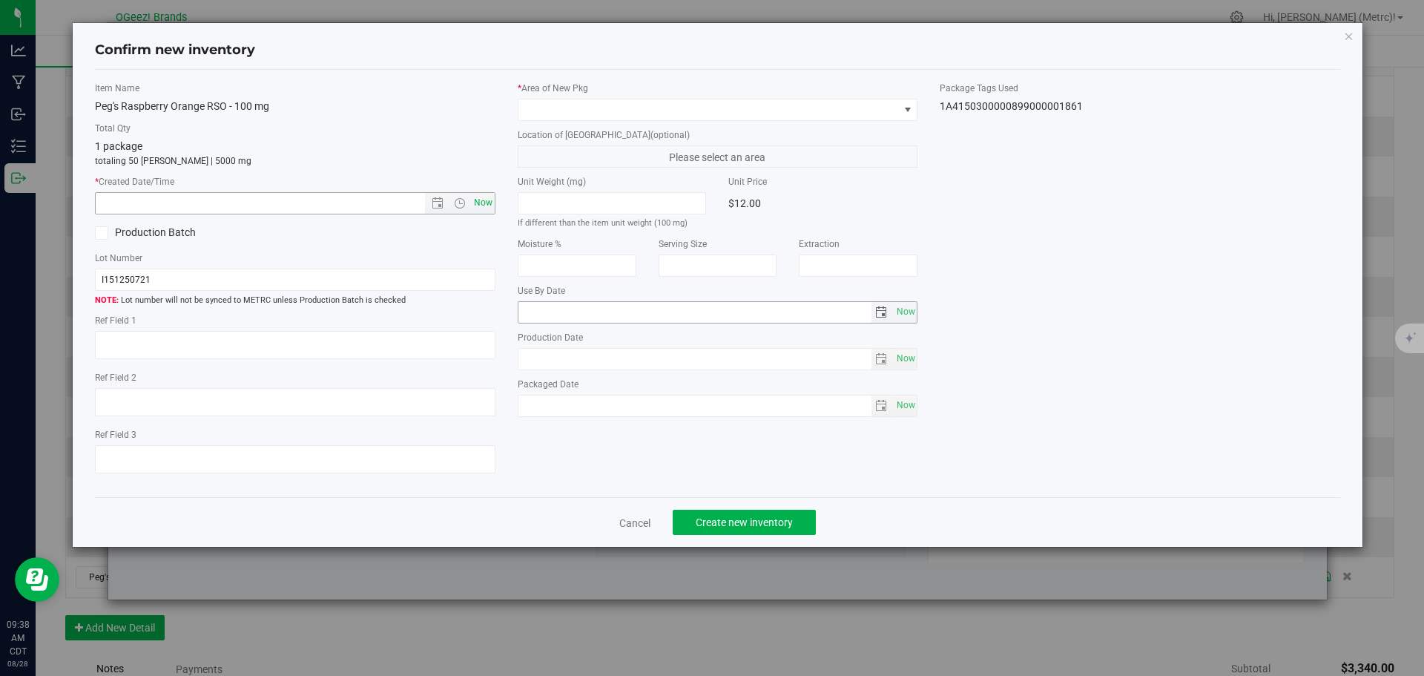
type input "[MEDICAL_DATA]"
type input "[DATE]"
click at [484, 205] on span "Now" at bounding box center [482, 203] width 25 height 22
type input "[DATE] 9:38 AM"
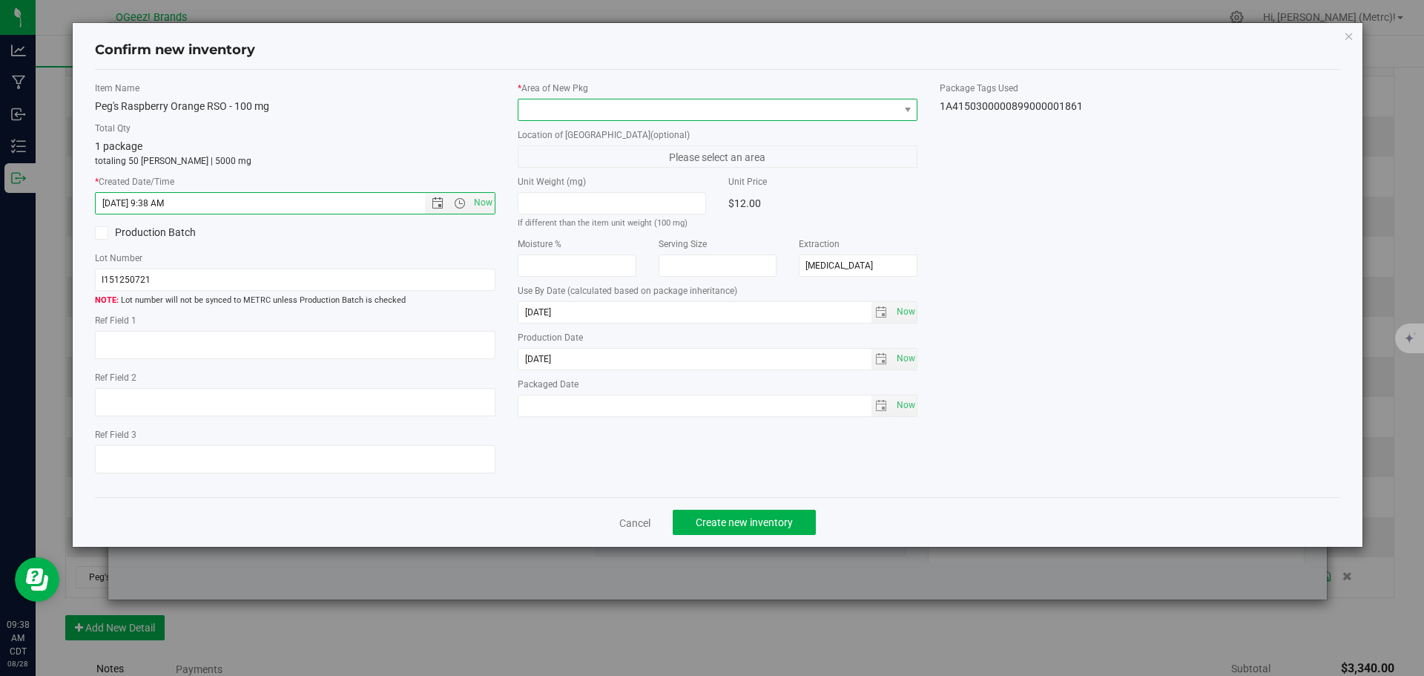
click at [556, 107] on span at bounding box center [708, 109] width 381 height 21
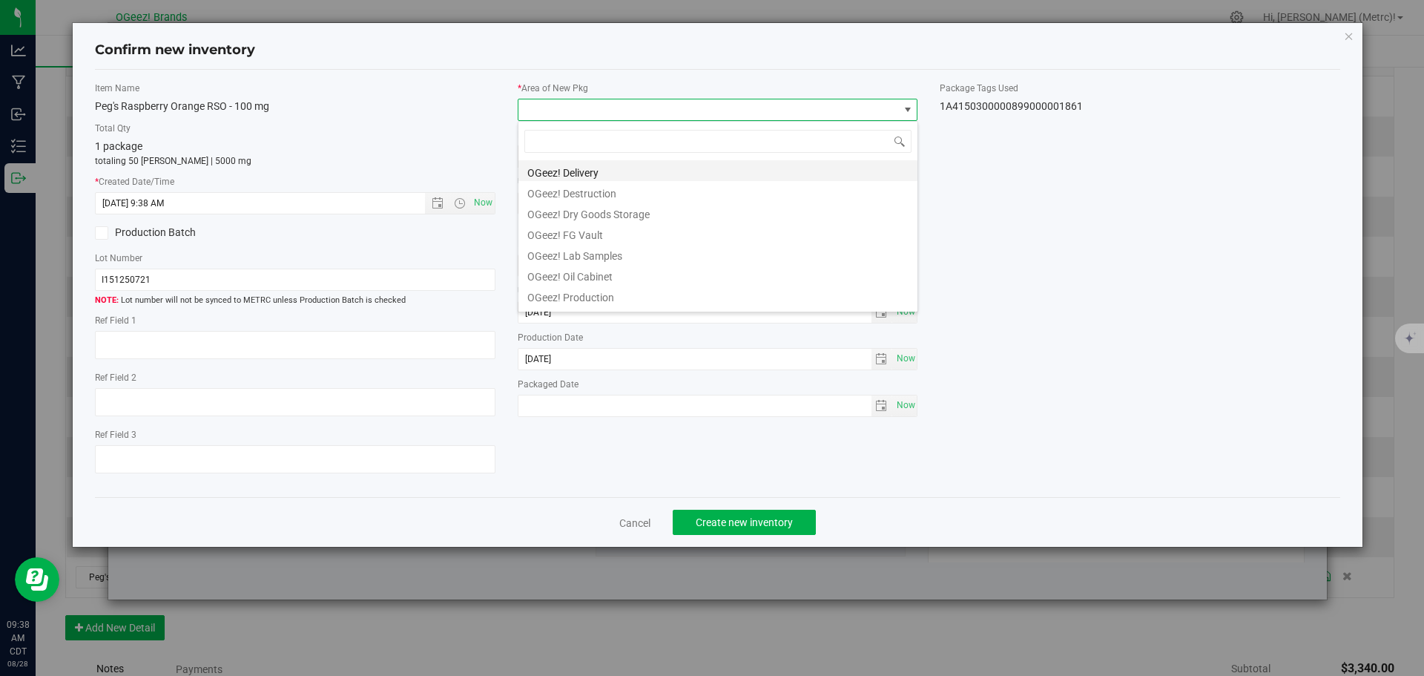
click at [599, 162] on li "OGeez! Delivery" at bounding box center [717, 170] width 399 height 21
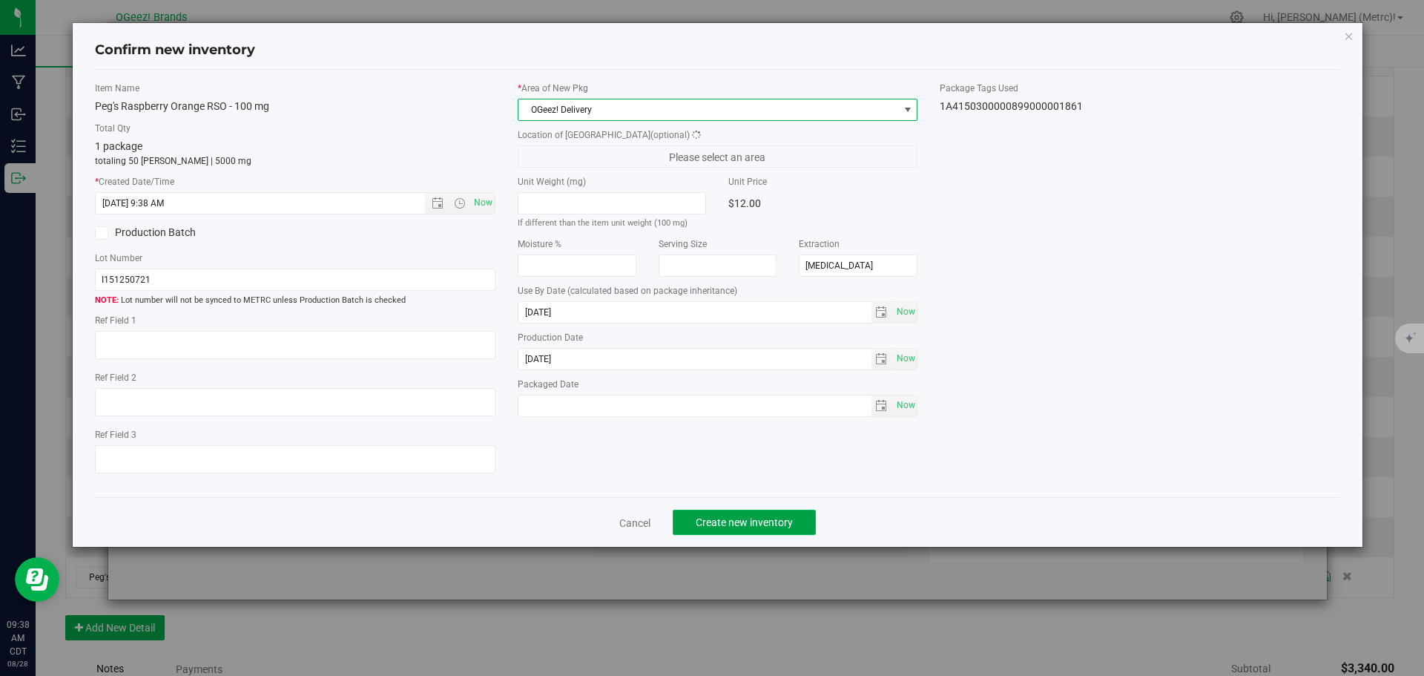
click at [725, 524] on span "Create new inventory" at bounding box center [744, 522] width 97 height 12
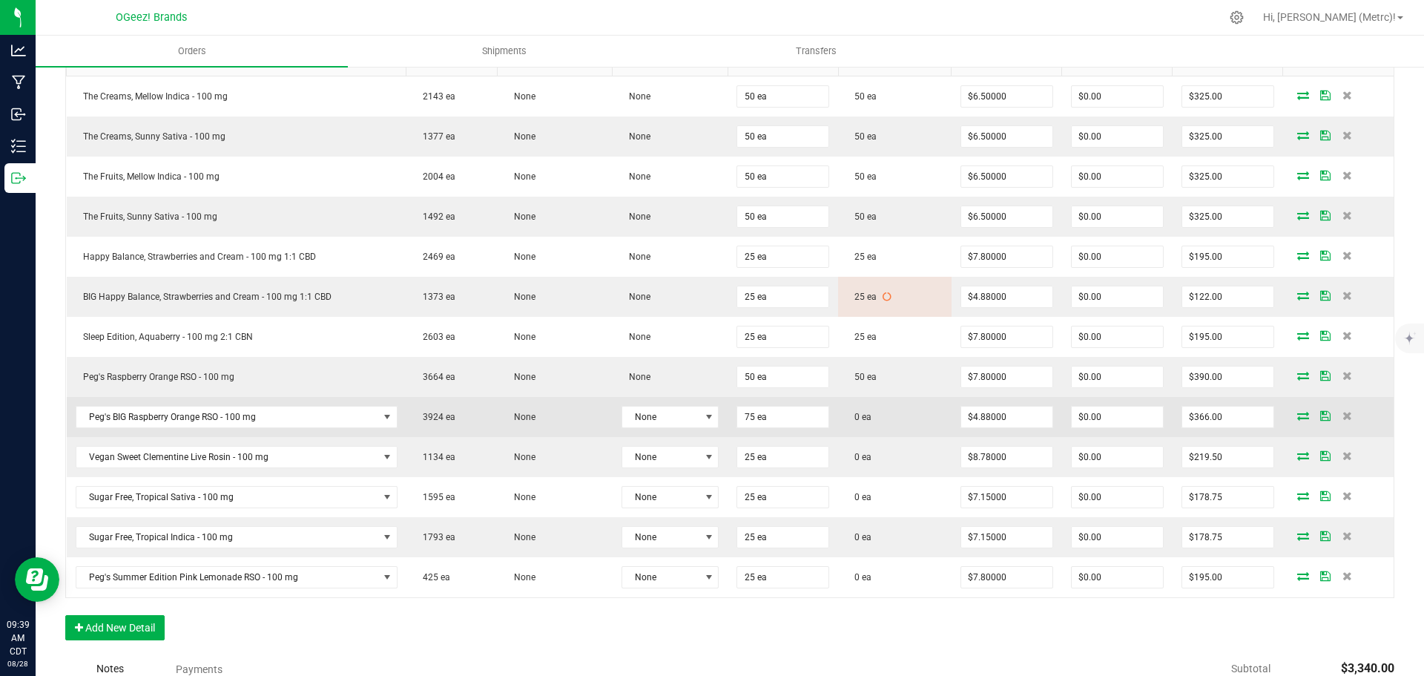
click at [1297, 415] on icon at bounding box center [1303, 415] width 12 height 9
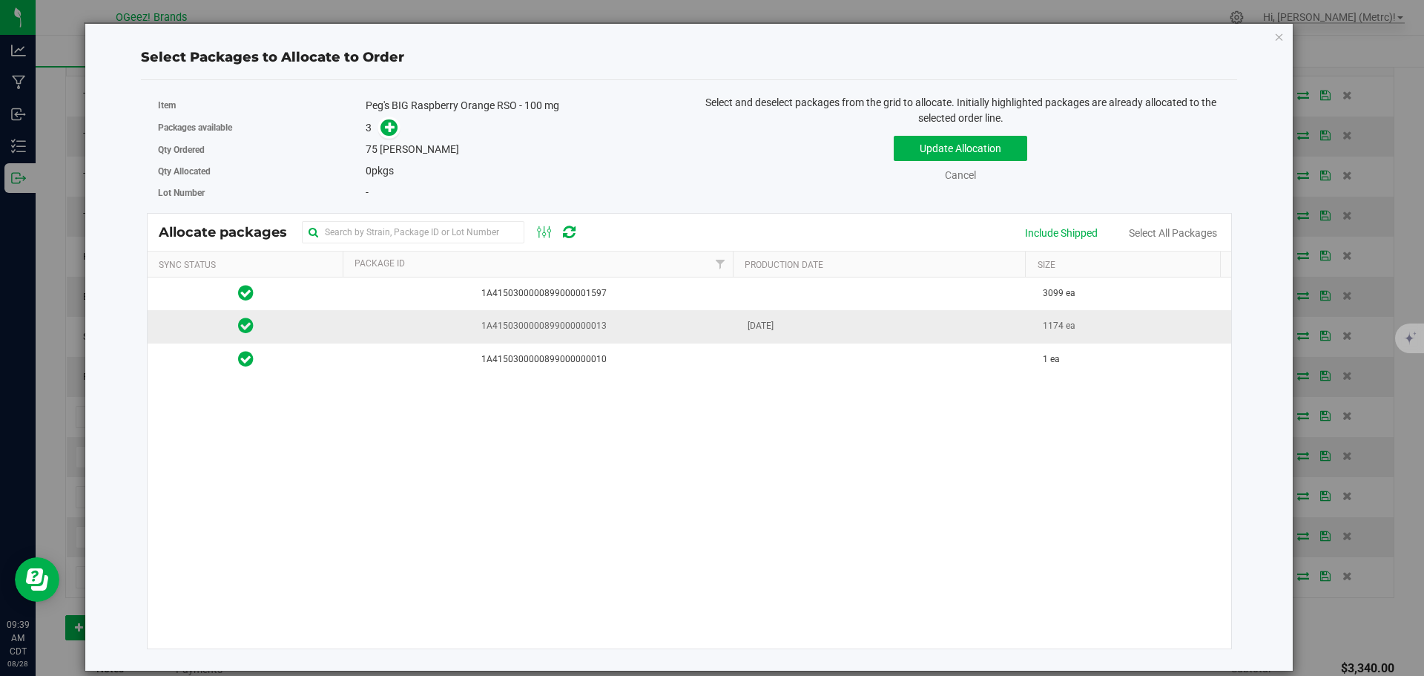
click at [625, 319] on span "1A4150300000899000000013" at bounding box center [541, 326] width 377 height 14
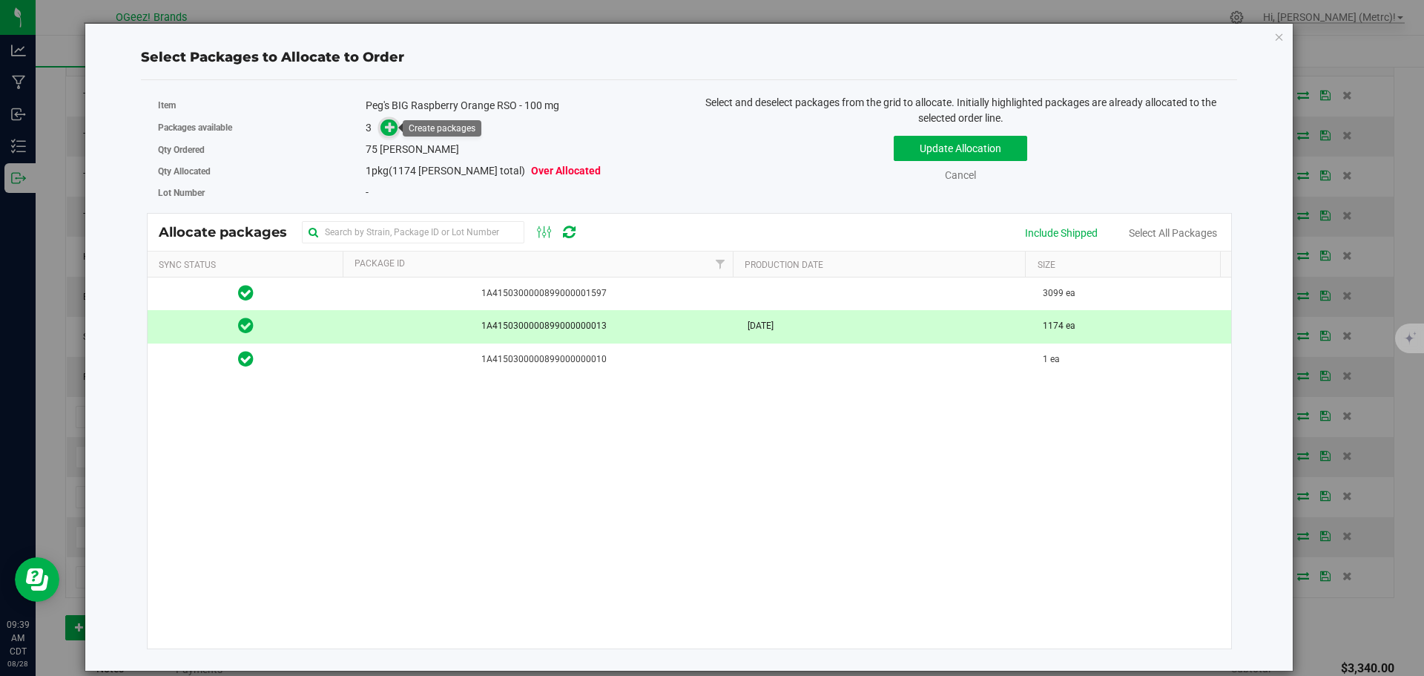
click at [388, 119] on span at bounding box center [386, 127] width 24 height 17
click at [395, 124] on icon at bounding box center [390, 127] width 10 height 10
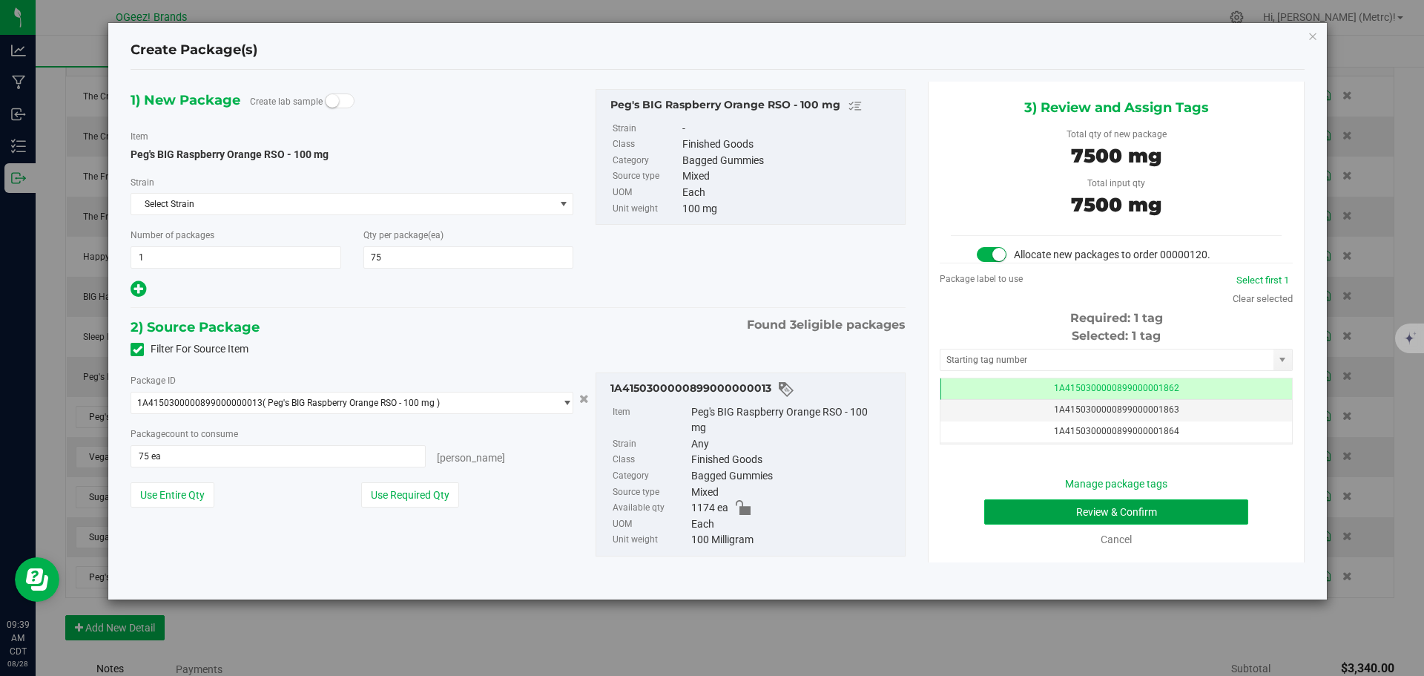
click at [1170, 507] on button "Review & Confirm" at bounding box center [1116, 511] width 264 height 25
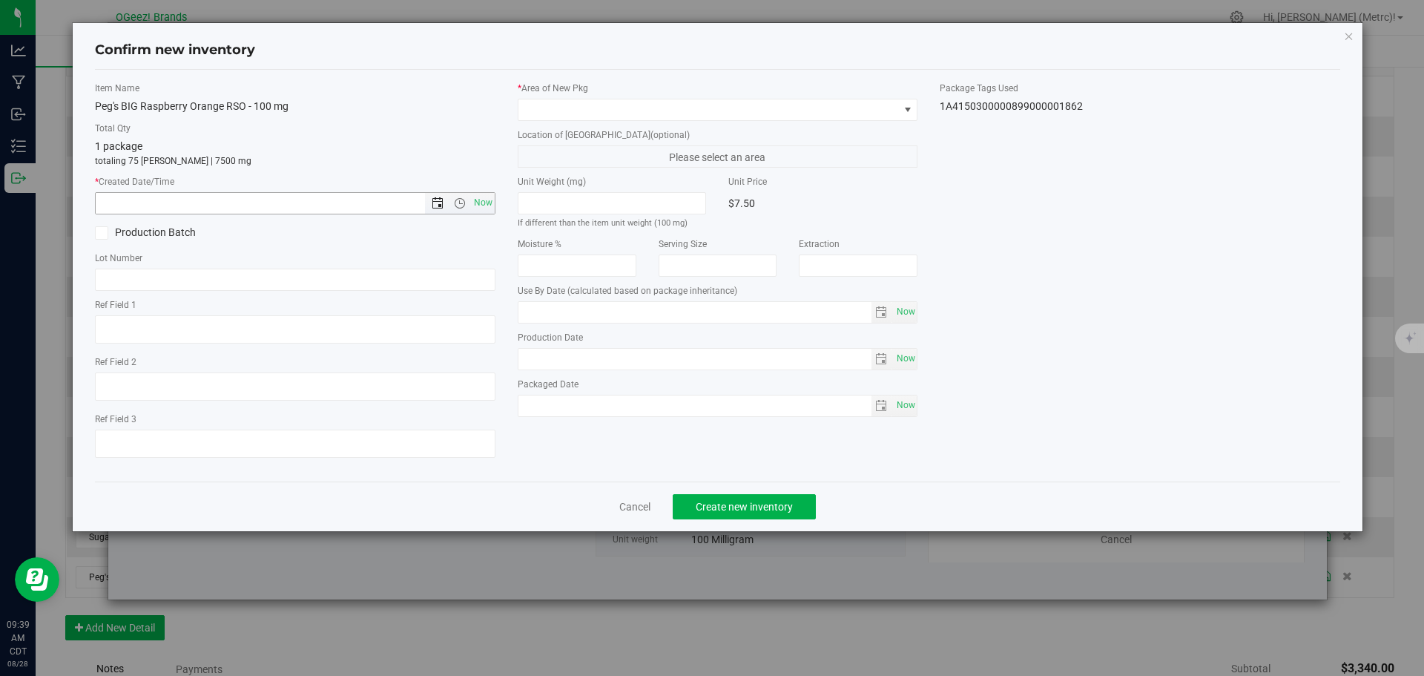
type input "[MEDICAL_DATA]"
type input "[DATE]"
click at [489, 194] on span "Now" at bounding box center [482, 203] width 25 height 22
type input "[DATE] 9:39 AM"
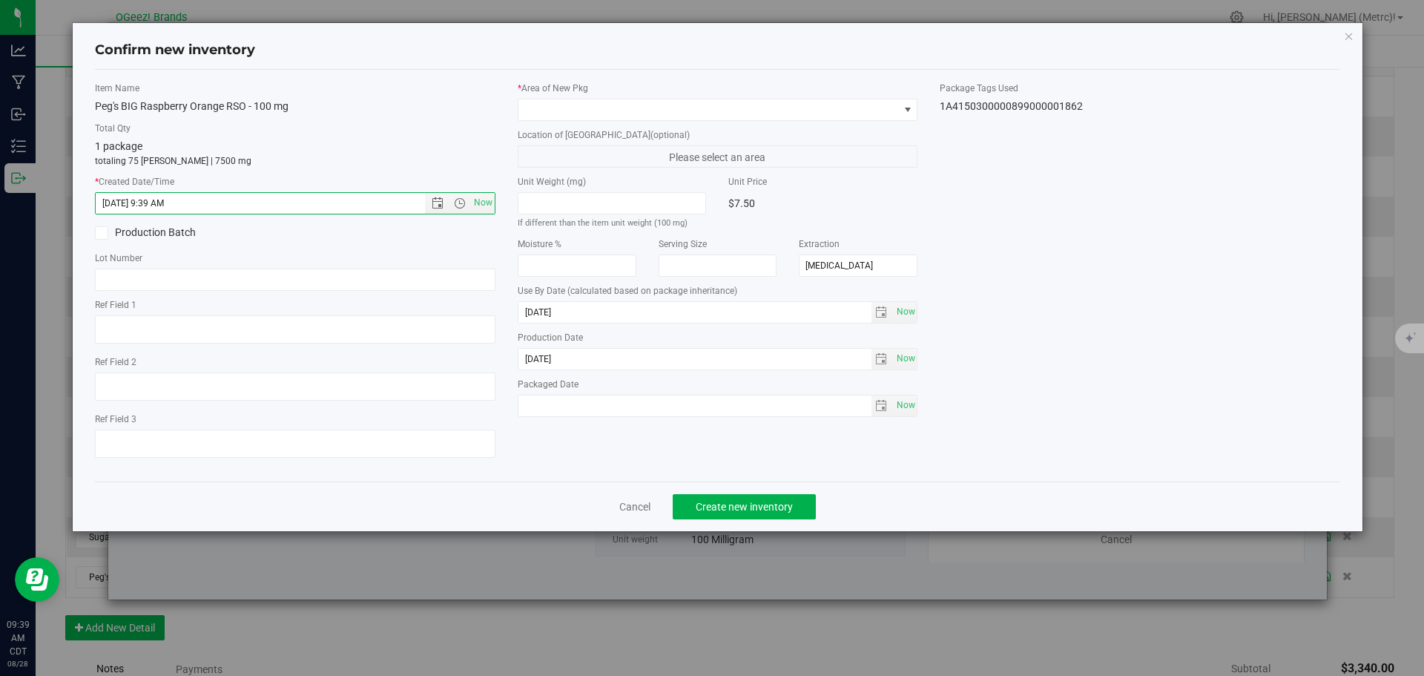
click at [596, 96] on div "* Area of [GEOGRAPHIC_DATA]" at bounding box center [718, 101] width 401 height 39
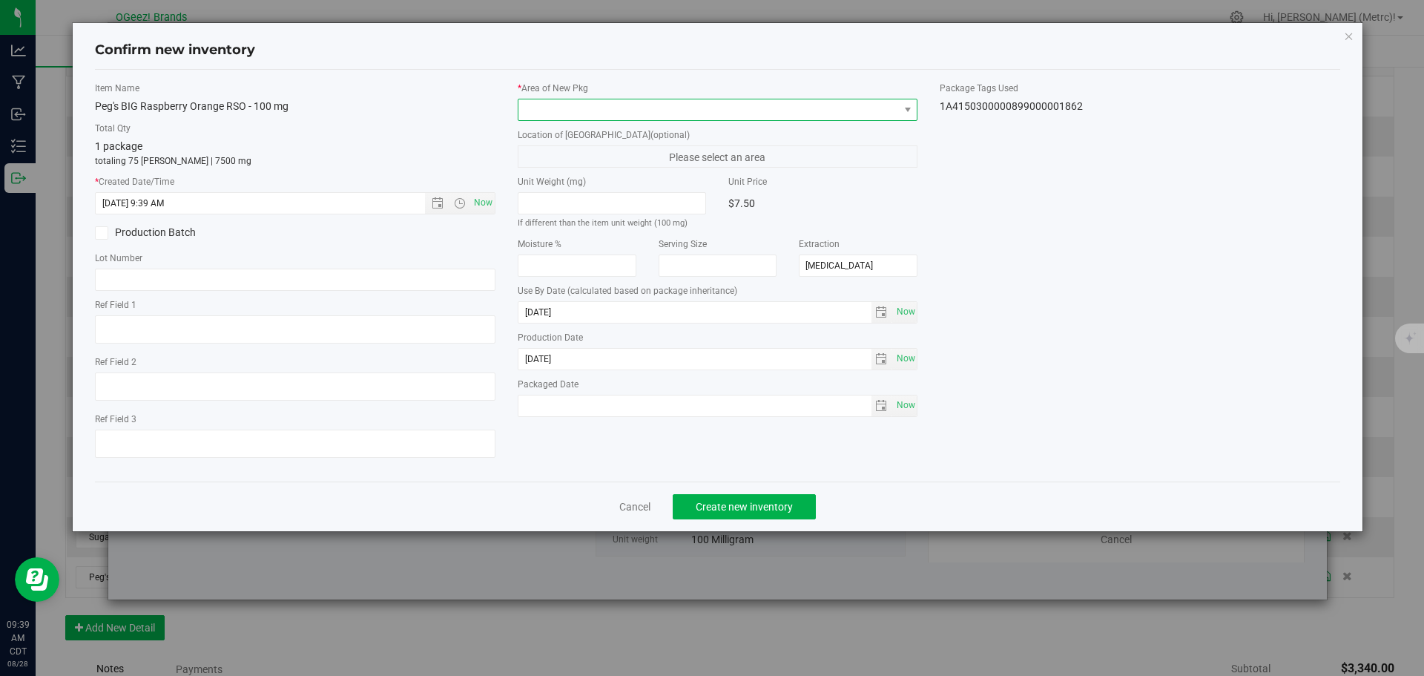
click at [597, 99] on span at bounding box center [718, 110] width 401 height 22
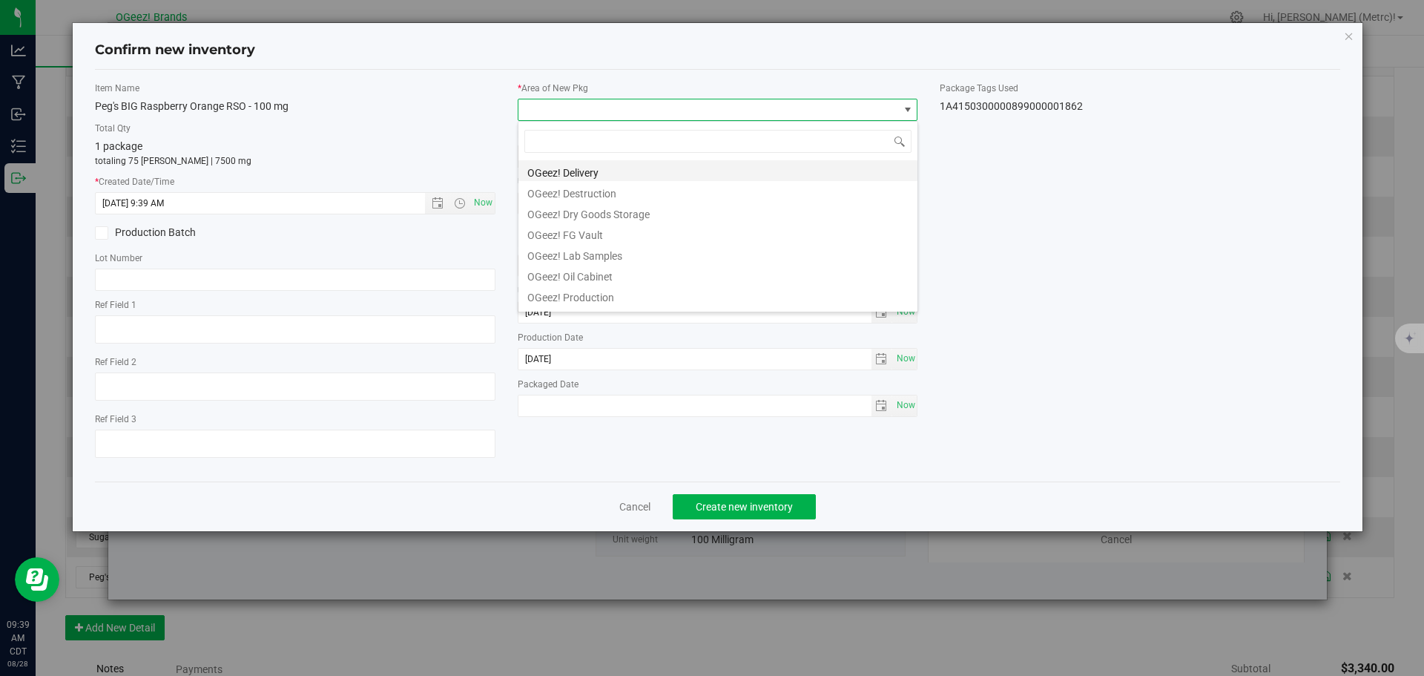
click at [617, 172] on li "OGeez! Delivery" at bounding box center [717, 170] width 399 height 21
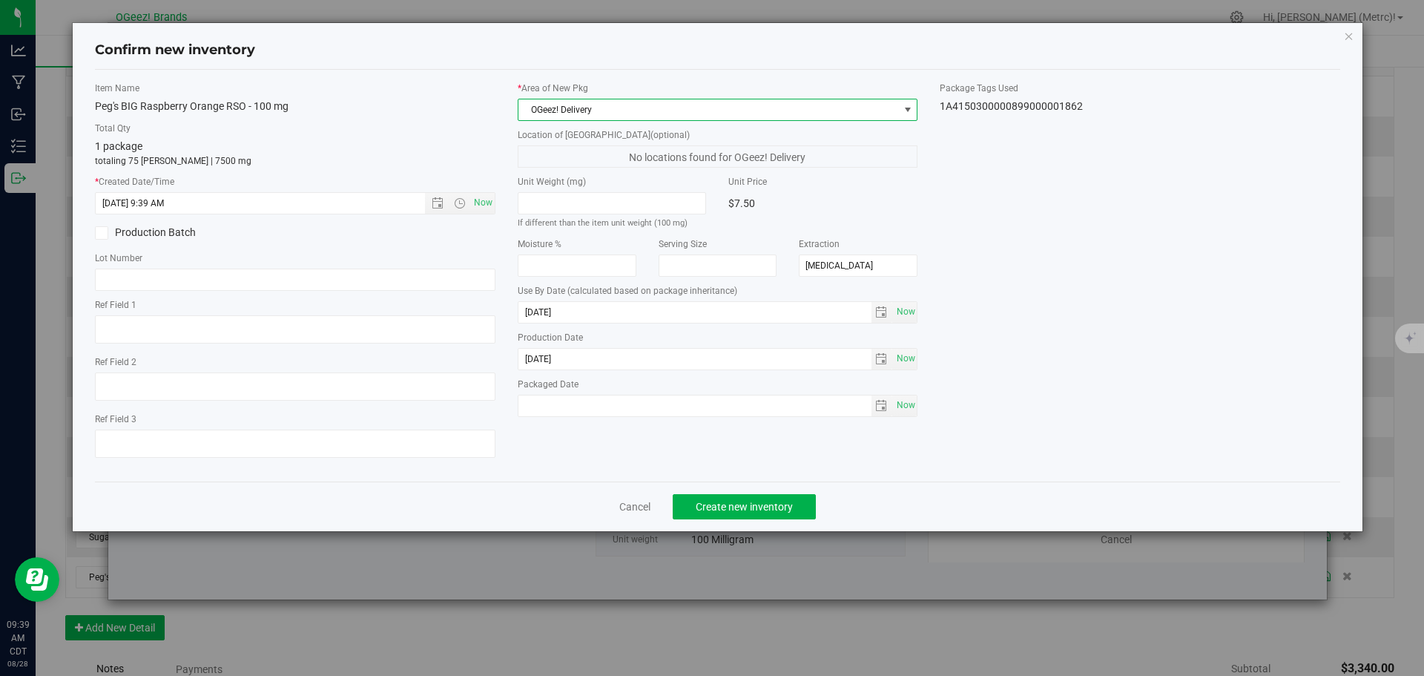
click at [747, 489] on div "Cancel Create new inventory" at bounding box center [718, 506] width 1246 height 50
click at [754, 514] on button "Create new inventory" at bounding box center [744, 506] width 143 height 25
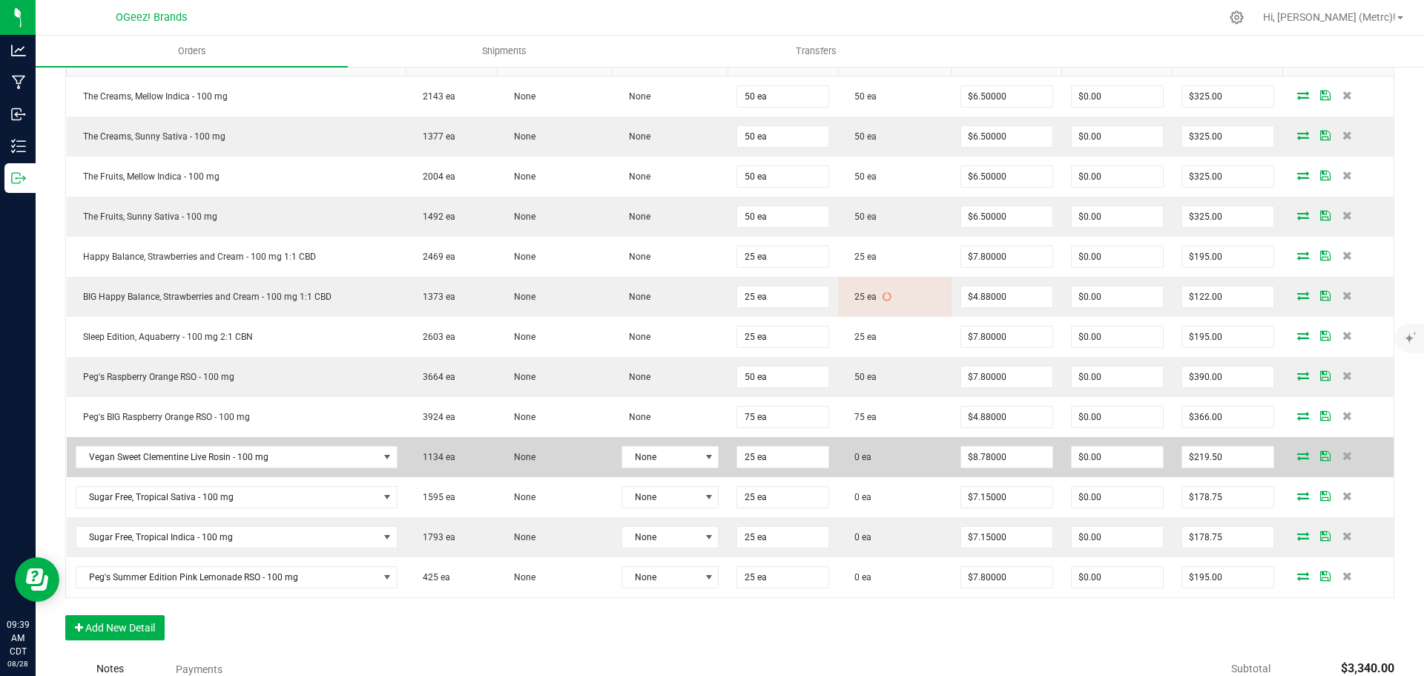
click at [1297, 459] on icon at bounding box center [1303, 455] width 12 height 9
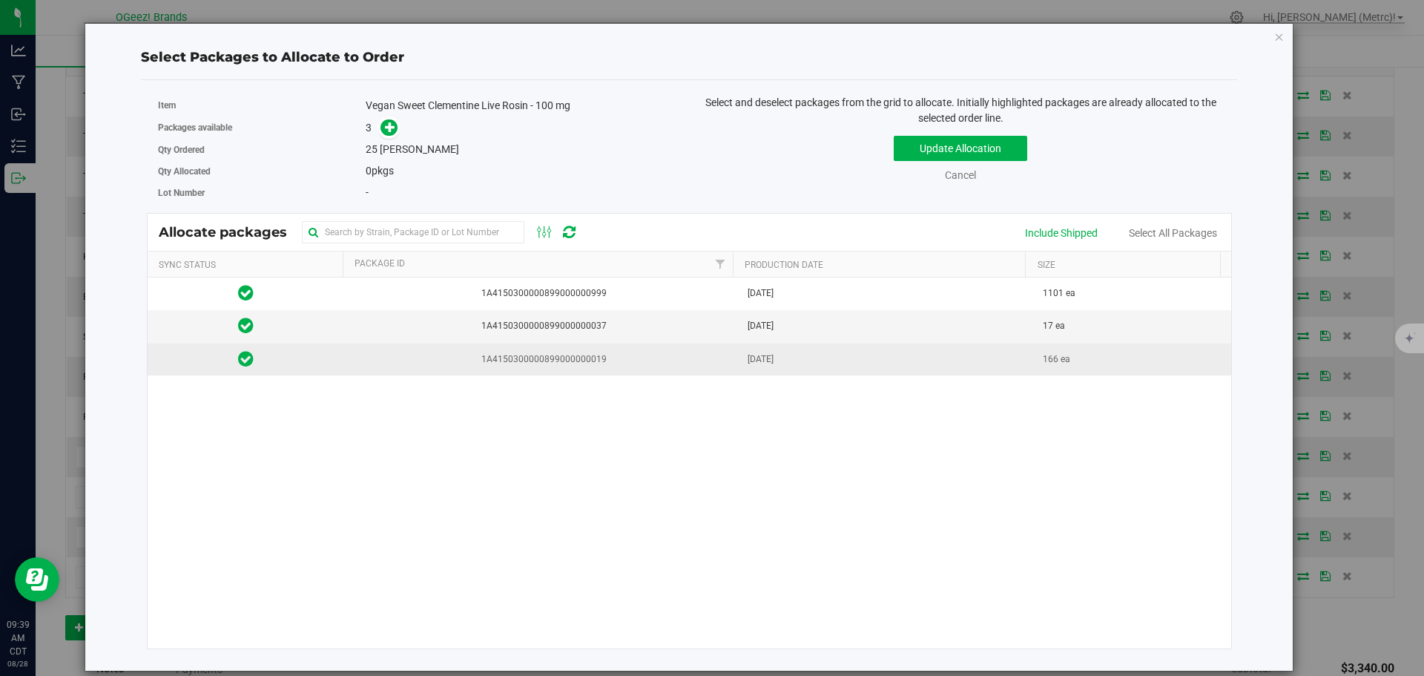
click at [774, 362] on span "[DATE]" at bounding box center [761, 359] width 26 height 14
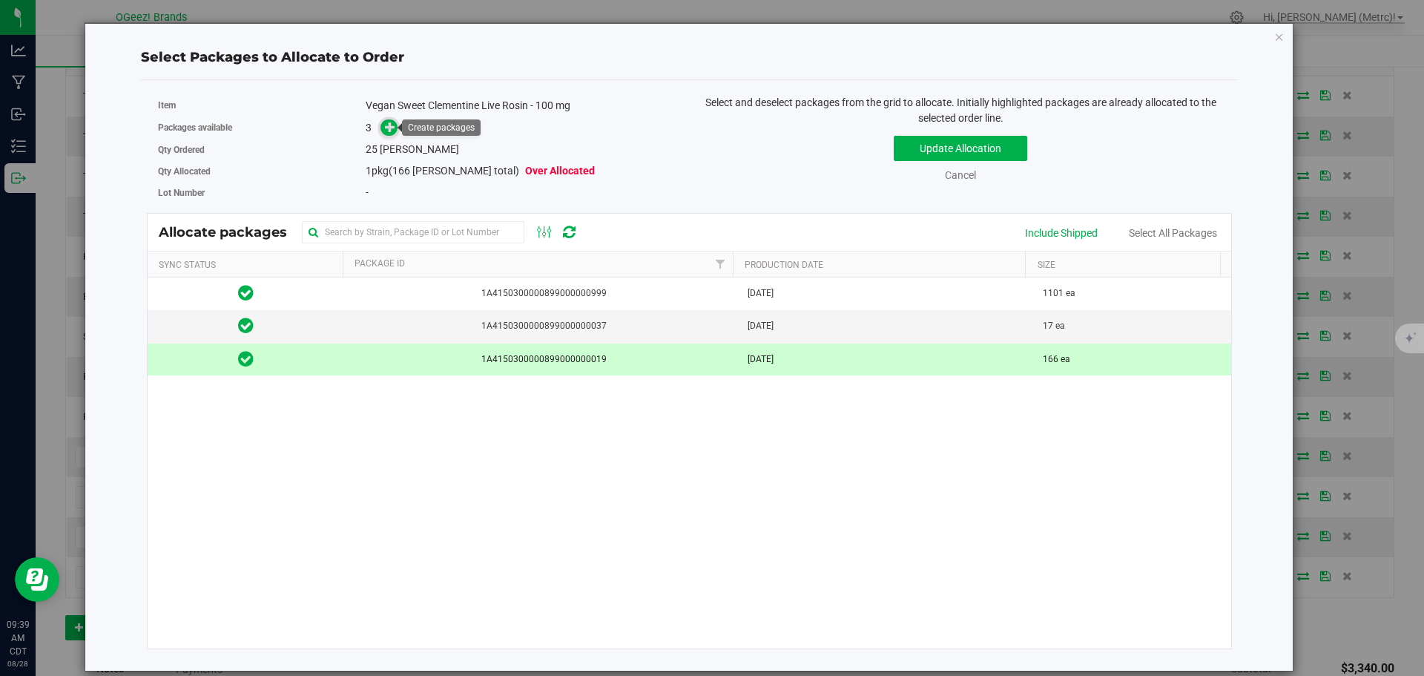
click at [383, 132] on span at bounding box center [389, 127] width 17 height 17
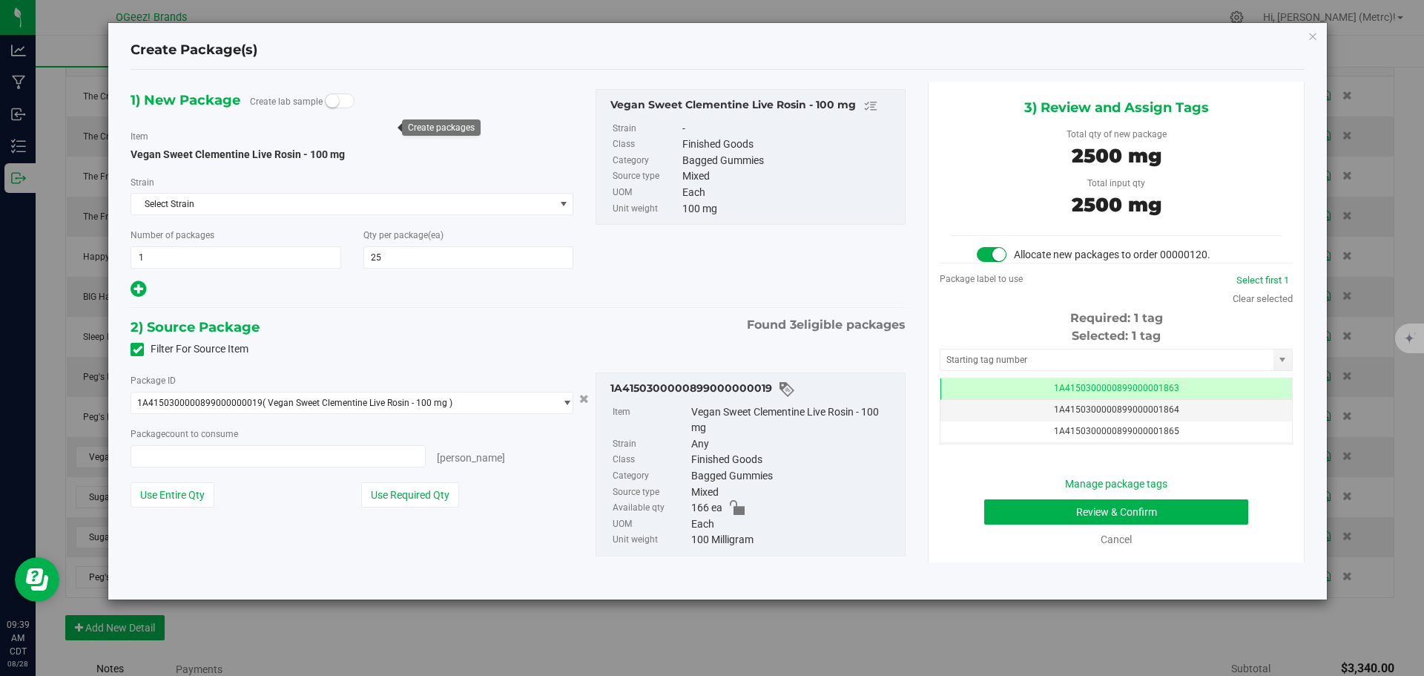
type input "25 ea"
drag, startPoint x: 1150, startPoint y: 519, endPoint x: 1093, endPoint y: 511, distance: 58.4
click at [1093, 511] on button "Review & Confirm" at bounding box center [1116, 511] width 264 height 25
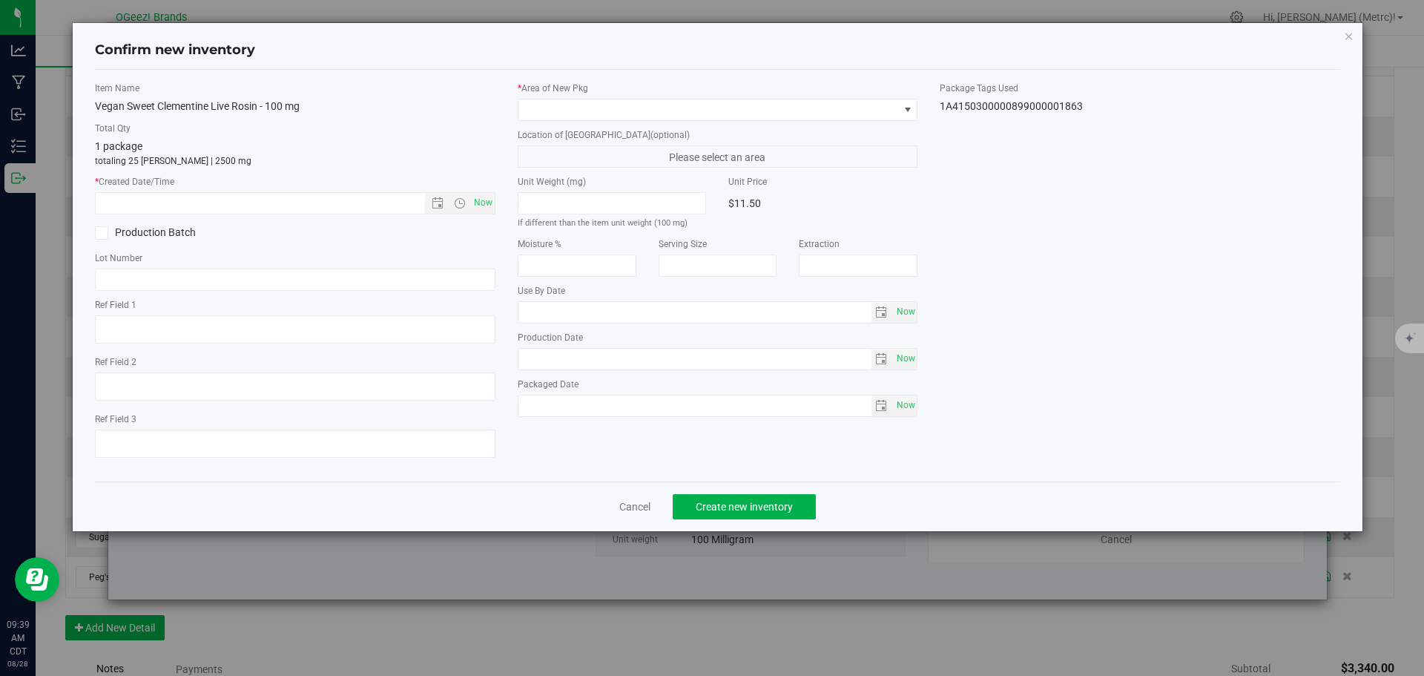
type input "[MEDICAL_DATA]"
type input "[DATE]"
click at [480, 206] on span "Now" at bounding box center [482, 203] width 25 height 22
type input "[DATE] 9:39 AM"
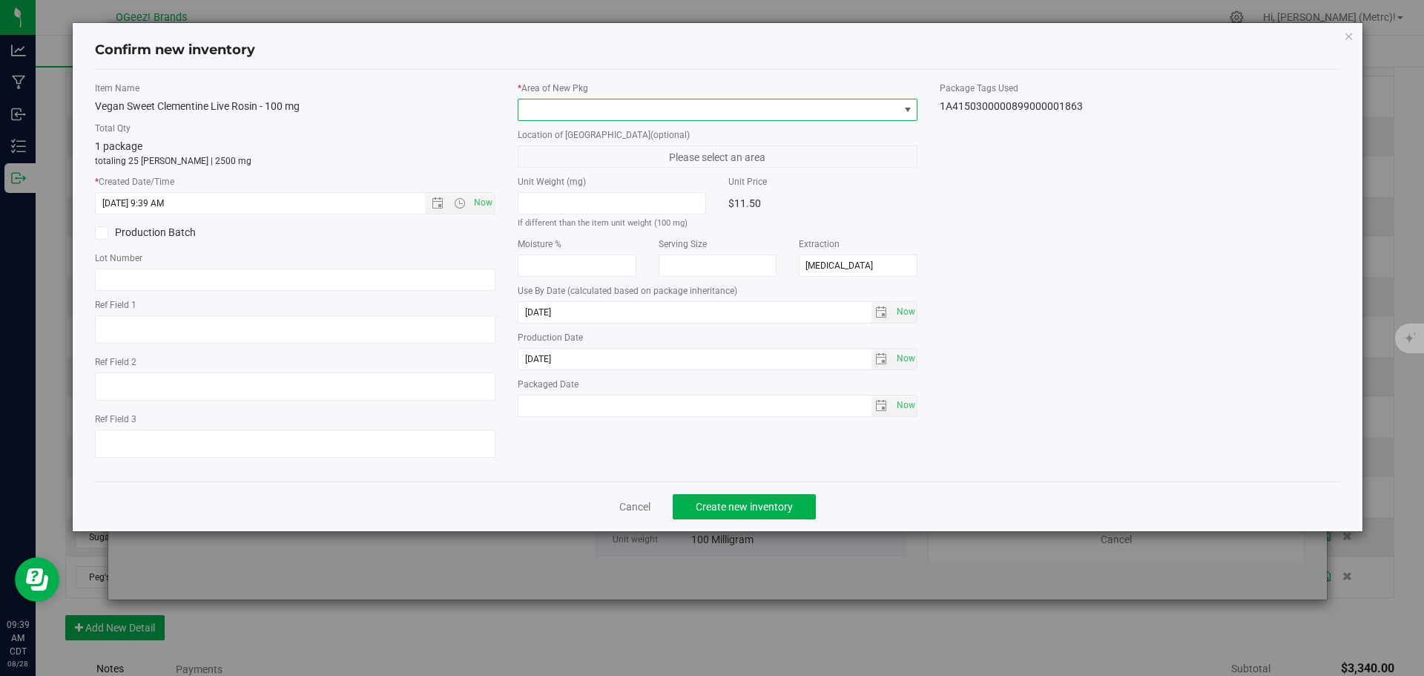
drag, startPoint x: 659, startPoint y: 109, endPoint x: 640, endPoint y: 113, distance: 19.6
click at [640, 113] on span at bounding box center [708, 109] width 381 height 21
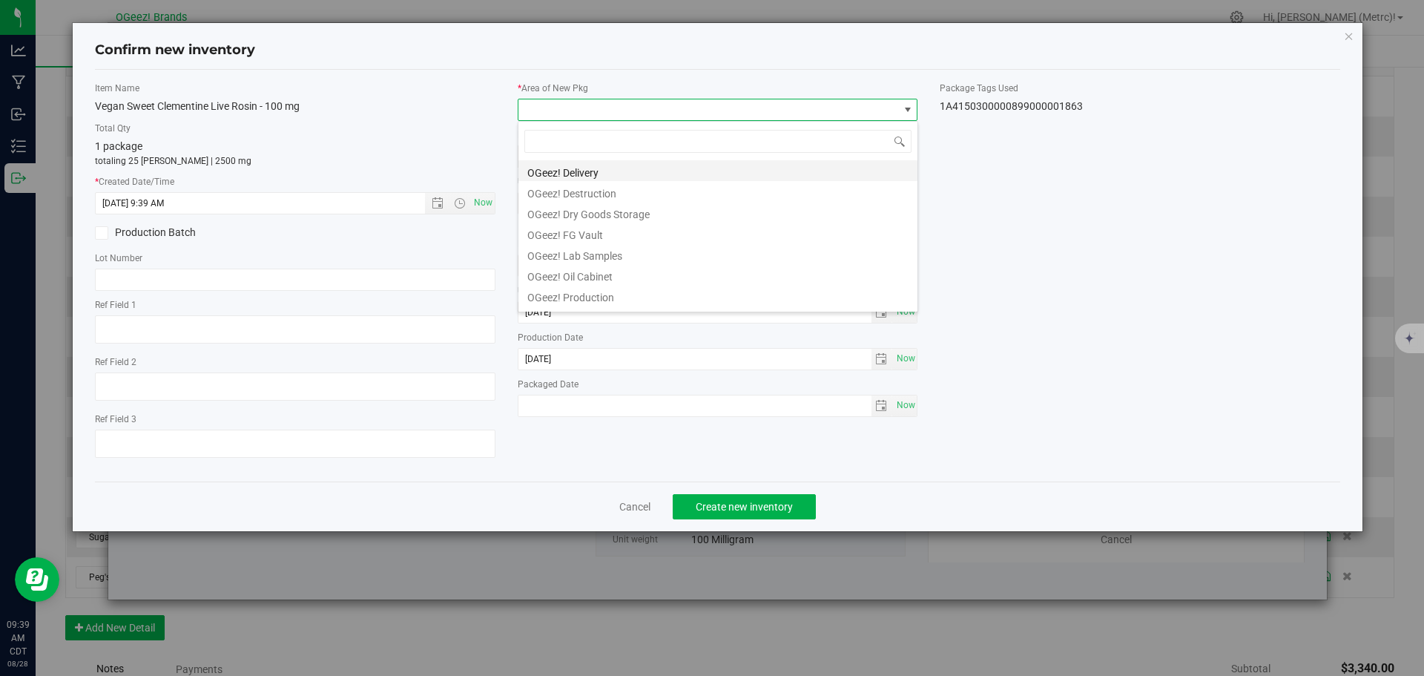
click at [649, 167] on li "OGeez! Delivery" at bounding box center [717, 170] width 399 height 21
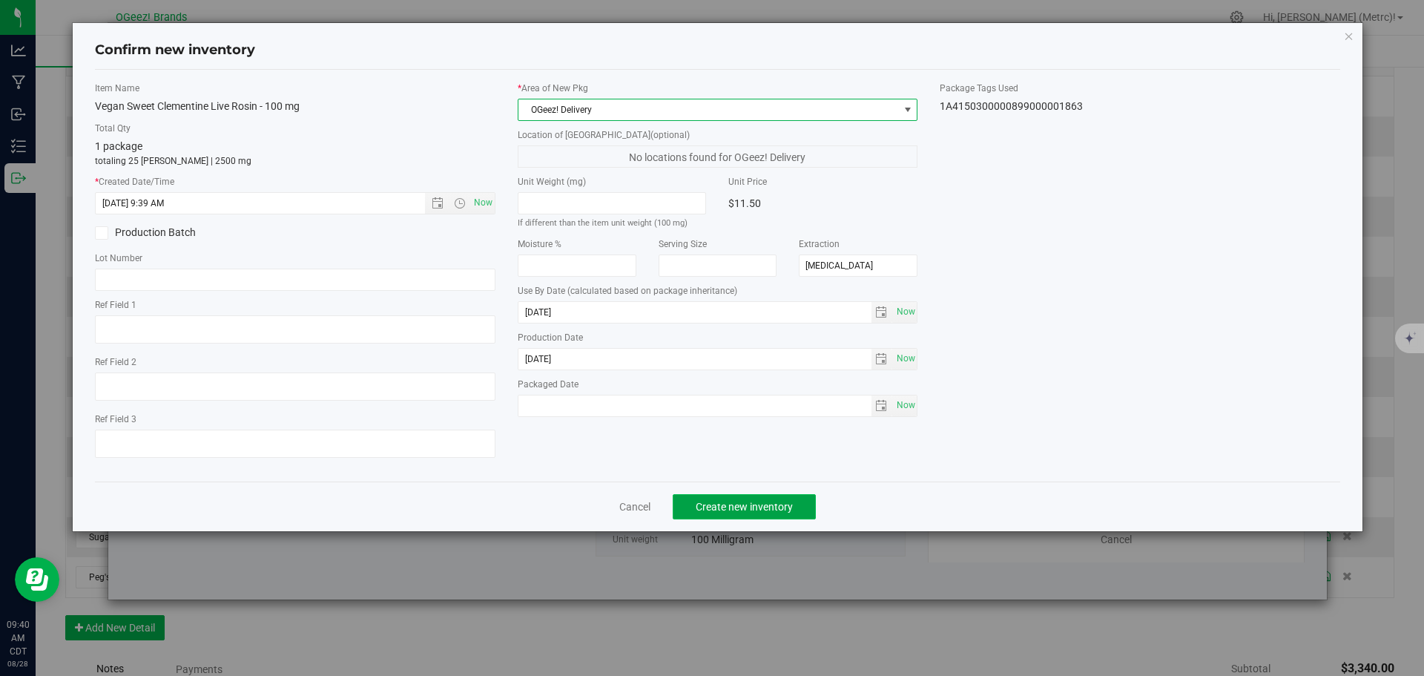
click at [695, 507] on button "Create new inventory" at bounding box center [744, 506] width 143 height 25
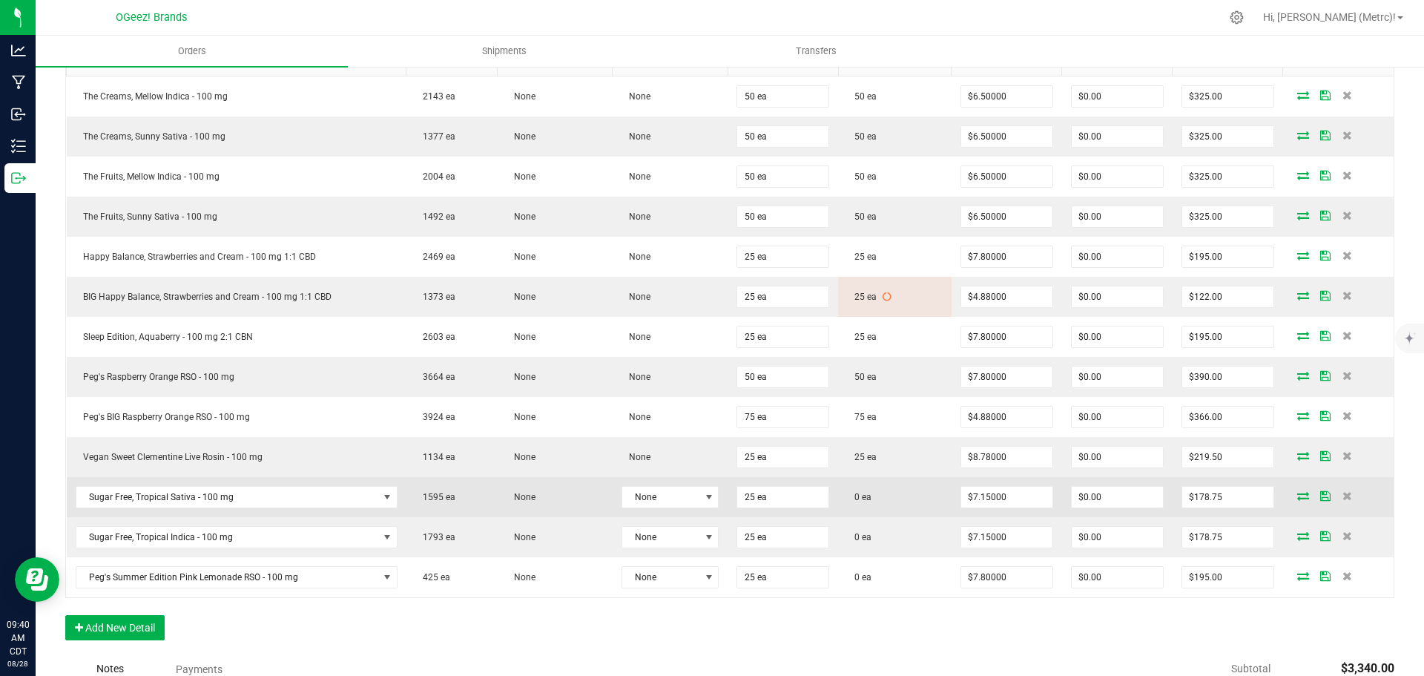
click at [1297, 491] on icon at bounding box center [1303, 495] width 12 height 9
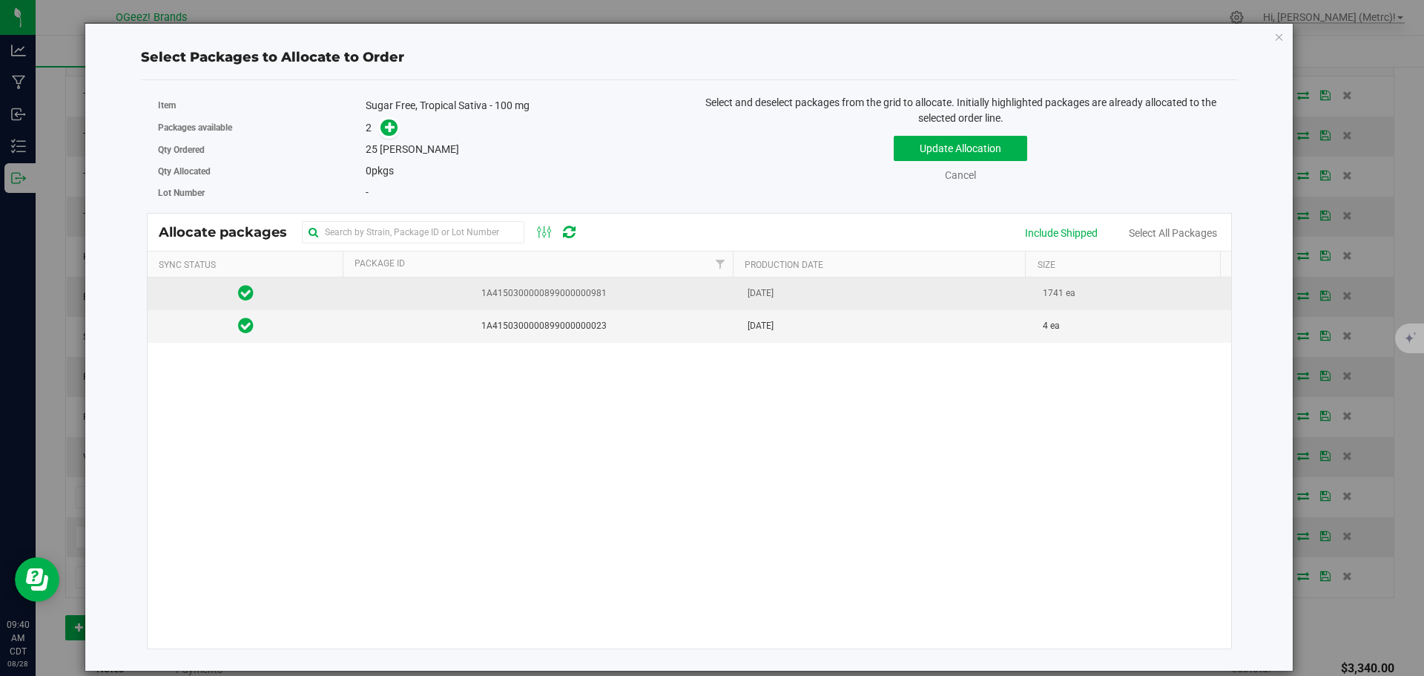
click at [611, 297] on span "1A4150300000899000000981" at bounding box center [541, 293] width 377 height 14
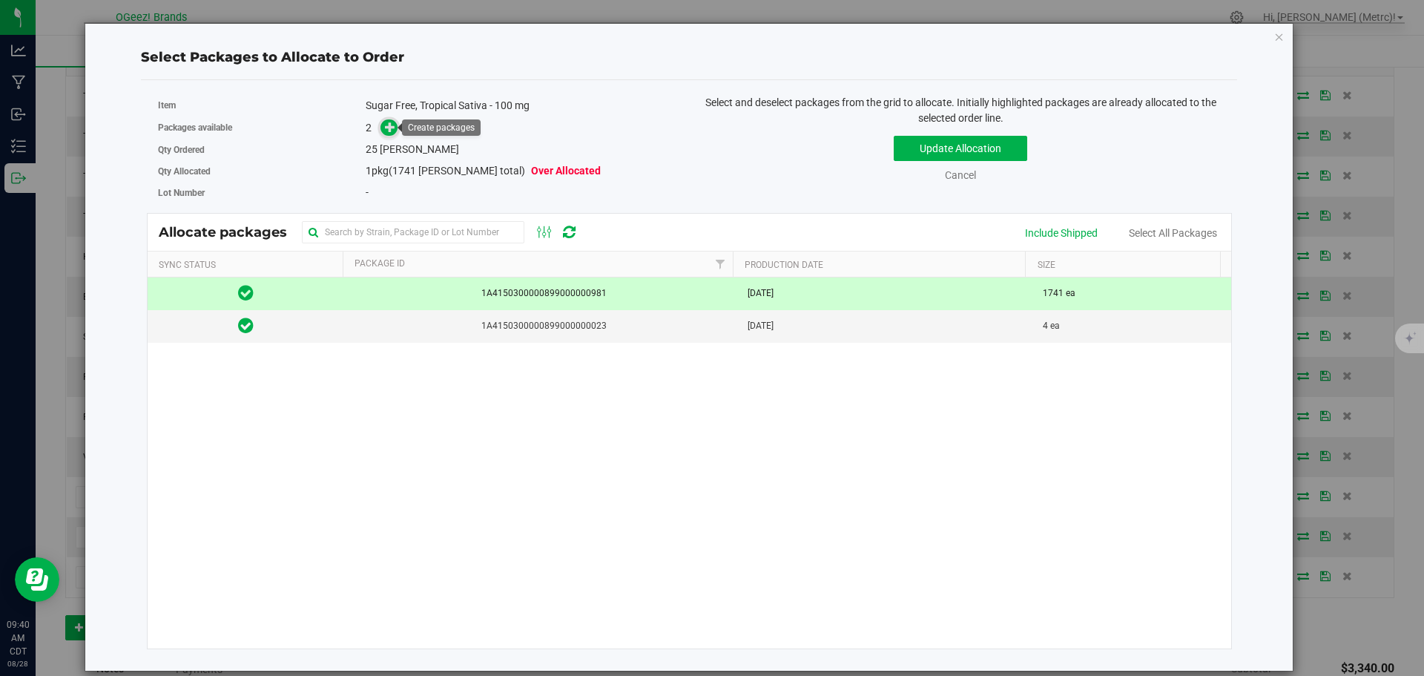
click at [394, 125] on icon at bounding box center [390, 127] width 10 height 10
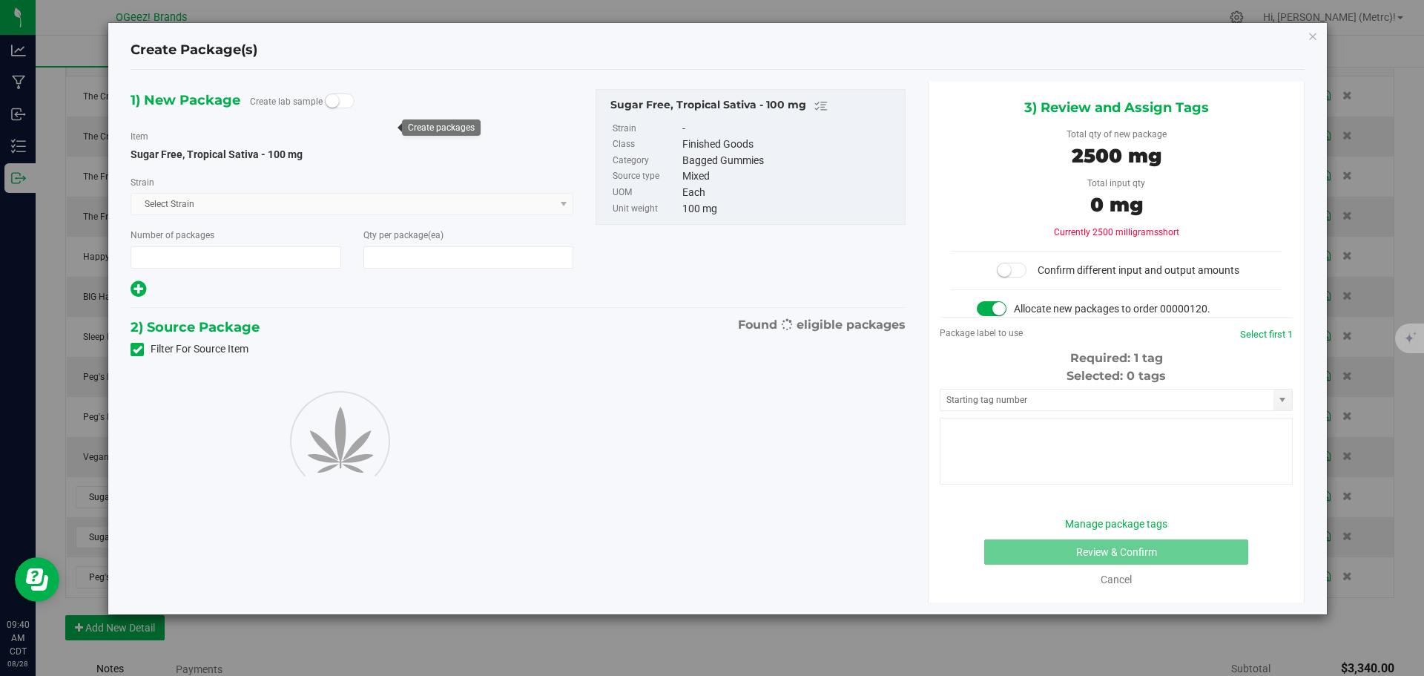
type input "1"
type input "25"
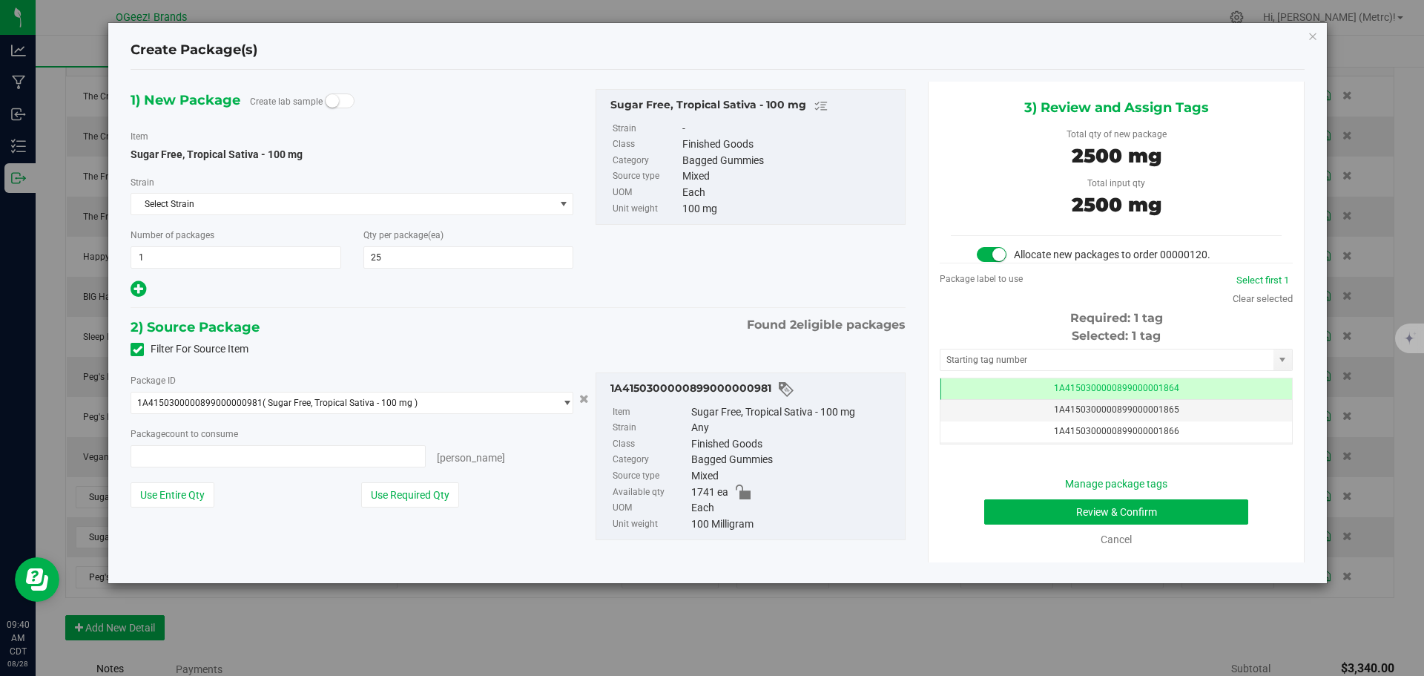
type input "25 ea"
click at [1187, 510] on button "Review & Confirm" at bounding box center [1116, 511] width 264 height 25
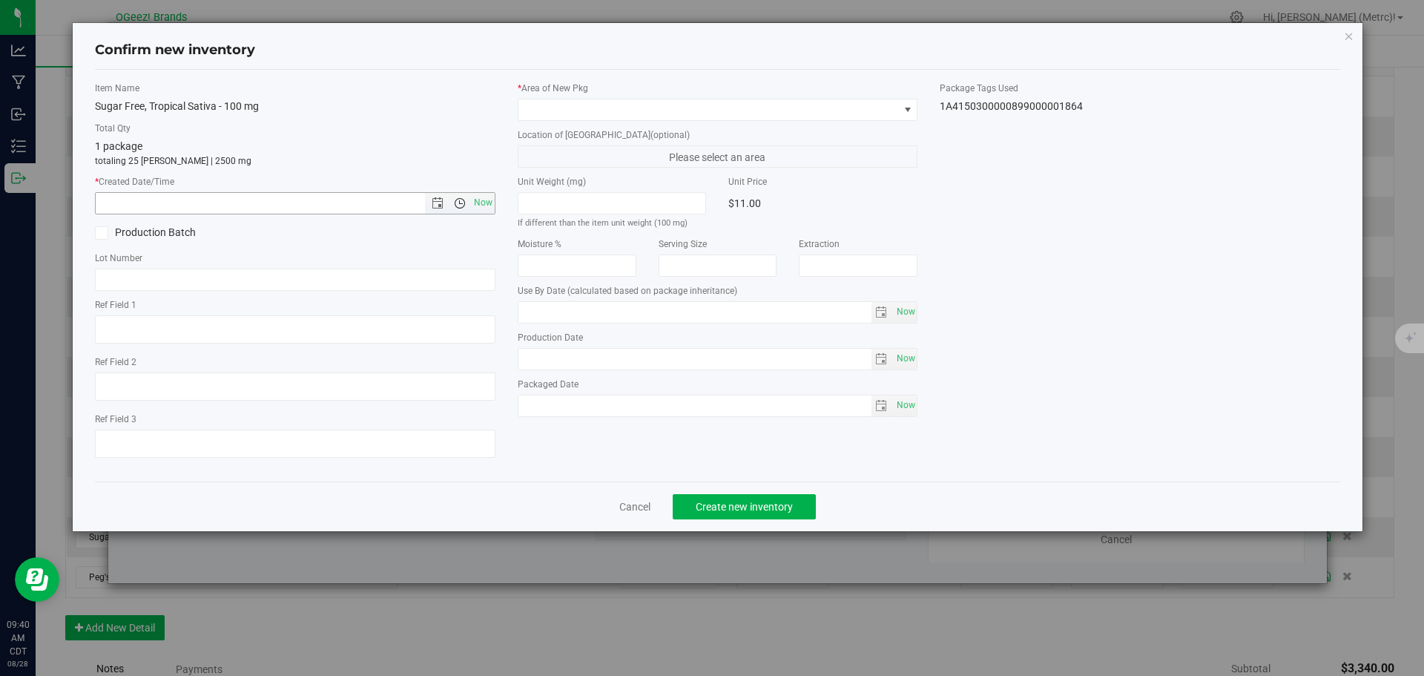
type input "[MEDICAL_DATA]"
type input "[DATE]"
click at [477, 201] on span "Now" at bounding box center [482, 203] width 25 height 22
type input "[DATE] 9:40 AM"
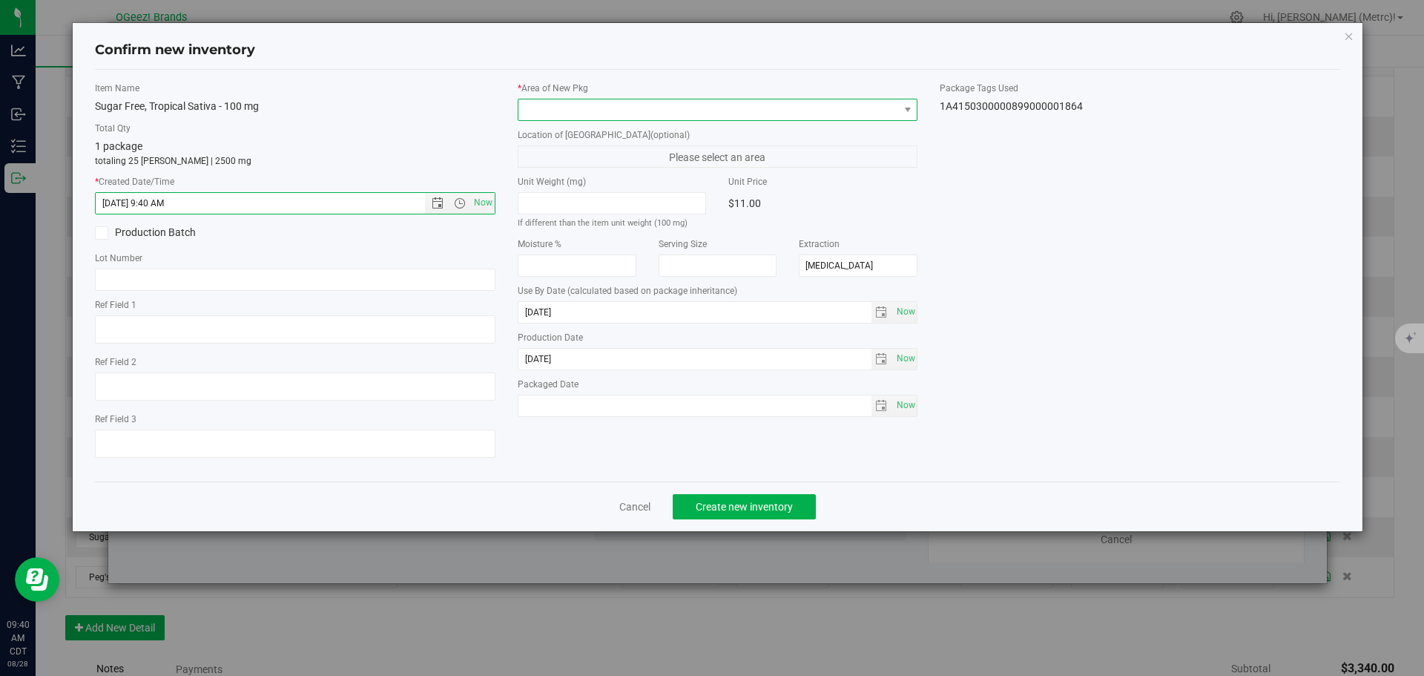
click at [594, 105] on span at bounding box center [708, 109] width 381 height 21
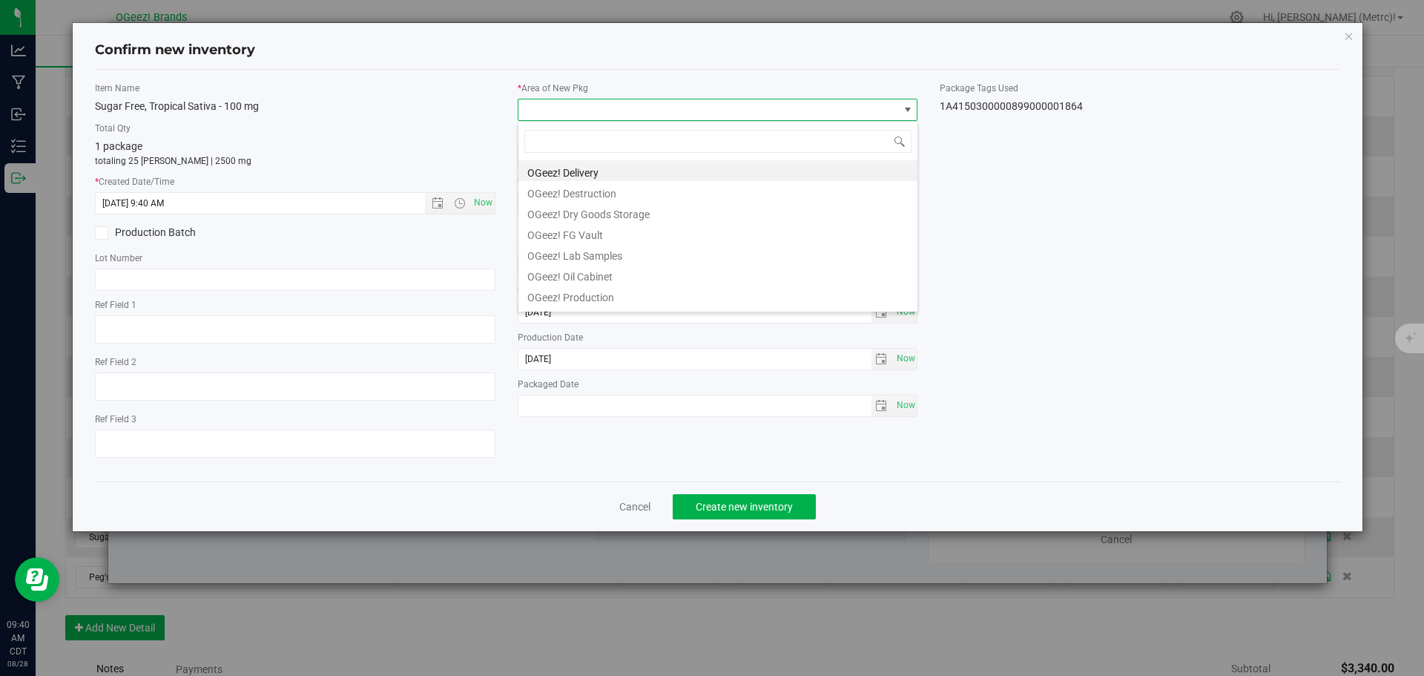
click at [611, 168] on li "OGeez! Delivery" at bounding box center [717, 170] width 399 height 21
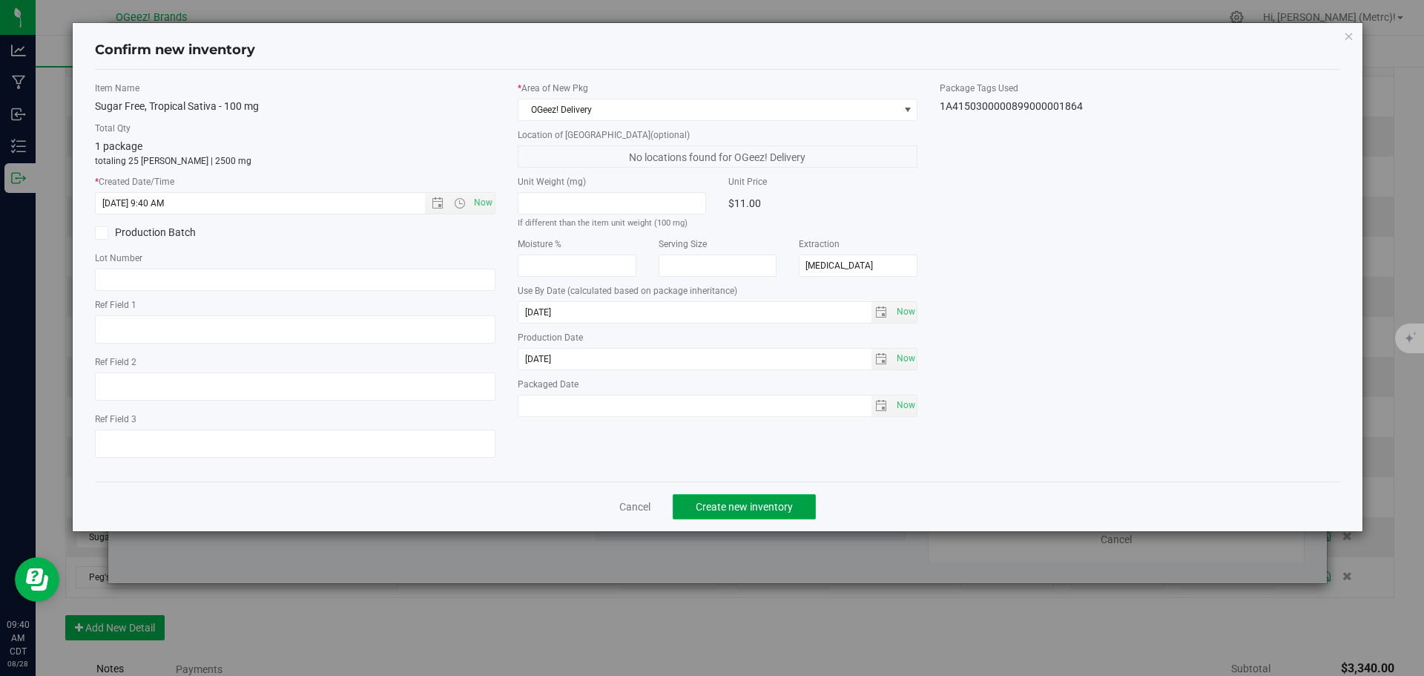
click at [740, 503] on span "Create new inventory" at bounding box center [744, 507] width 97 height 12
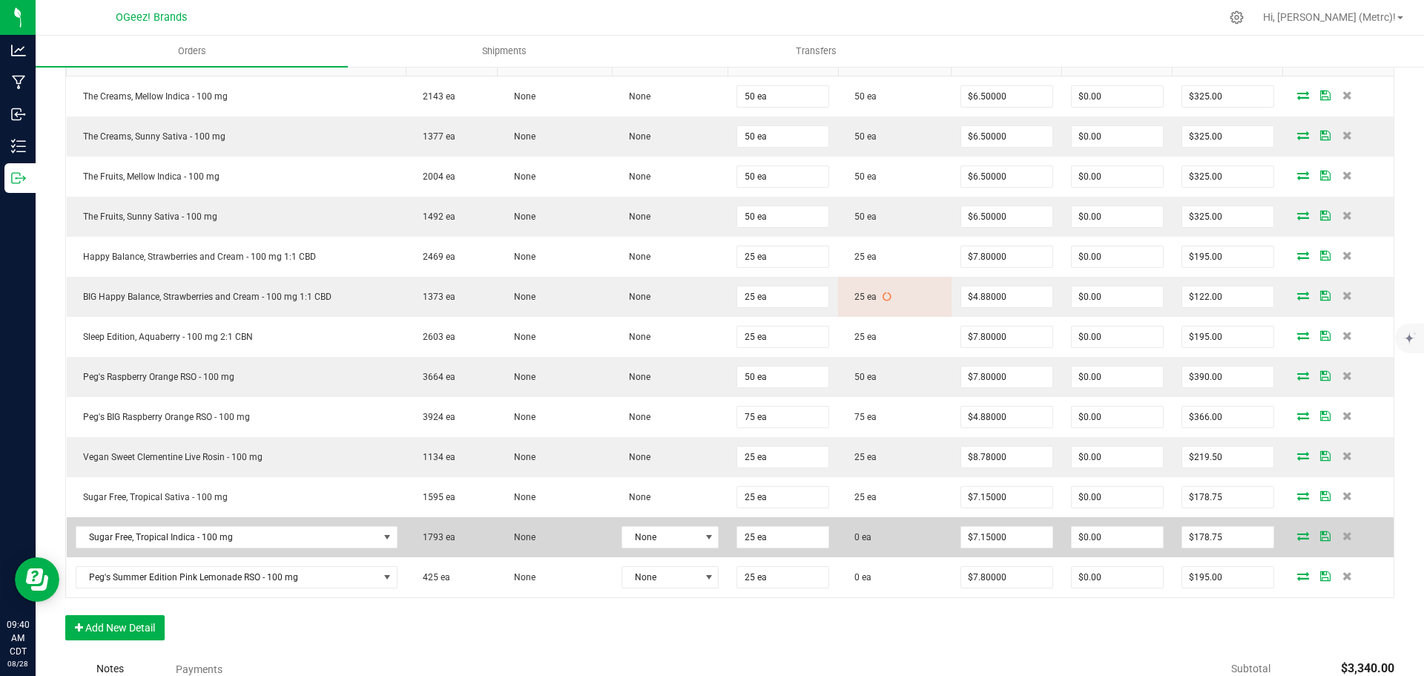
click at [1297, 537] on icon at bounding box center [1303, 535] width 12 height 9
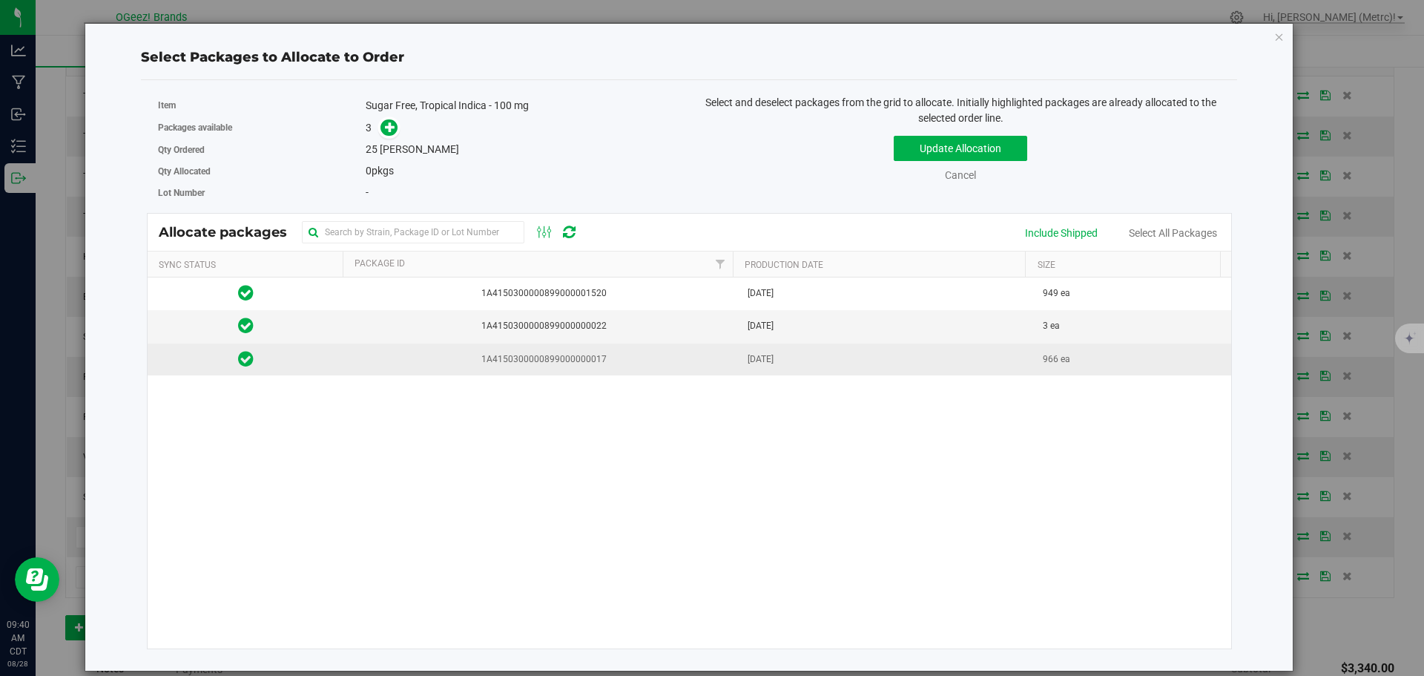
click at [739, 365] on td "[DATE]" at bounding box center [887, 359] width 296 height 32
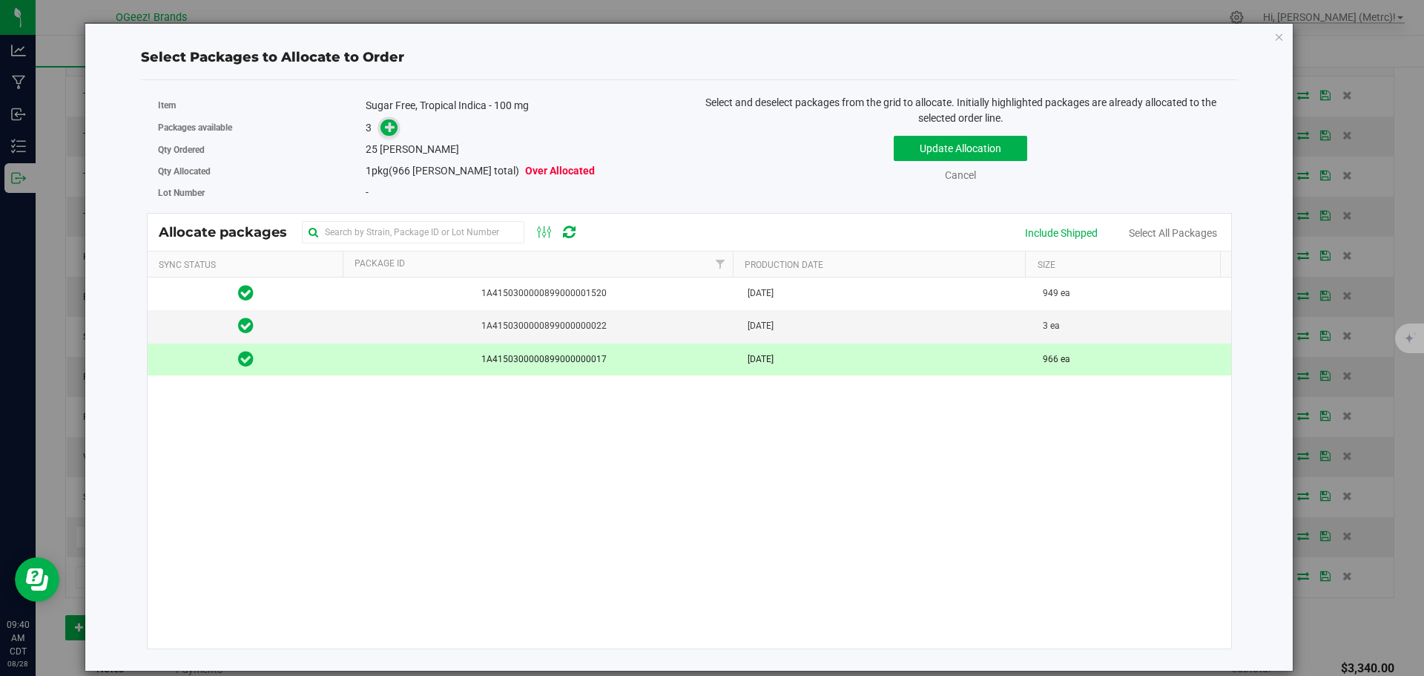
click at [397, 133] on link at bounding box center [389, 128] width 17 height 12
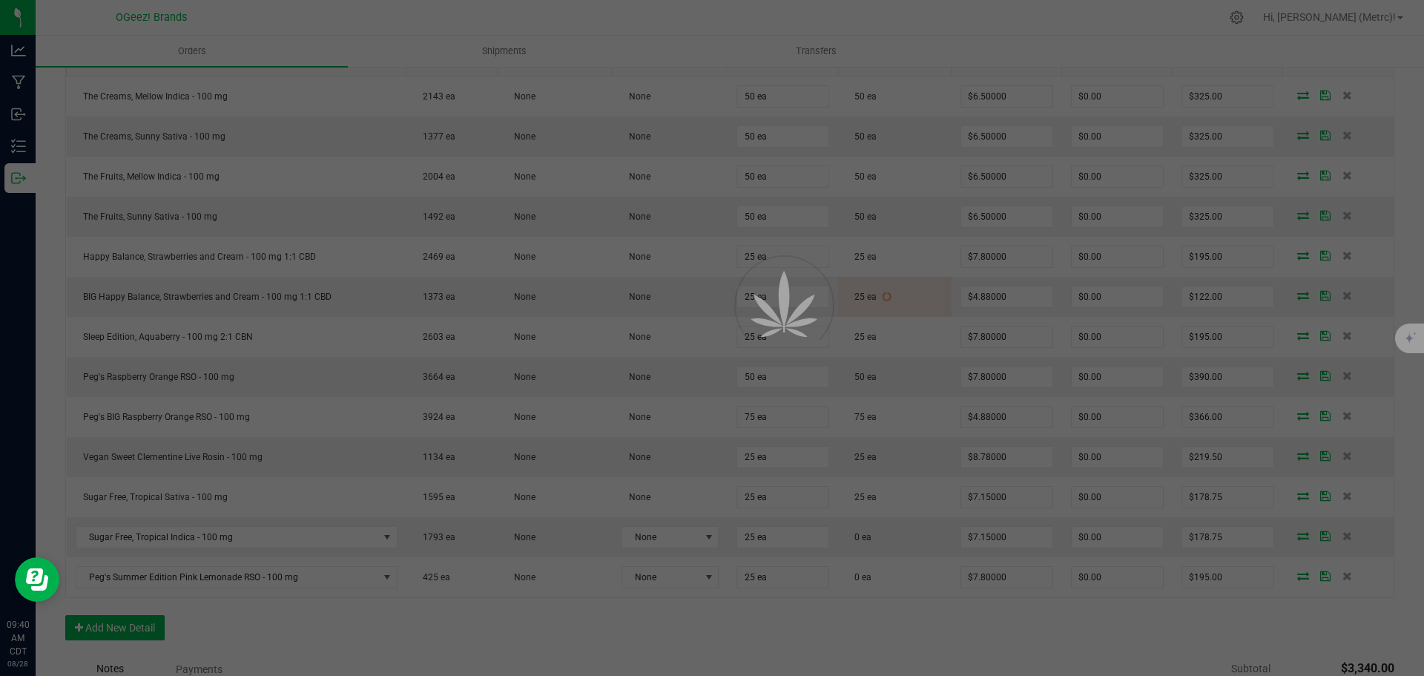
click at [389, 131] on div at bounding box center [712, 338] width 1424 height 676
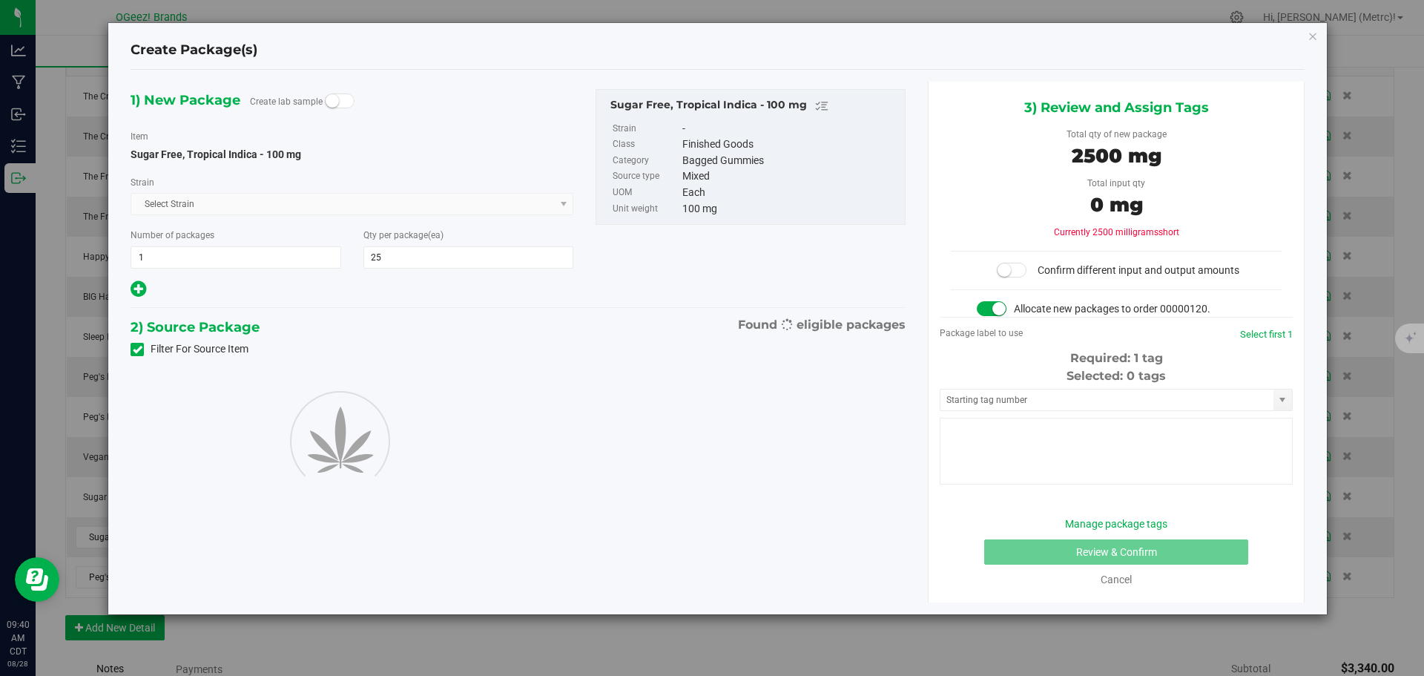
type input "25"
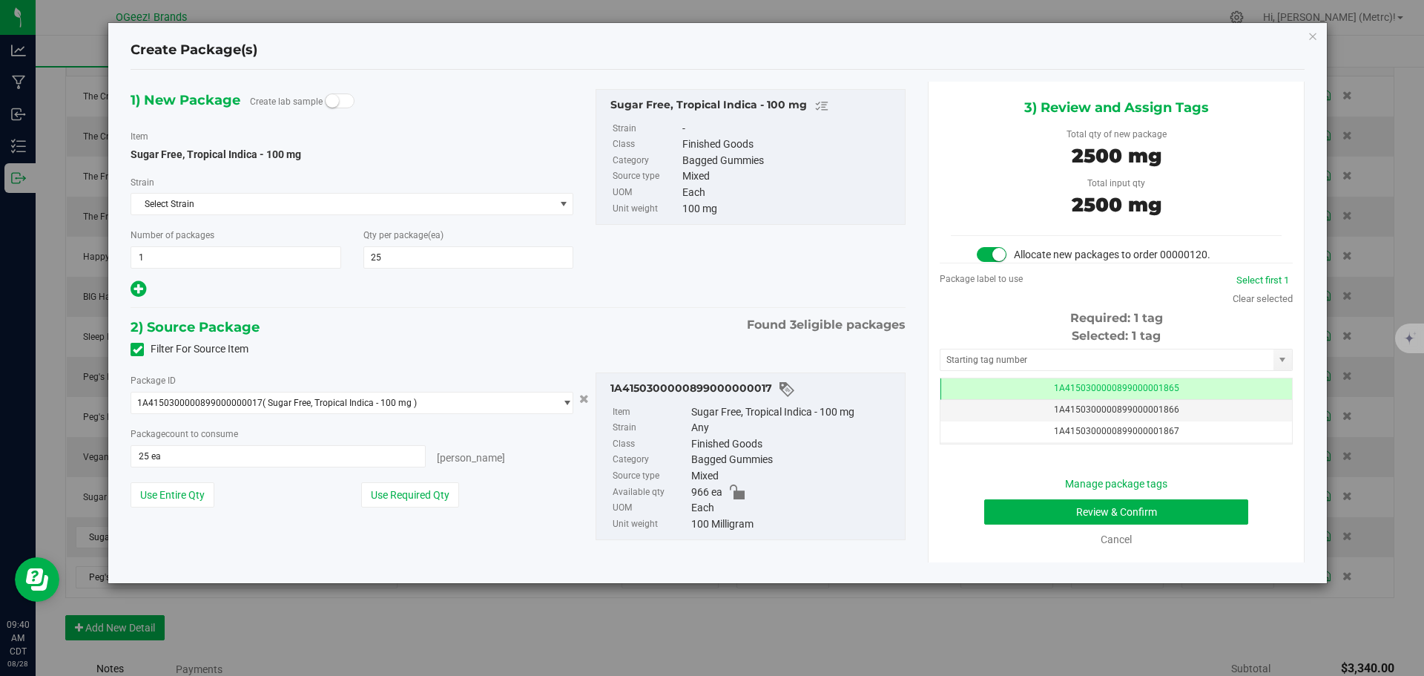
scroll to position [0, -1]
click at [1181, 507] on button "Review & Confirm" at bounding box center [1116, 511] width 264 height 25
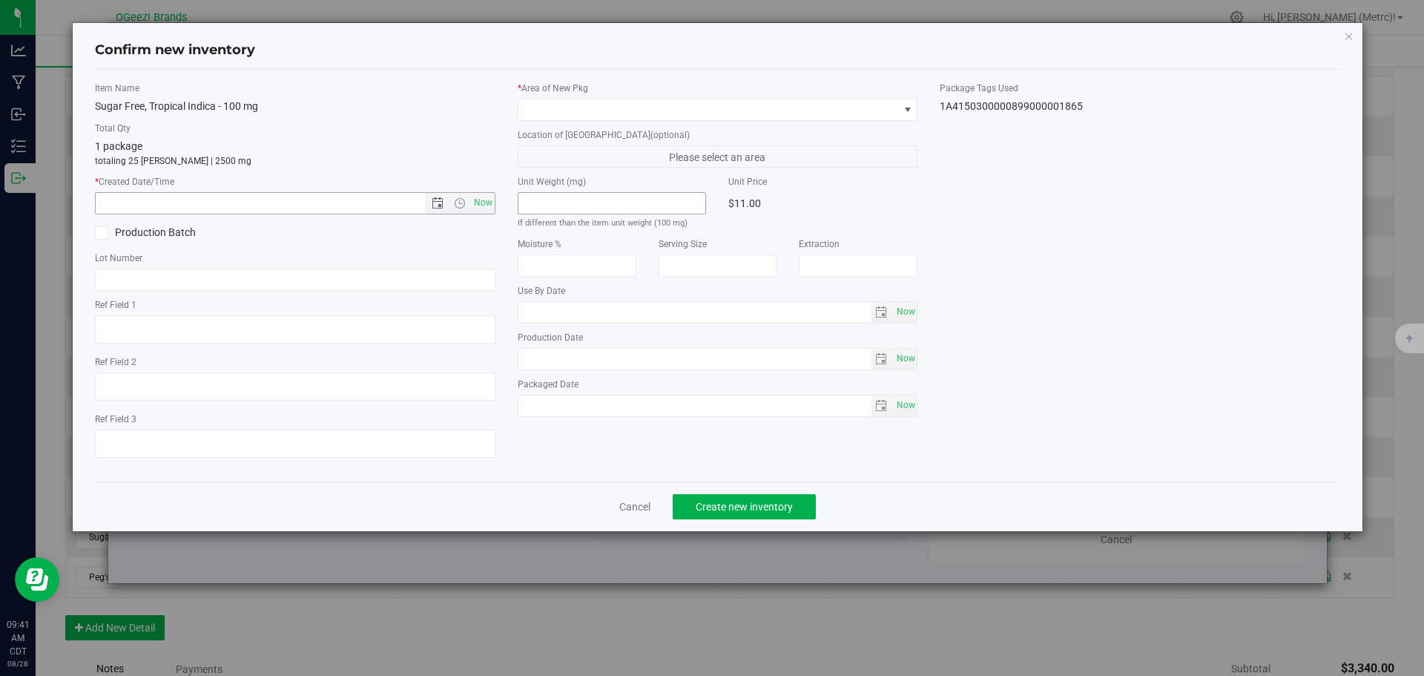
type input "[MEDICAL_DATA]"
type input "[DATE]"
click at [487, 199] on span "Now" at bounding box center [482, 203] width 25 height 22
type input "[DATE] 9:41 AM"
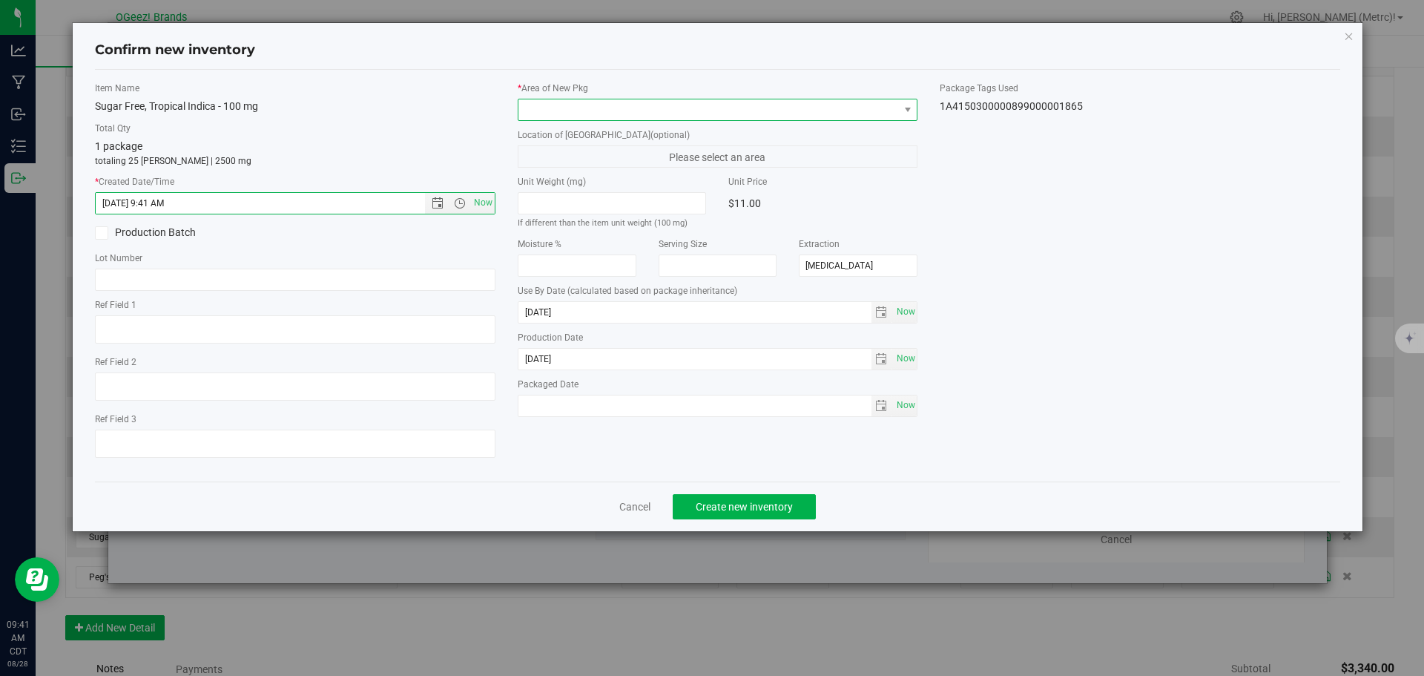
click at [596, 106] on span at bounding box center [708, 109] width 381 height 21
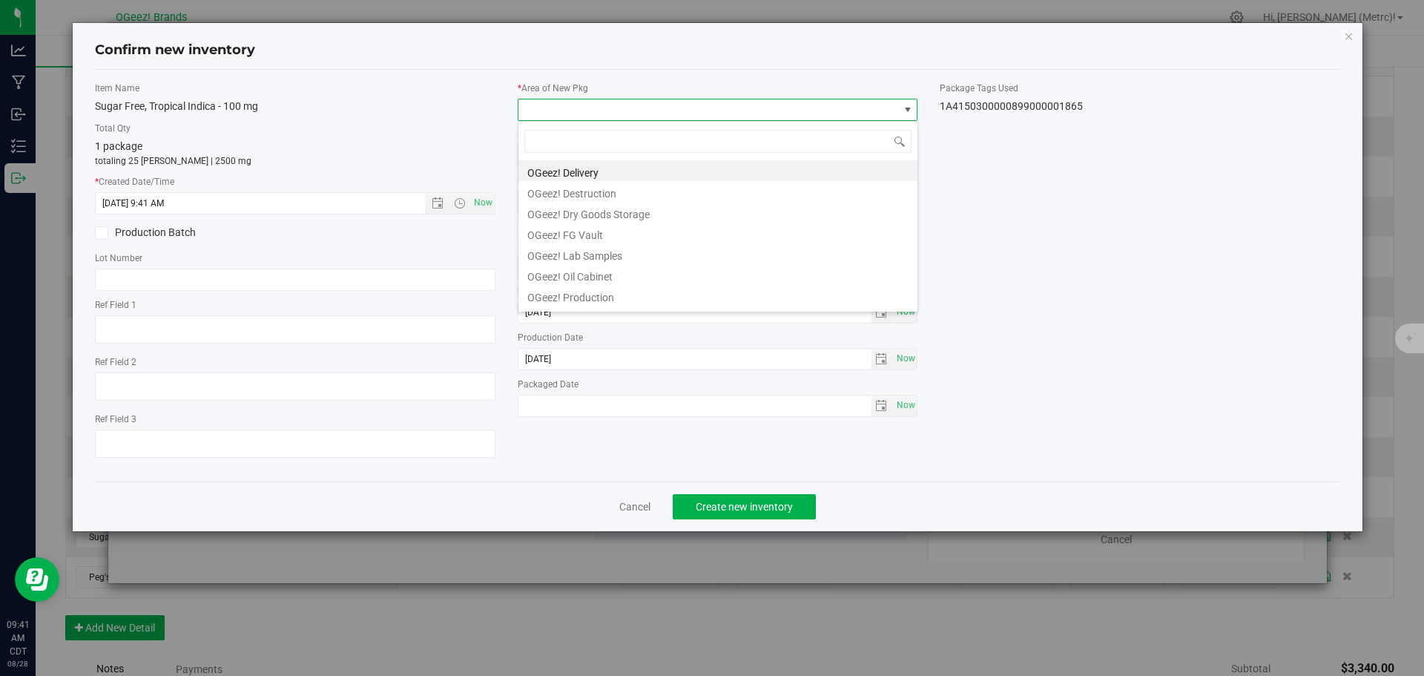
click at [628, 170] on li "OGeez! Delivery" at bounding box center [717, 170] width 399 height 21
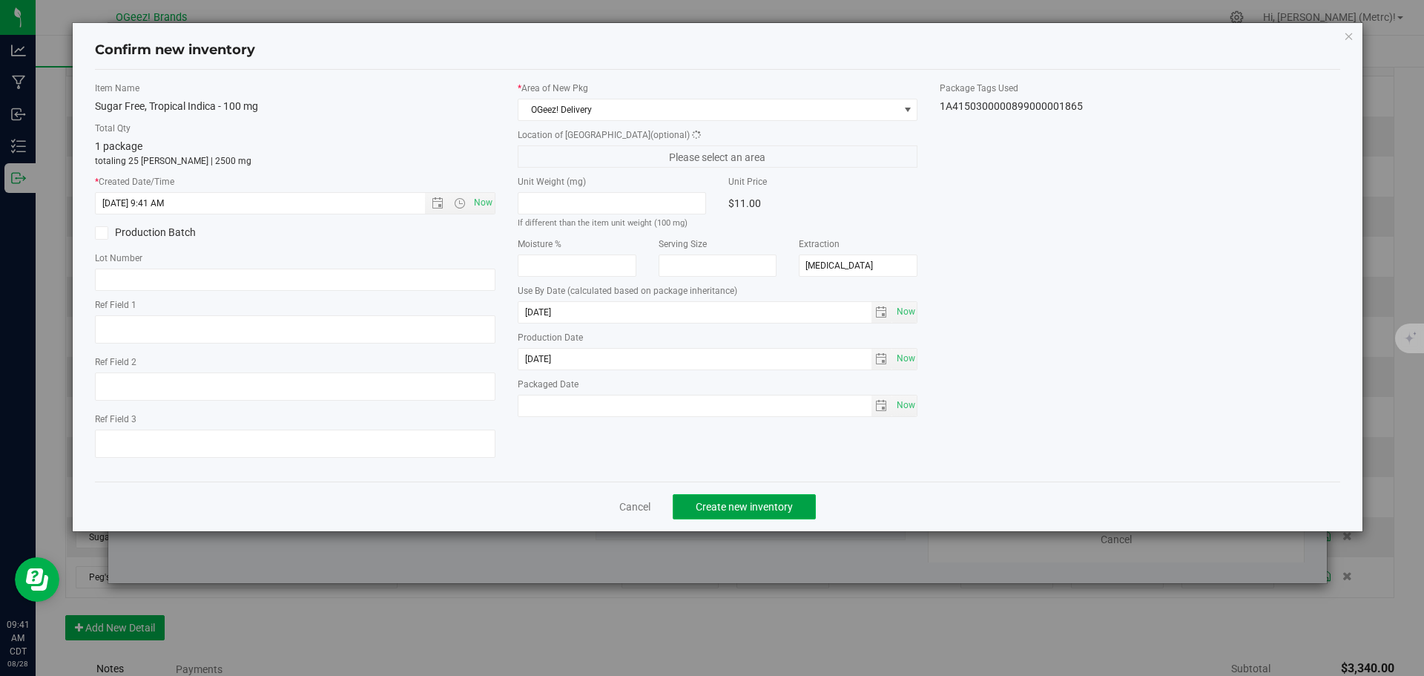
click at [737, 514] on button "Create new inventory" at bounding box center [744, 506] width 143 height 25
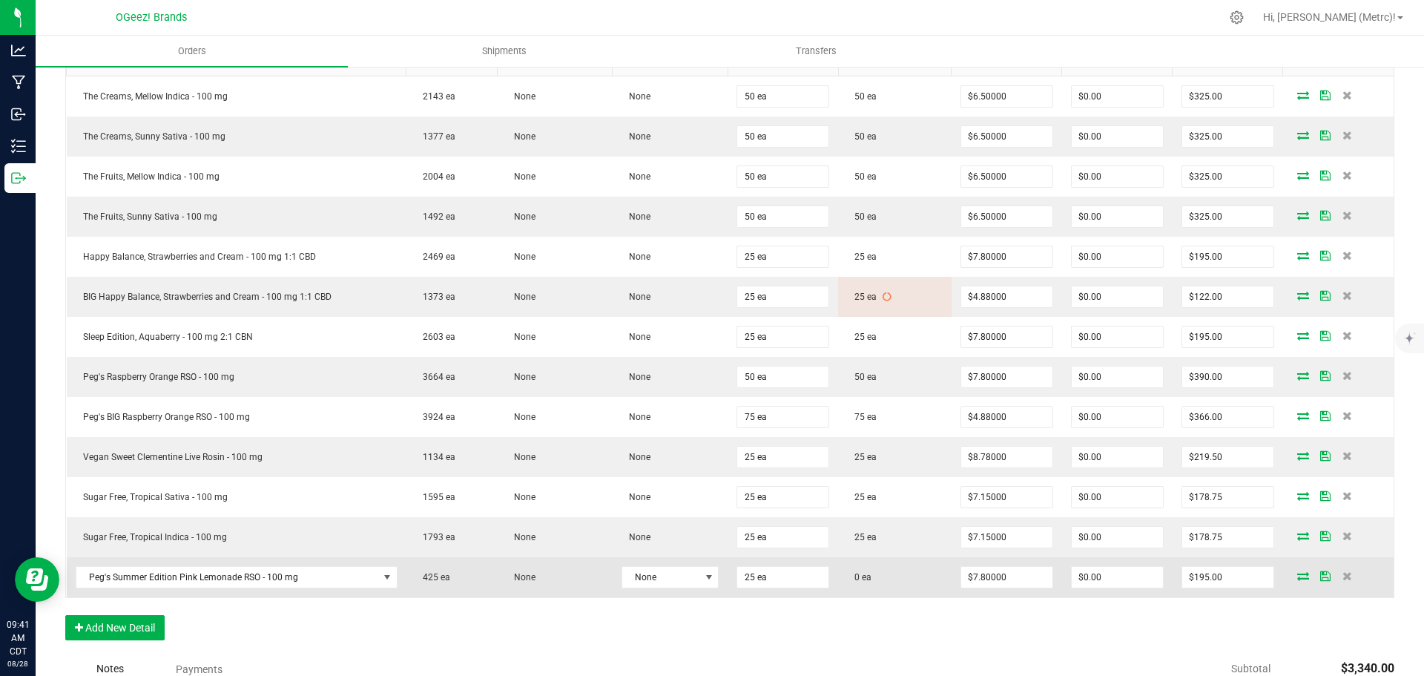
click at [1297, 576] on icon at bounding box center [1303, 575] width 12 height 9
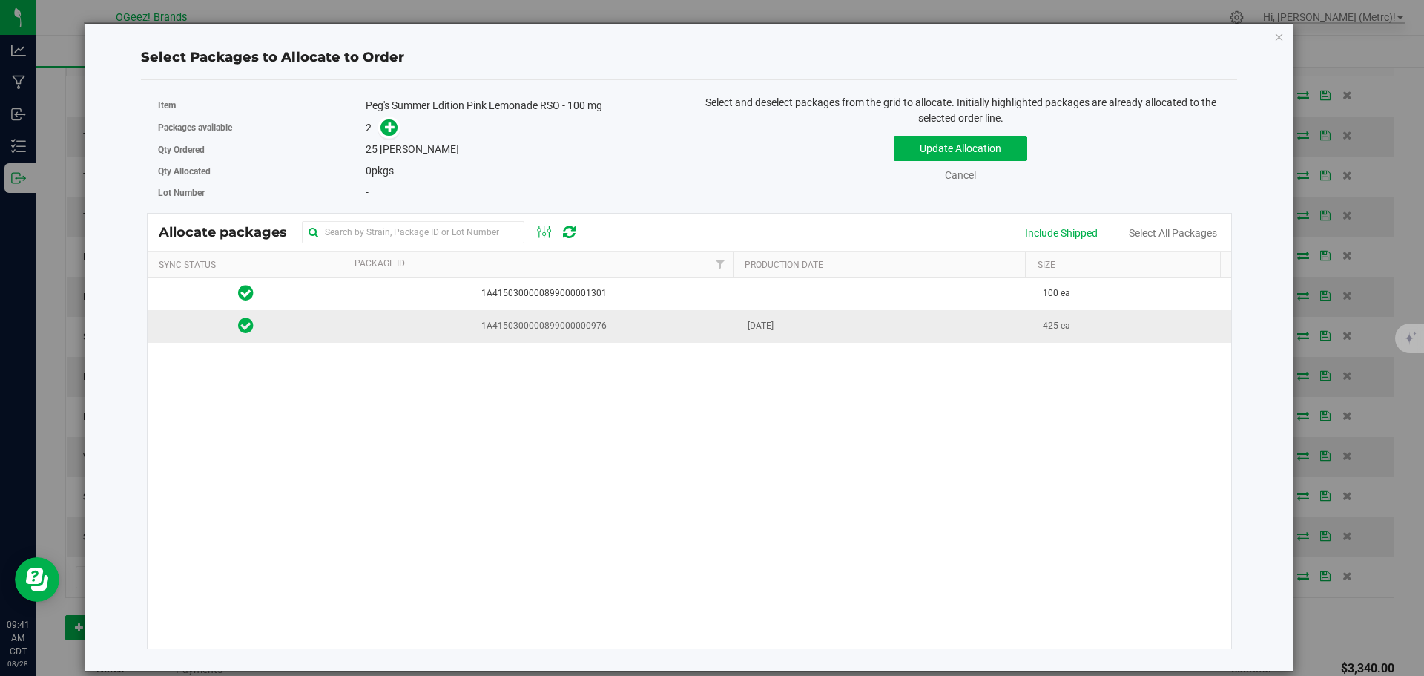
click at [647, 335] on td "1A4150300000899000000976" at bounding box center [541, 326] width 395 height 32
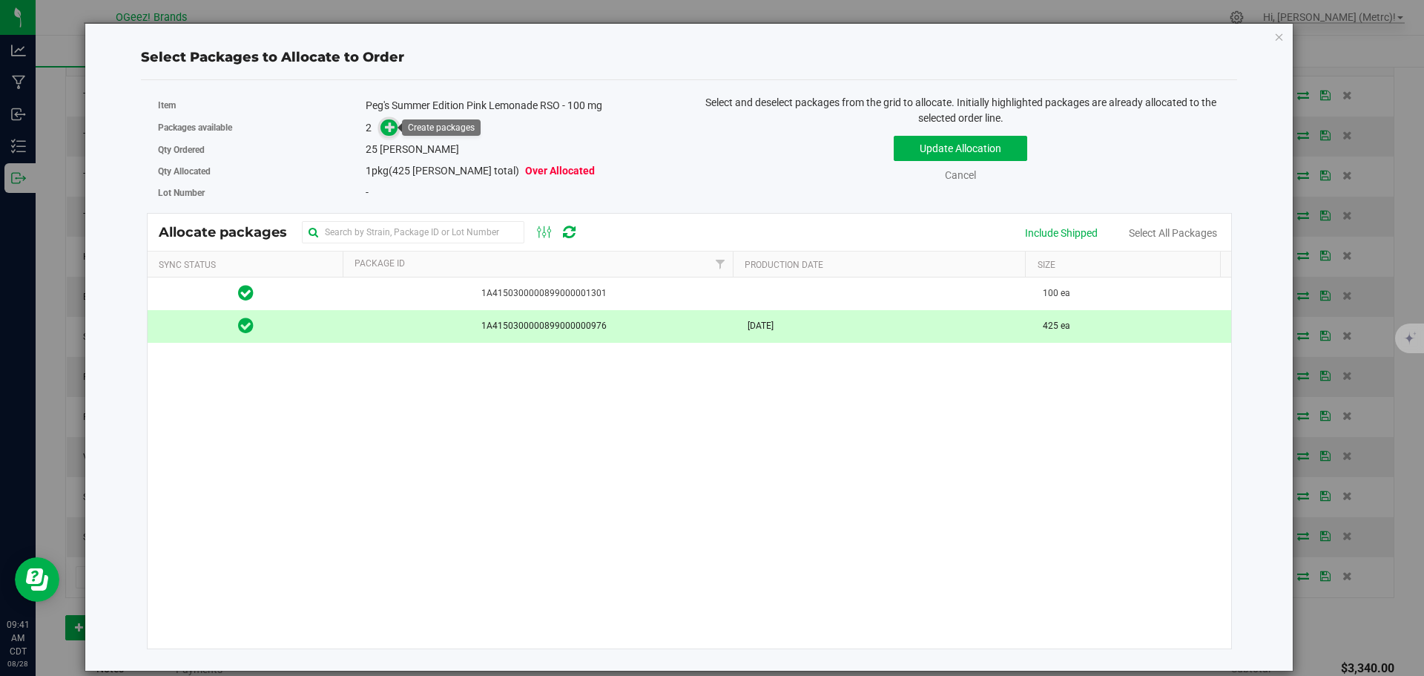
click at [386, 135] on span at bounding box center [389, 127] width 17 height 17
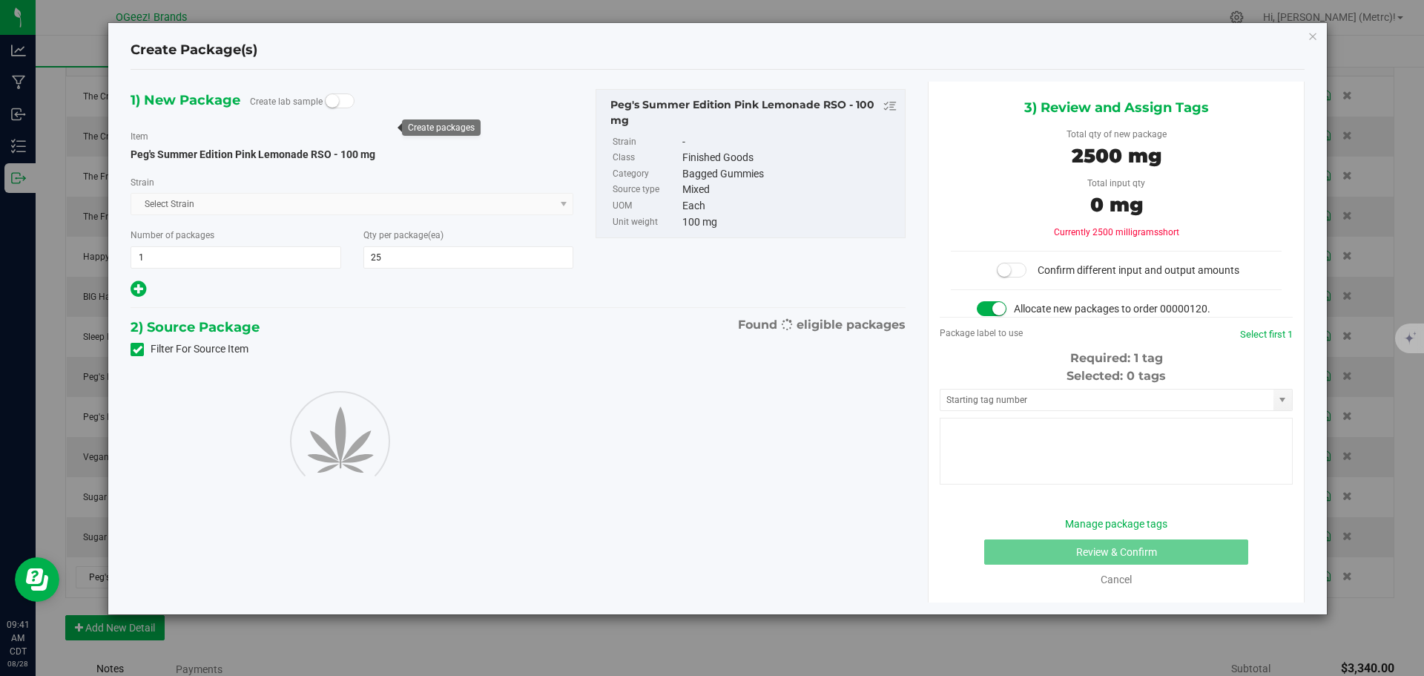
type input "25"
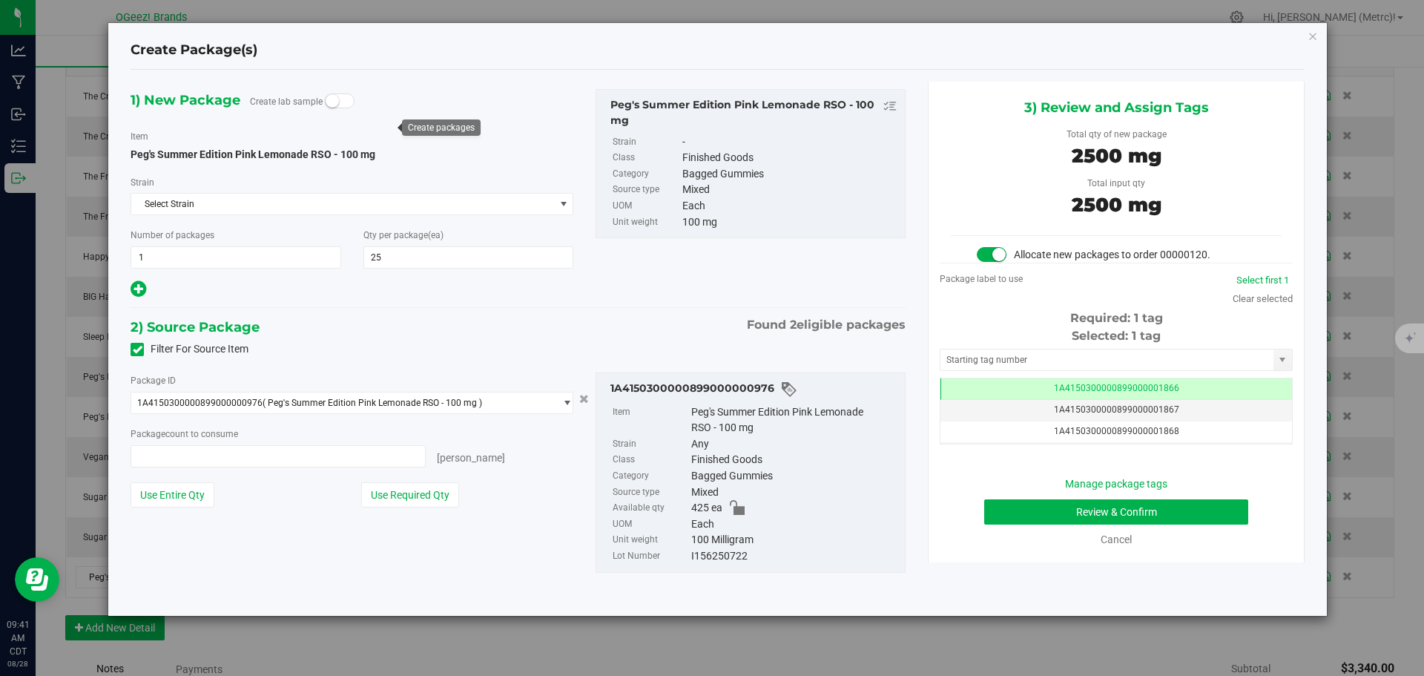
type input "25 ea"
click at [1161, 513] on button "Review & Confirm" at bounding box center [1116, 511] width 264 height 25
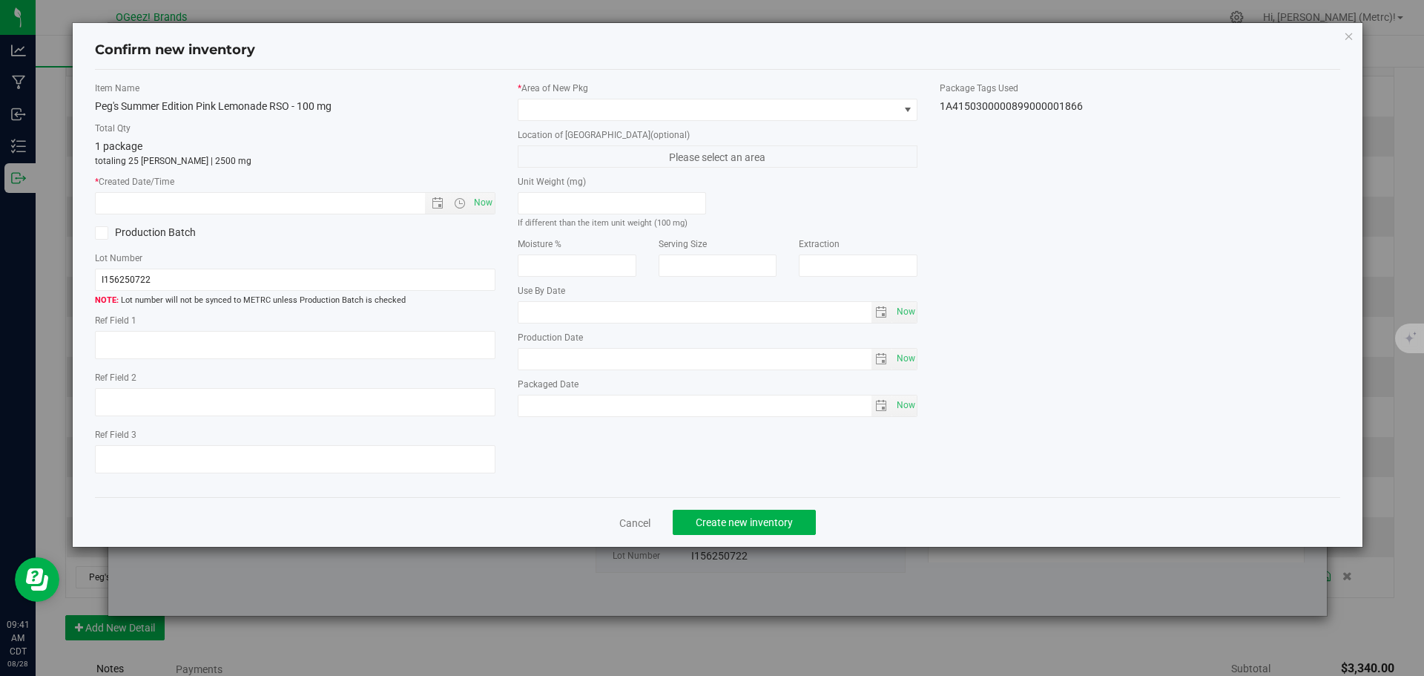
type input "[MEDICAL_DATA]"
type input "[DATE]"
drag, startPoint x: 488, startPoint y: 203, endPoint x: 510, endPoint y: 187, distance: 27.0
click at [487, 203] on span "Now" at bounding box center [482, 203] width 25 height 22
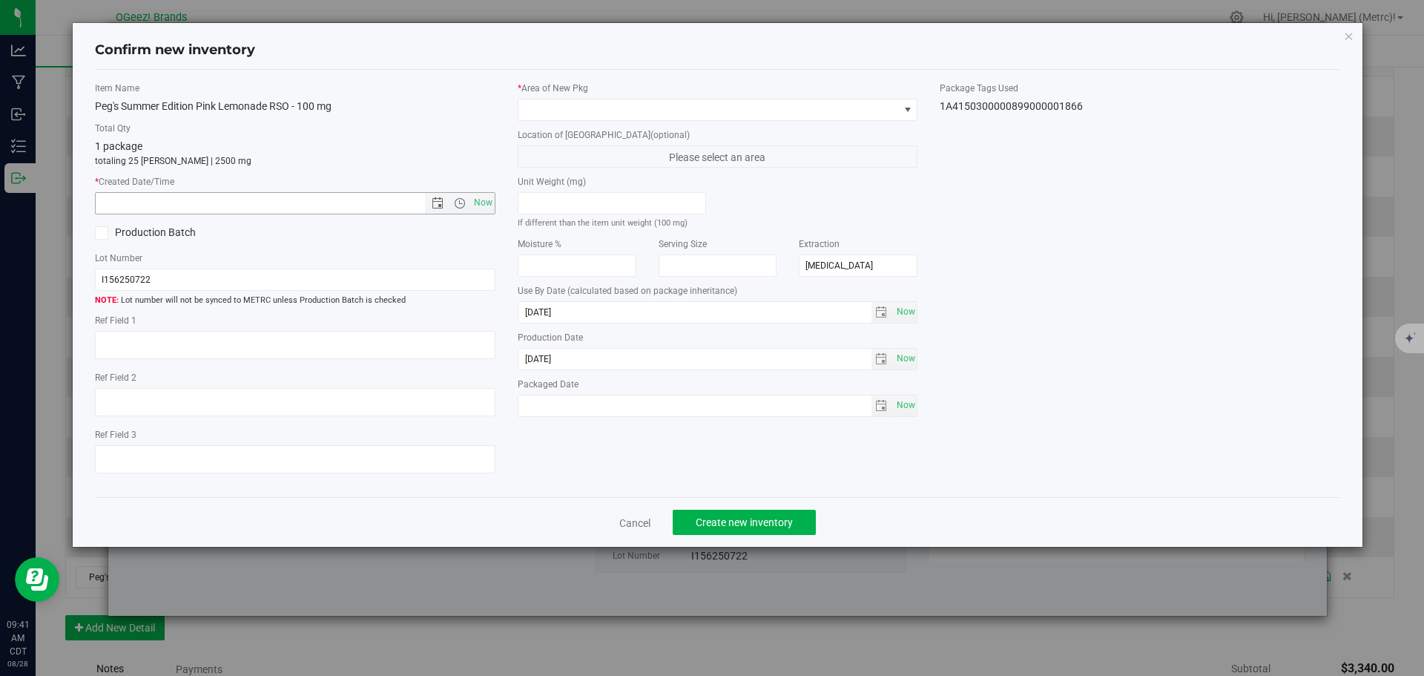
type input "[DATE] 9:41 AM"
click at [568, 104] on span at bounding box center [708, 109] width 381 height 21
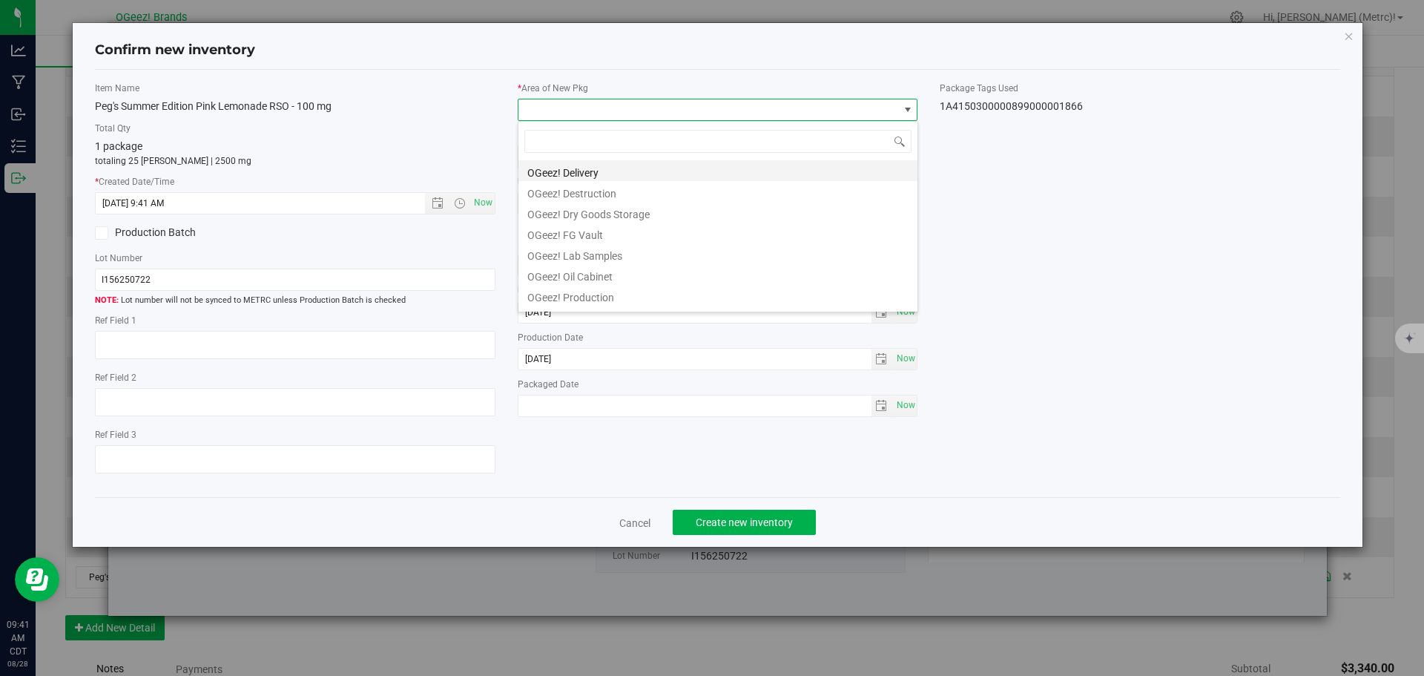
click at [578, 165] on li "OGeez! Delivery" at bounding box center [717, 170] width 399 height 21
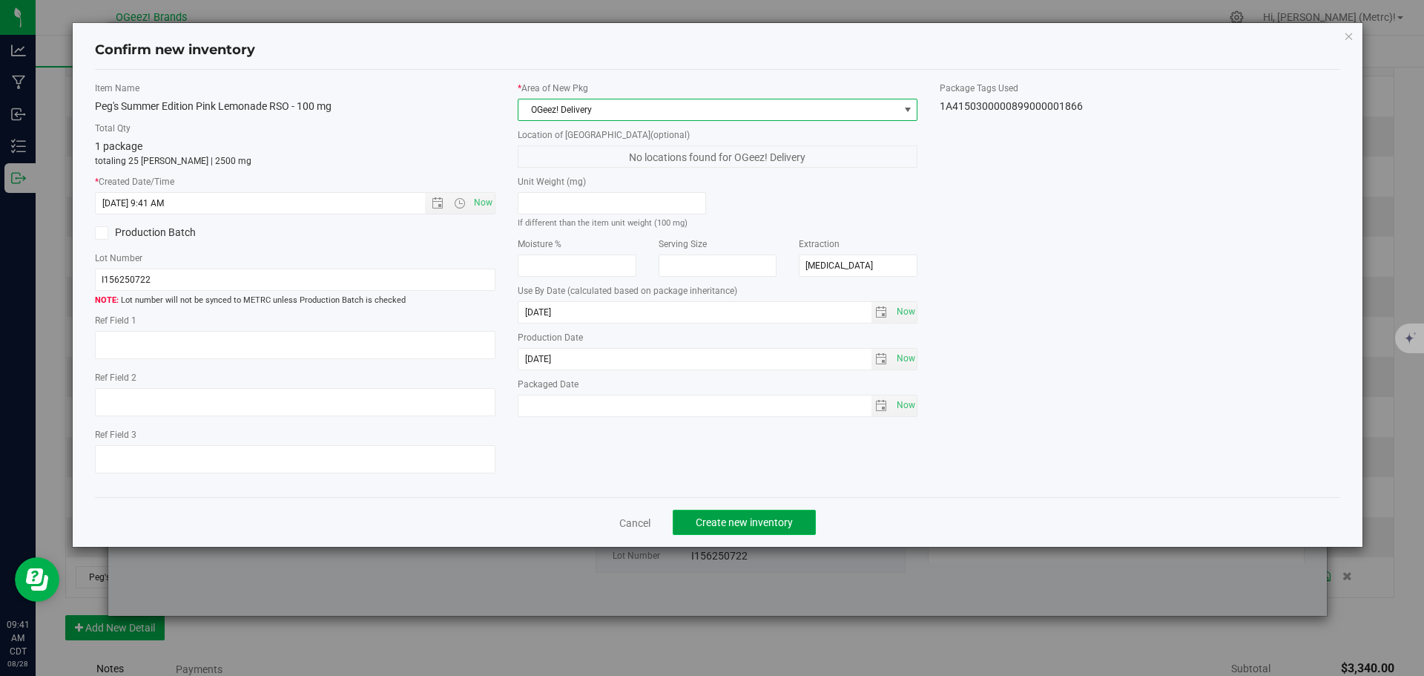
click at [780, 518] on span "Create new inventory" at bounding box center [744, 522] width 97 height 12
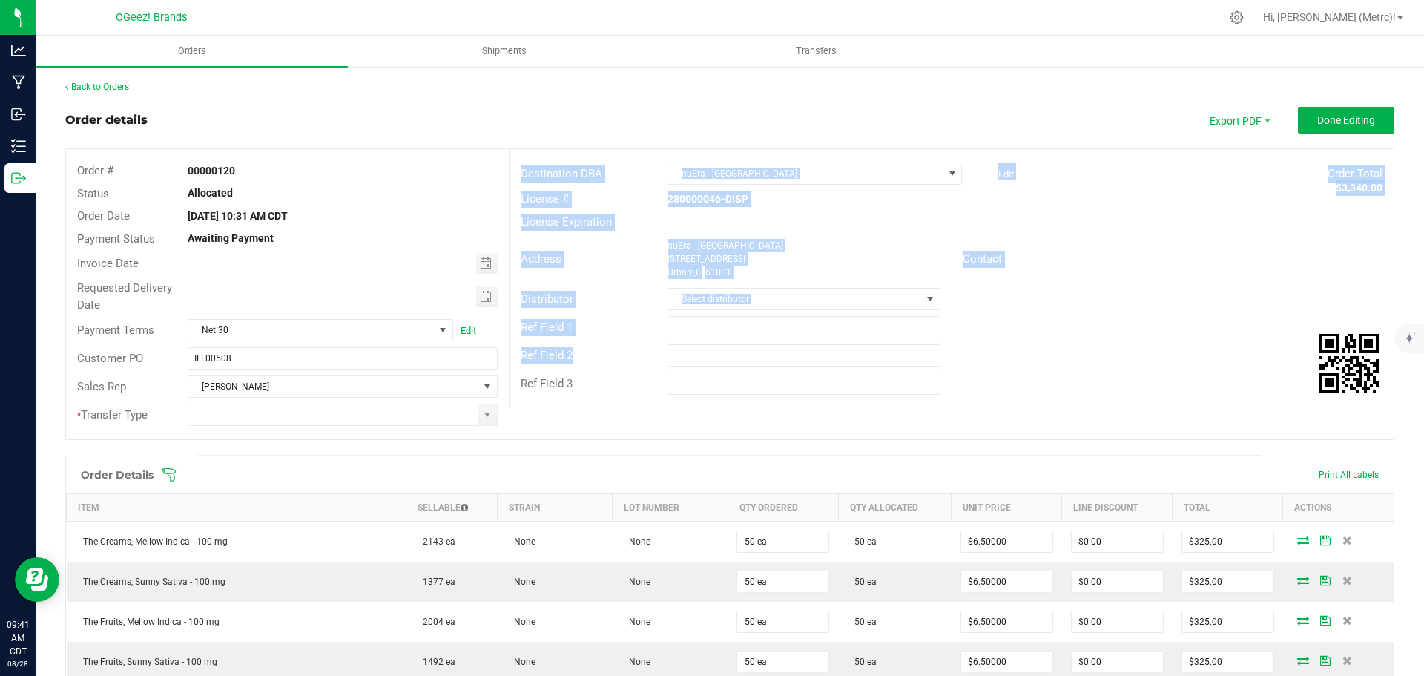
click at [508, 411] on div "Order # 00000120 Status Allocated Order Date [DATE] 10:31 AM CDT Payment Status…" at bounding box center [730, 294] width 1328 height 290
click at [488, 412] on span at bounding box center [487, 414] width 19 height 21
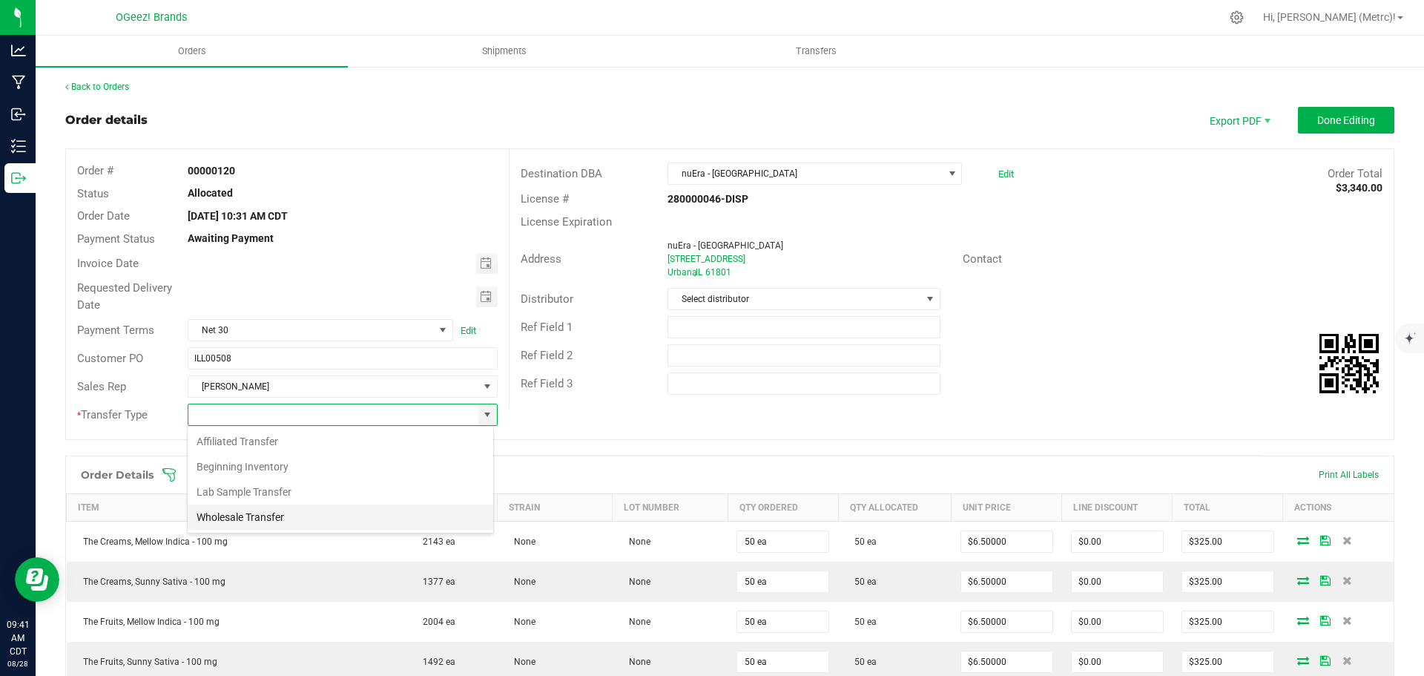
click at [322, 520] on li "Wholesale Transfer" at bounding box center [341, 516] width 306 height 25
type input "Wholesale Transfer"
drag, startPoint x: 1323, startPoint y: 132, endPoint x: 1336, endPoint y: 128, distance: 14.1
click at [1323, 129] on button "Done Editing" at bounding box center [1346, 120] width 96 height 27
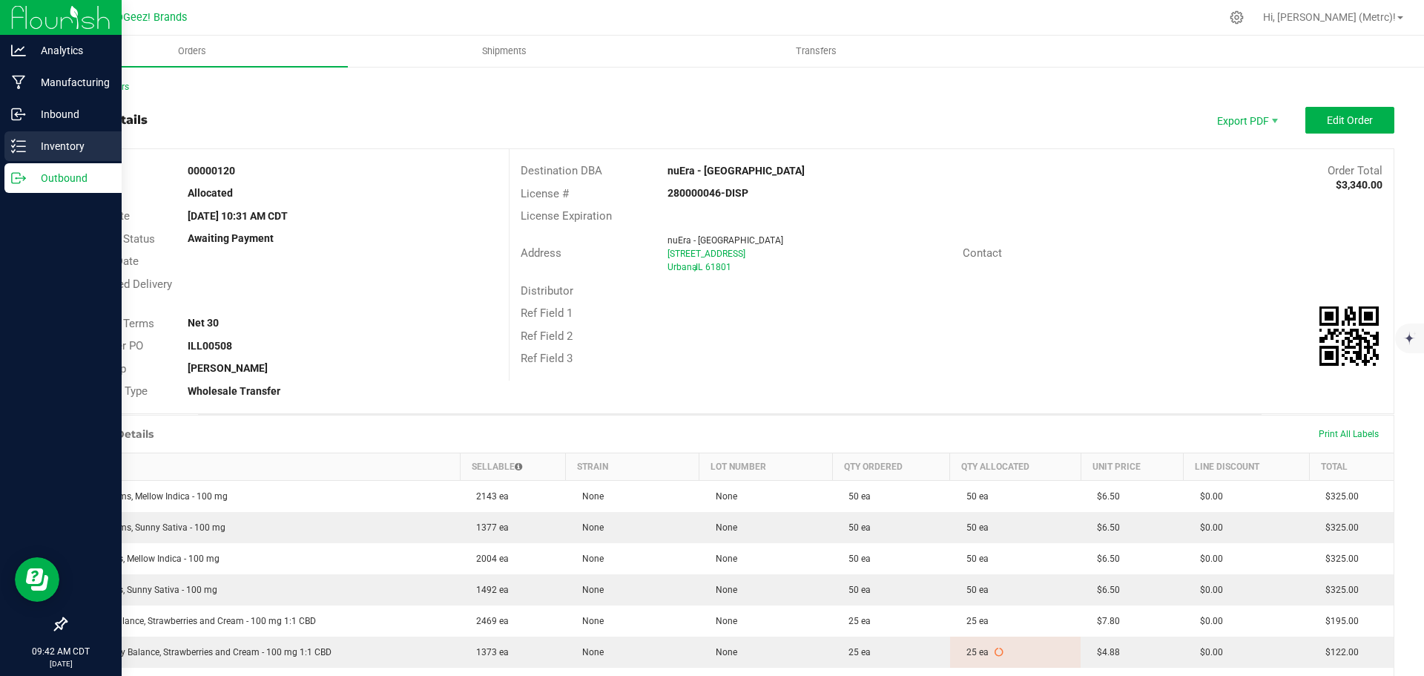
click at [21, 156] on div "Inventory" at bounding box center [62, 146] width 117 height 30
click at [10, 152] on div "Inventory" at bounding box center [62, 146] width 117 height 30
click at [49, 150] on p "Inventory" at bounding box center [70, 146] width 89 height 18
click at [93, 144] on p "Inventory" at bounding box center [70, 146] width 89 height 18
click at [62, 138] on p "Inventory" at bounding box center [70, 146] width 89 height 18
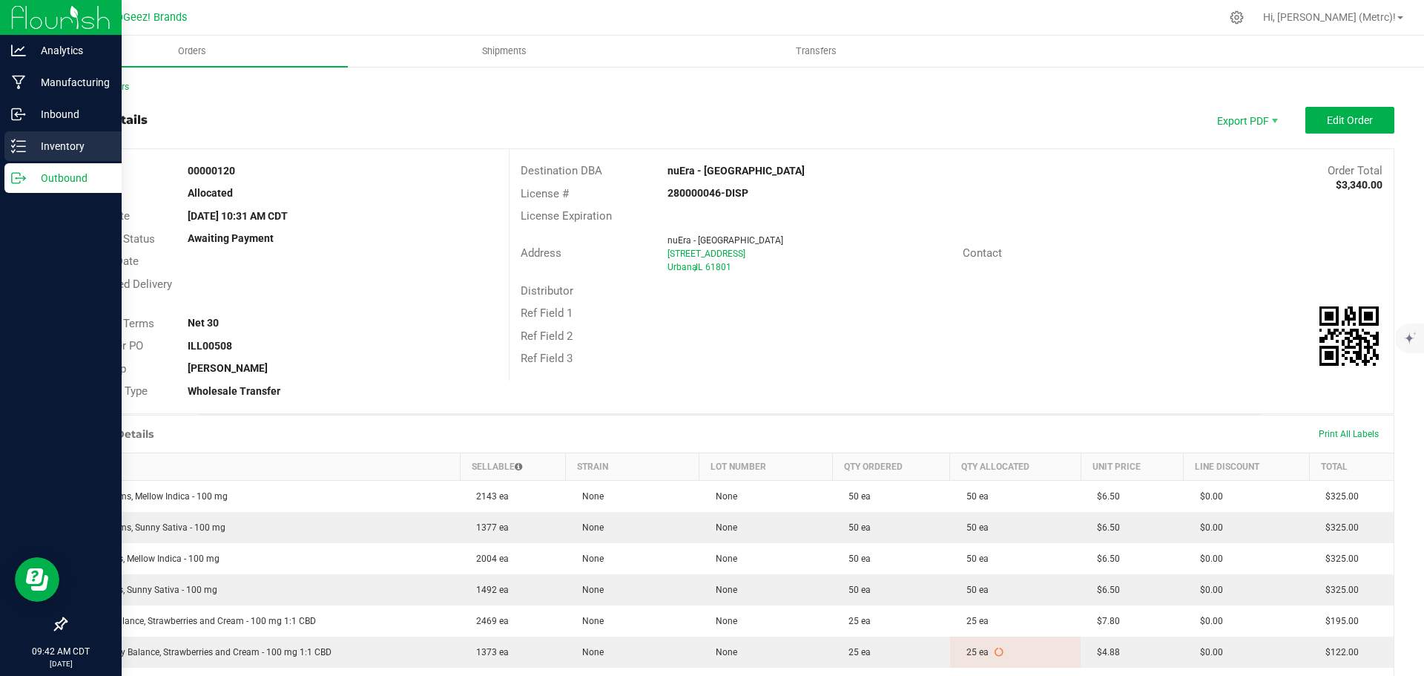
click at [63, 138] on p "Inventory" at bounding box center [70, 146] width 89 height 18
click at [24, 142] on icon at bounding box center [18, 146] width 15 height 15
click at [24, 141] on line at bounding box center [21, 141] width 8 height 0
